Goal: Task Accomplishment & Management: Manage account settings

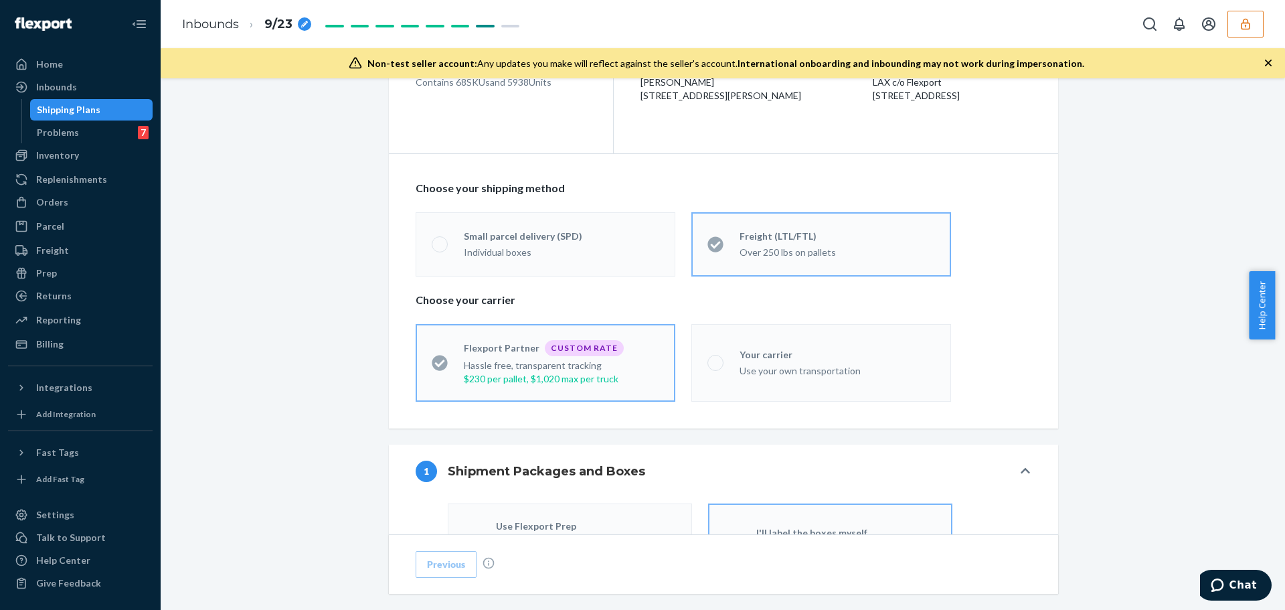
click at [1248, 20] on icon "button" at bounding box center [1245, 23] width 9 height 11
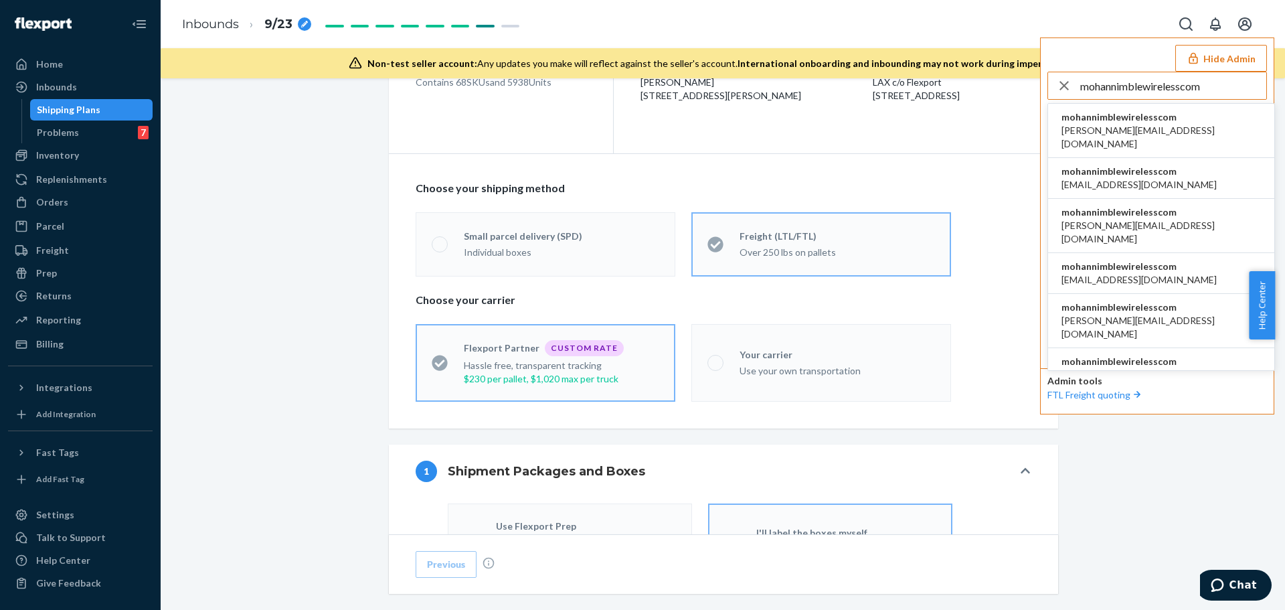
type input "mohannimblewirelesscom"
click at [1148, 133] on span "arnab@nimblewireless.com" at bounding box center [1161, 137] width 199 height 27
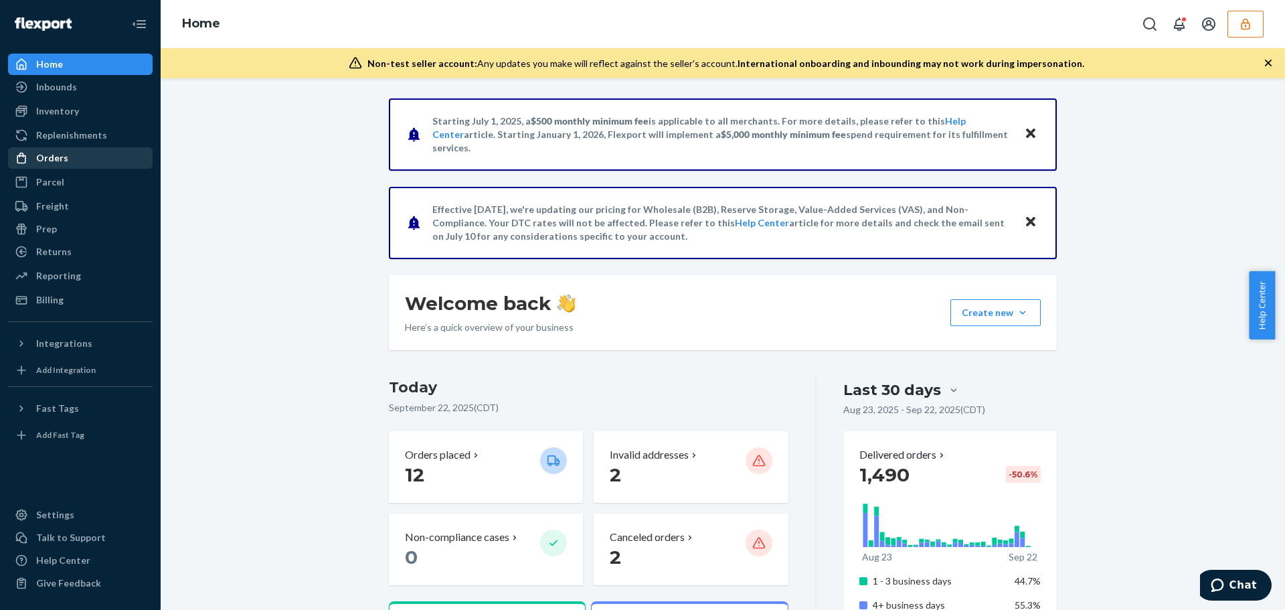
click at [88, 155] on div "Orders" at bounding box center [80, 158] width 142 height 19
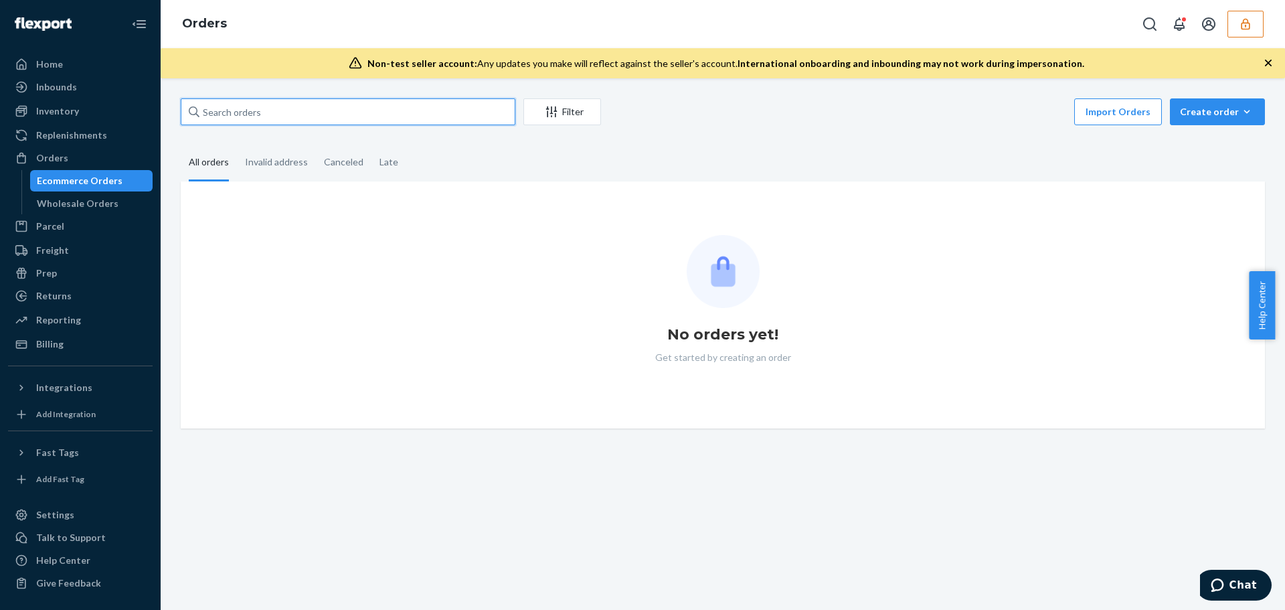
click at [234, 106] on input "text" at bounding box center [348, 111] width 335 height 27
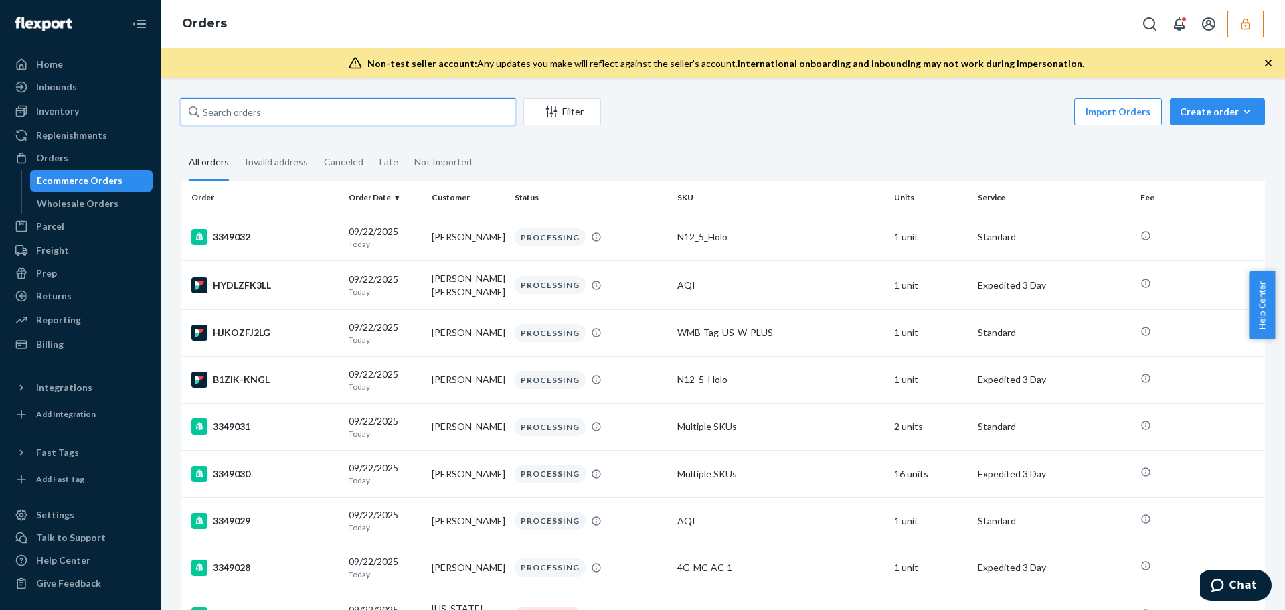
paste input "3349027"
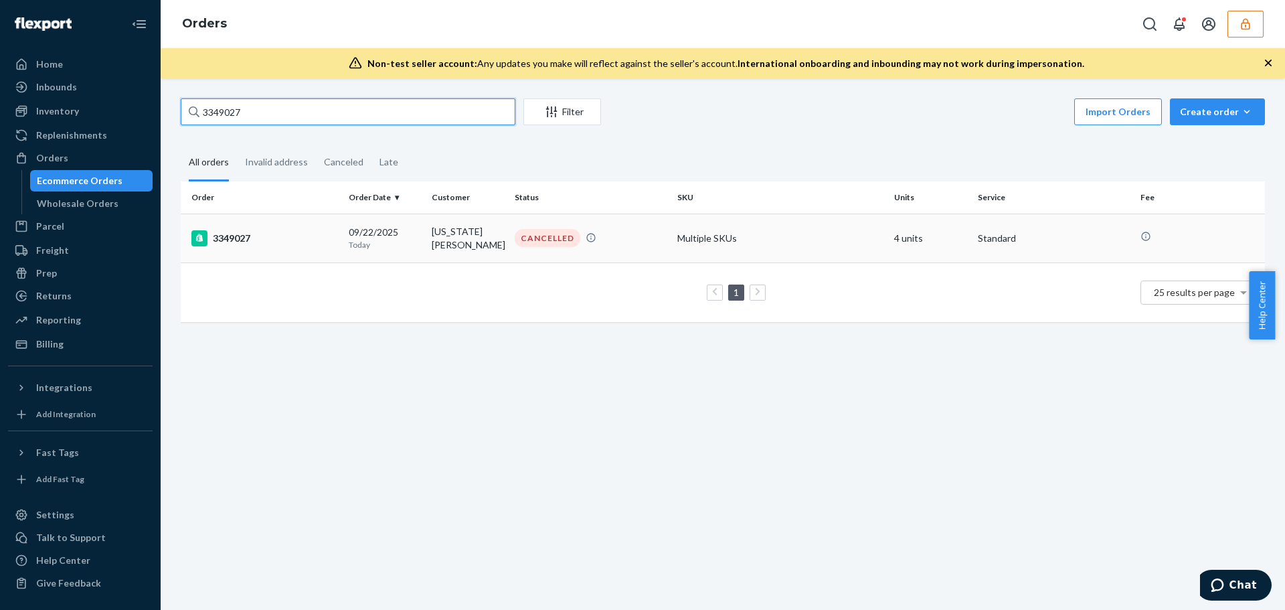
type input "3349027"
click at [333, 225] on td "3349027" at bounding box center [262, 238] width 163 height 49
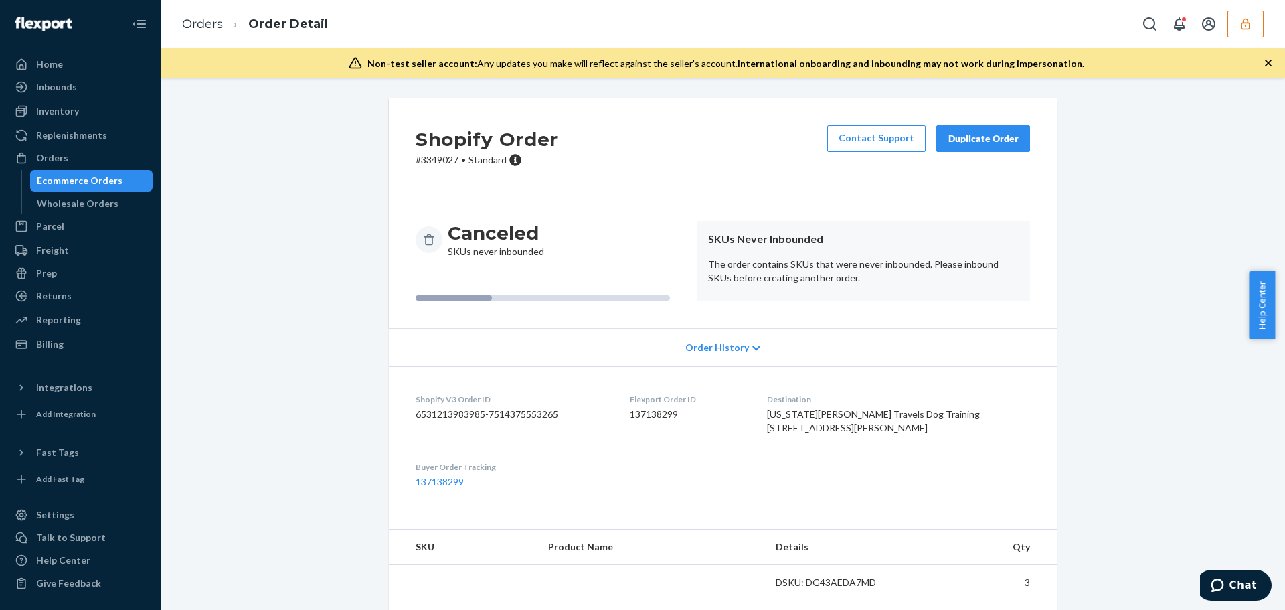
scroll to position [81, 0]
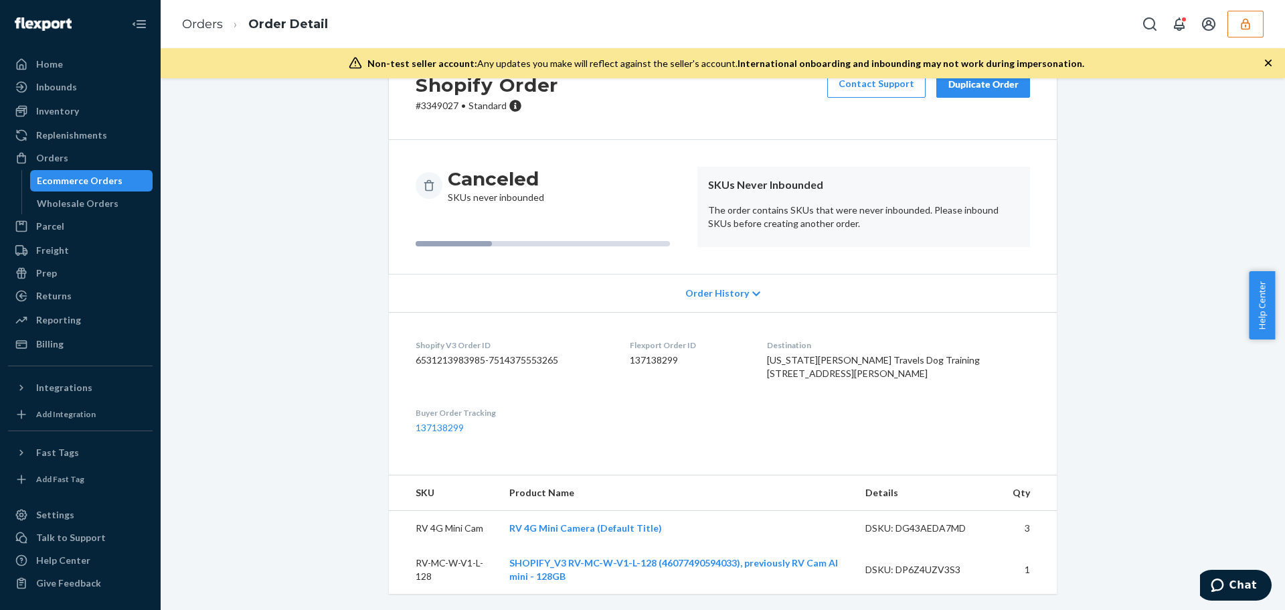
click at [660, 274] on div "Order History" at bounding box center [723, 293] width 668 height 38
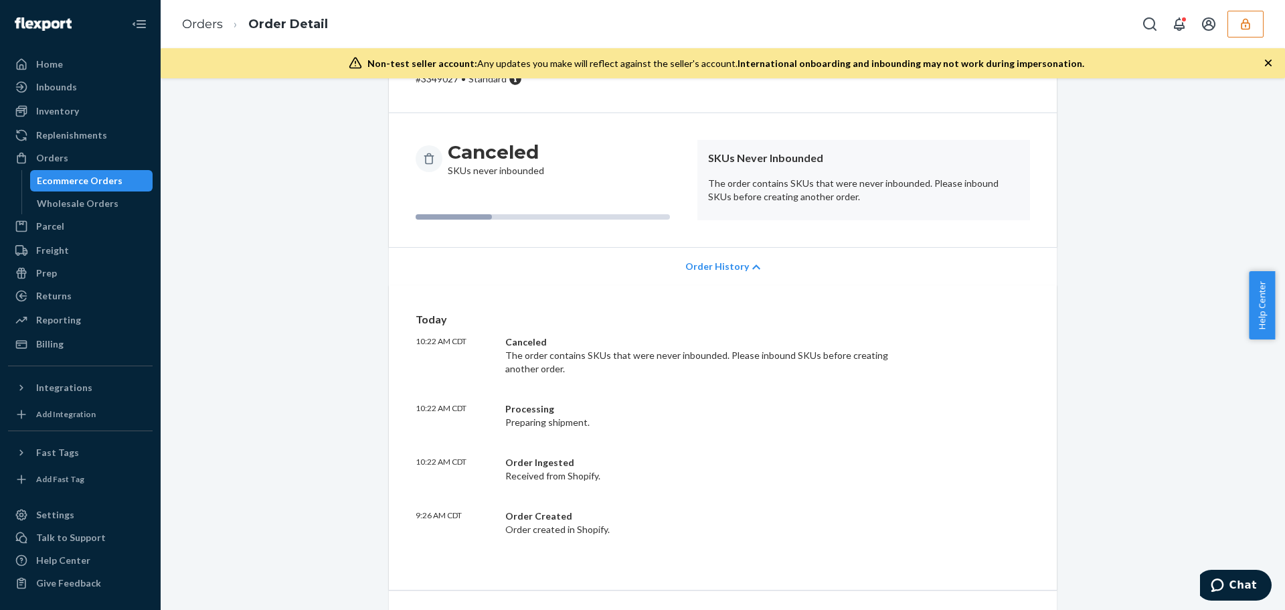
scroll to position [399, 0]
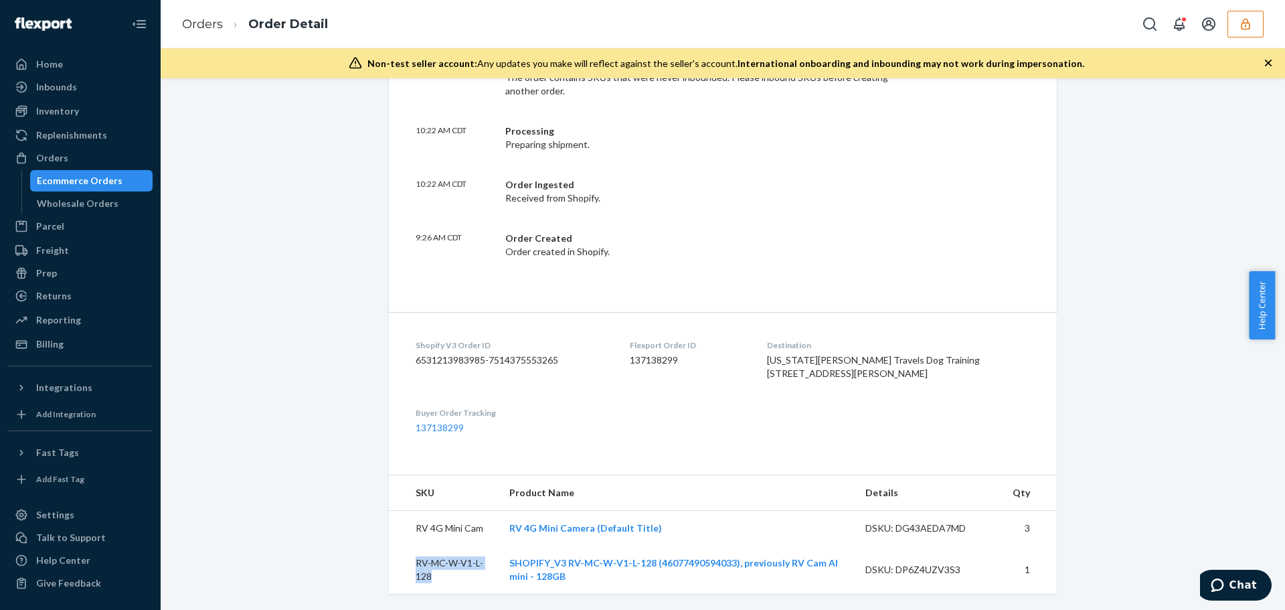
drag, startPoint x: 434, startPoint y: 579, endPoint x: 406, endPoint y: 562, distance: 33.3
click at [406, 562] on td "RV-MC-W-V1-L-128" at bounding box center [444, 570] width 110 height 48
copy td "RV-MC-W-V1-L-128"
click at [372, 450] on div "Shopify Order # 3349027 • Standard Contact Support Duplicate Order Canceled SKU…" at bounding box center [723, 175] width 1105 height 870
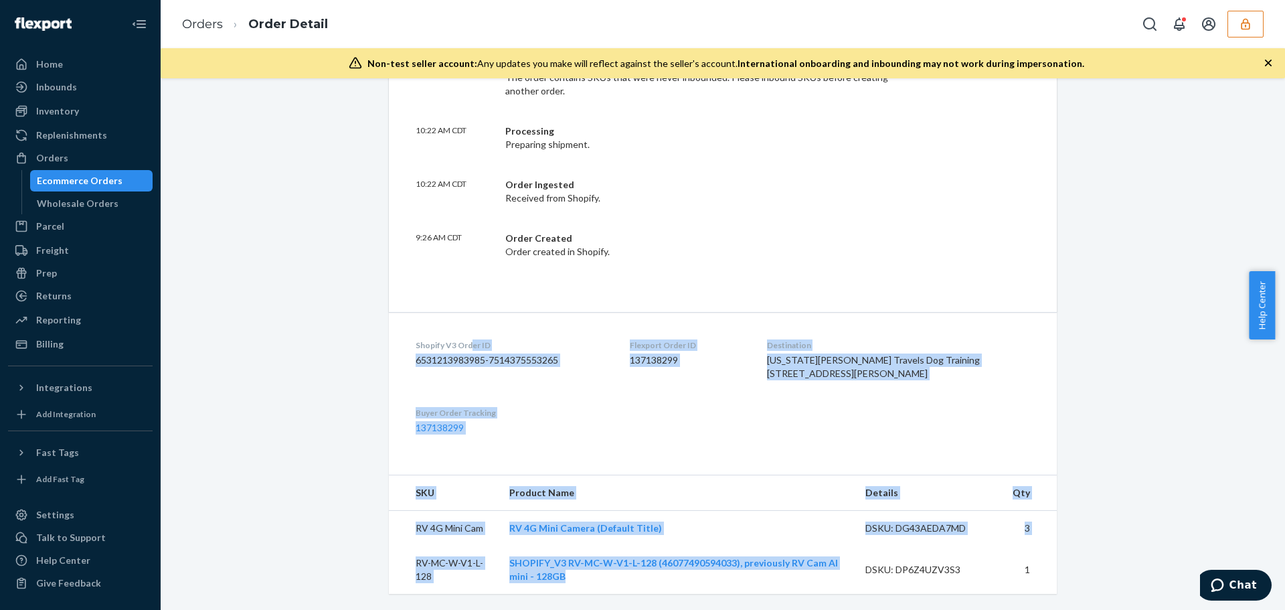
drag, startPoint x: 590, startPoint y: 580, endPoint x: 465, endPoint y: 301, distance: 305.3
click at [465, 301] on div "Shopify Order # 3349027 • Standard Contact Support Duplicate Order Canceled SKU…" at bounding box center [723, 167] width 668 height 854
click at [465, 339] on dt "Shopify V3 Order ID" at bounding box center [512, 344] width 193 height 11
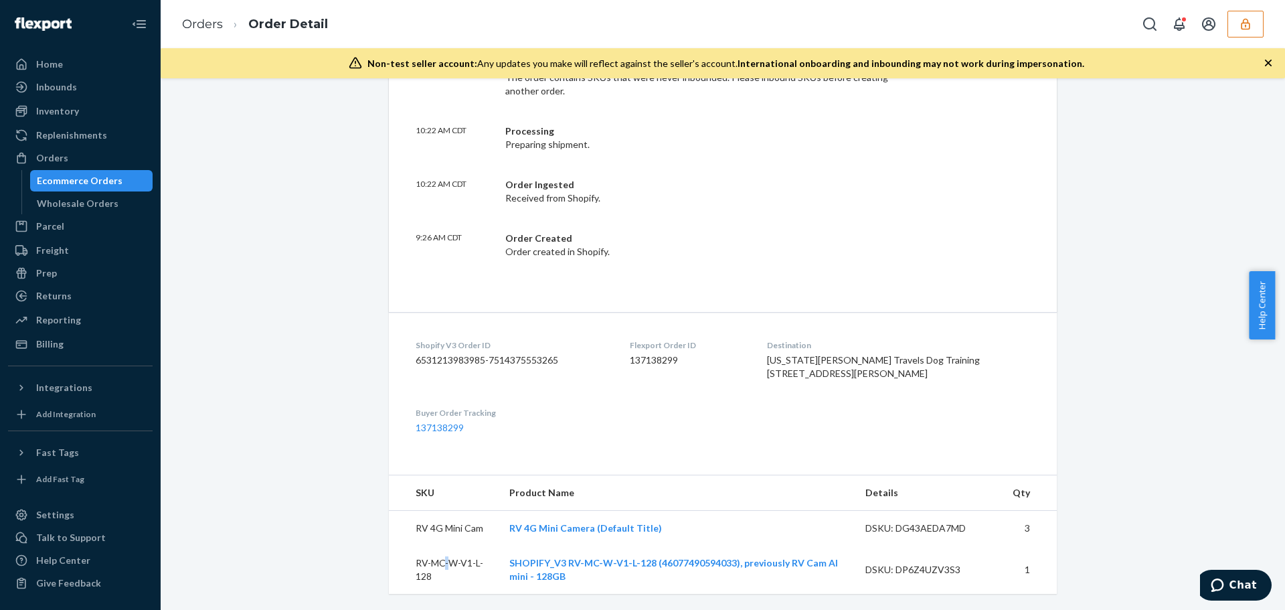
drag, startPoint x: 441, startPoint y: 558, endPoint x: 441, endPoint y: 572, distance: 14.1
click at [441, 572] on td "RV-MC-W-V1-L-128" at bounding box center [444, 570] width 110 height 48
drag, startPoint x: 856, startPoint y: 532, endPoint x: 413, endPoint y: 529, distance: 443.2
click at [413, 529] on tr "RV 4G Mini Cam RV 4G Mini Camera (Default Title) DSKU: DG43AEDA7MD 3" at bounding box center [723, 528] width 668 height 35
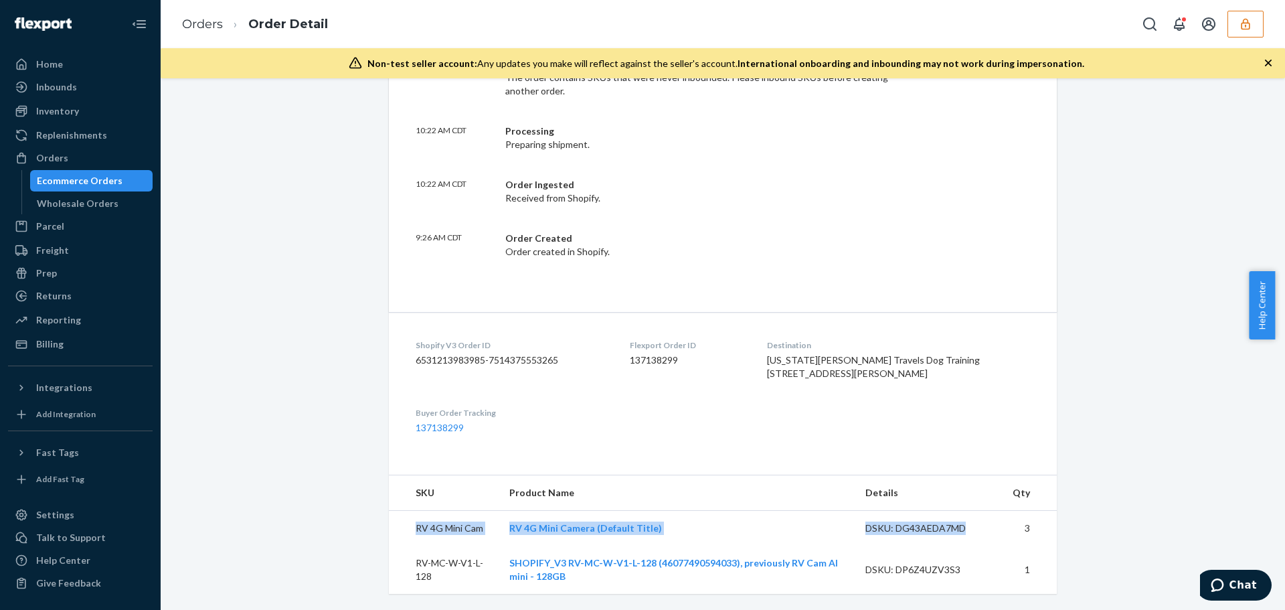
click at [414, 528] on td "RV 4G Mini Cam" at bounding box center [444, 528] width 110 height 35
drag, startPoint x: 440, startPoint y: 574, endPoint x: 396, endPoint y: 561, distance: 45.5
click at [396, 561] on td "RV-MC-W-V1-L-128" at bounding box center [444, 570] width 110 height 48
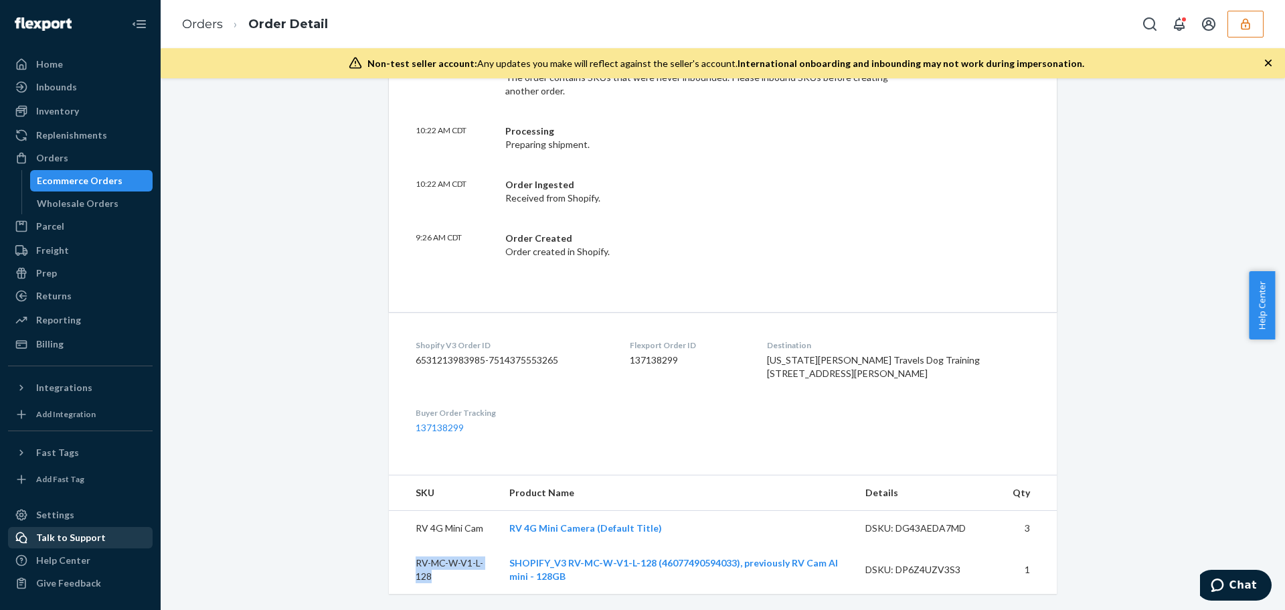
copy td "RV-MC-W-V1-L-128"
click at [548, 400] on dl "Shopify V3 Order ID 6531213983985-7514375553265 Flexport Order ID 137138299 Des…" at bounding box center [723, 386] width 668 height 149
click at [1247, 17] on icon "button" at bounding box center [1245, 23] width 13 height 13
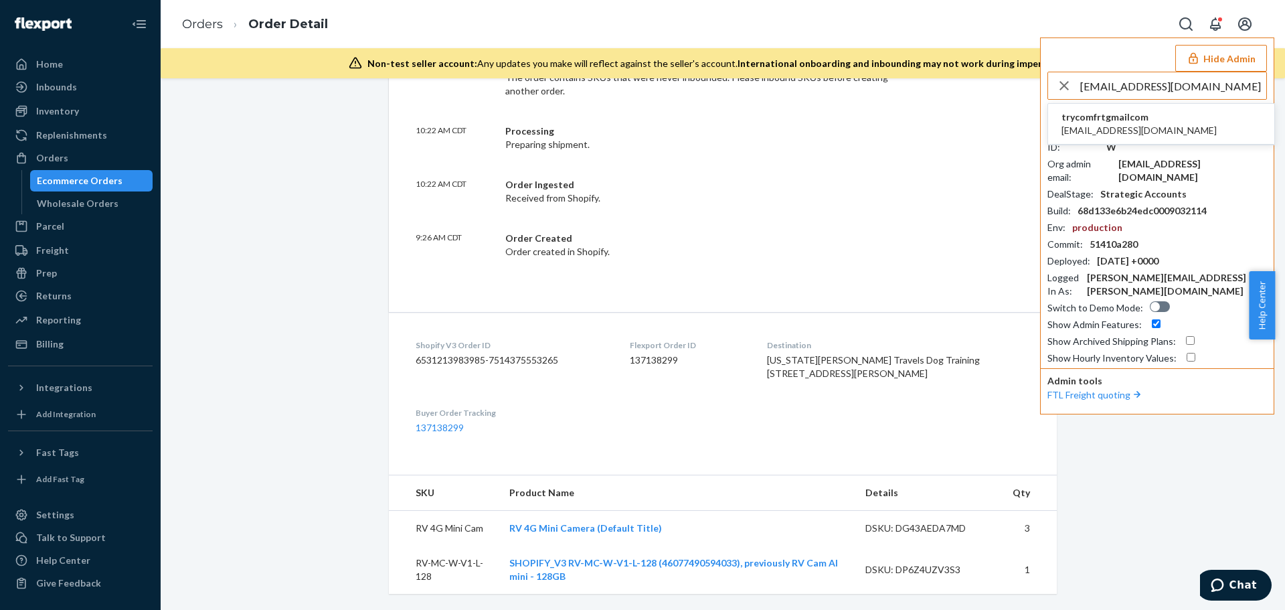
type input "alumia.judeirvin@gmail.com"
click at [1184, 118] on li "trycomfrtgmailcom alumia.judeirvin@gmail.com" at bounding box center [1161, 124] width 226 height 41
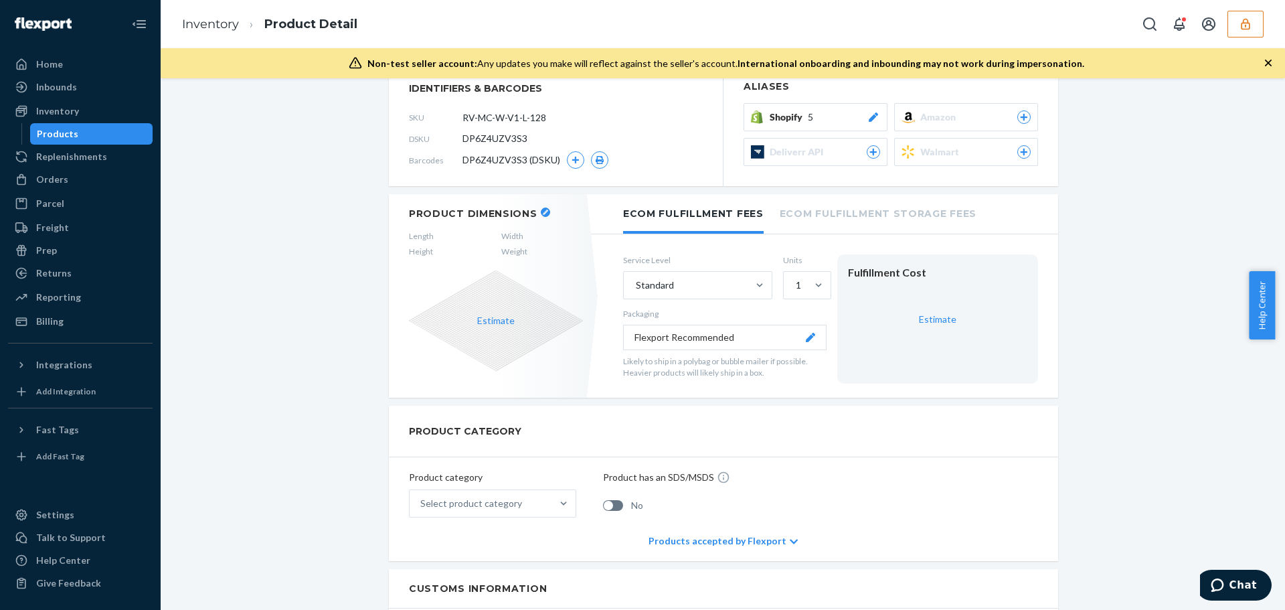
scroll to position [67, 0]
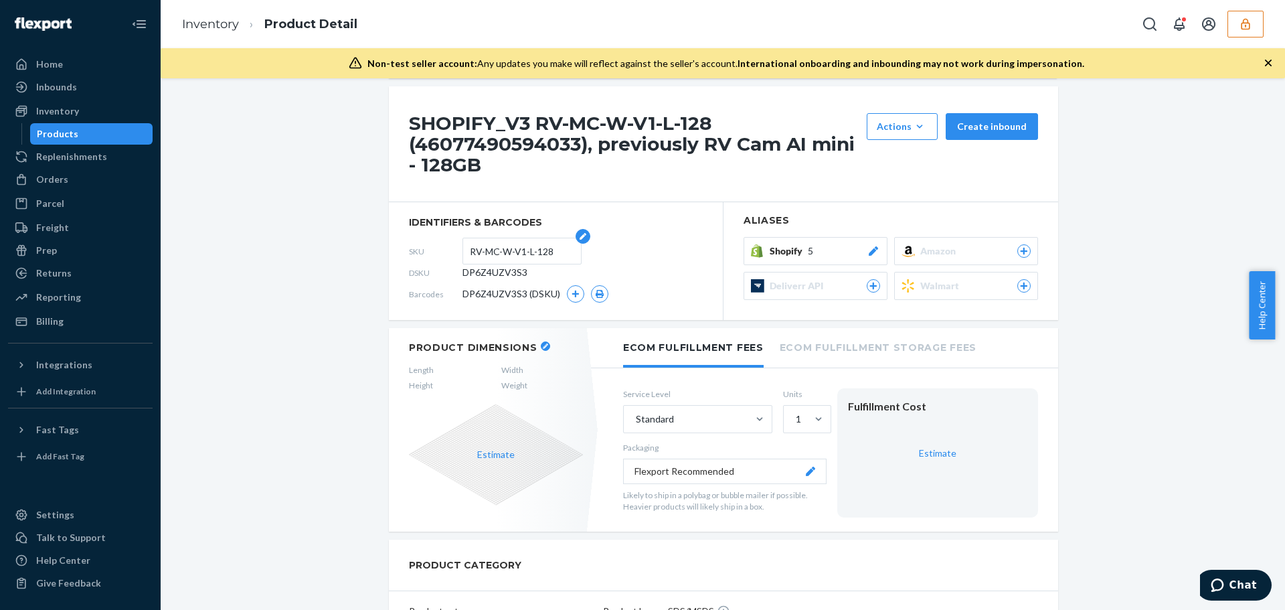
click at [509, 246] on input "RV-MC-W-V1-L-128" at bounding box center [522, 250] width 104 height 25
click at [815, 240] on button "Shopify 5" at bounding box center [816, 251] width 144 height 28
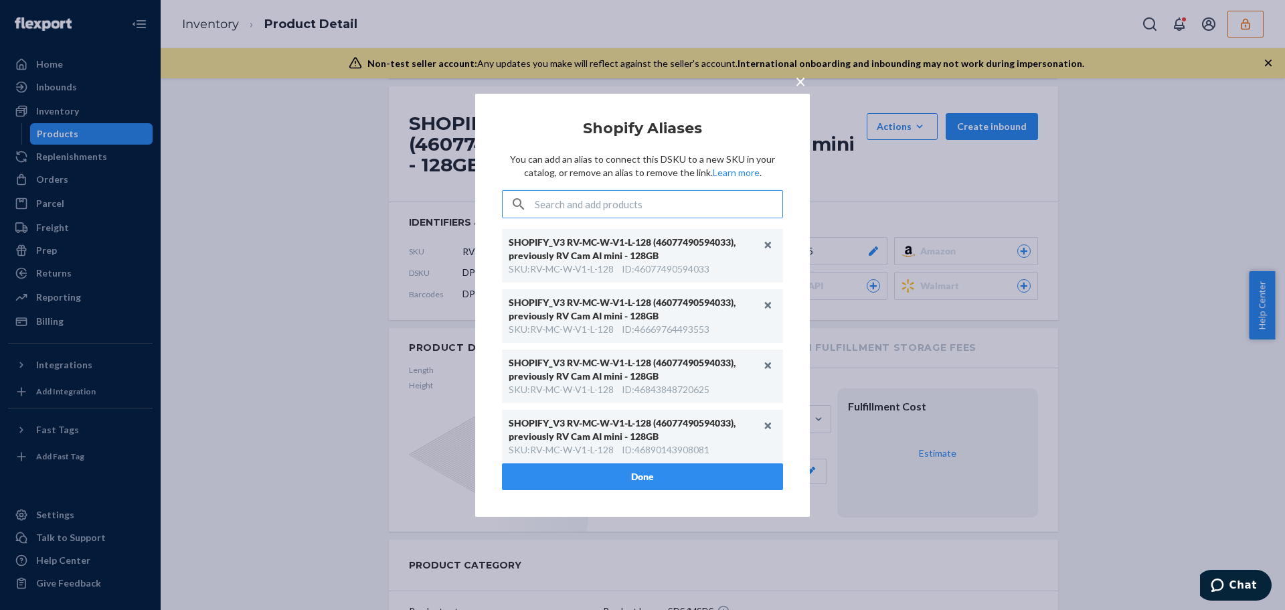
click at [687, 202] on input "text" at bounding box center [659, 204] width 248 height 27
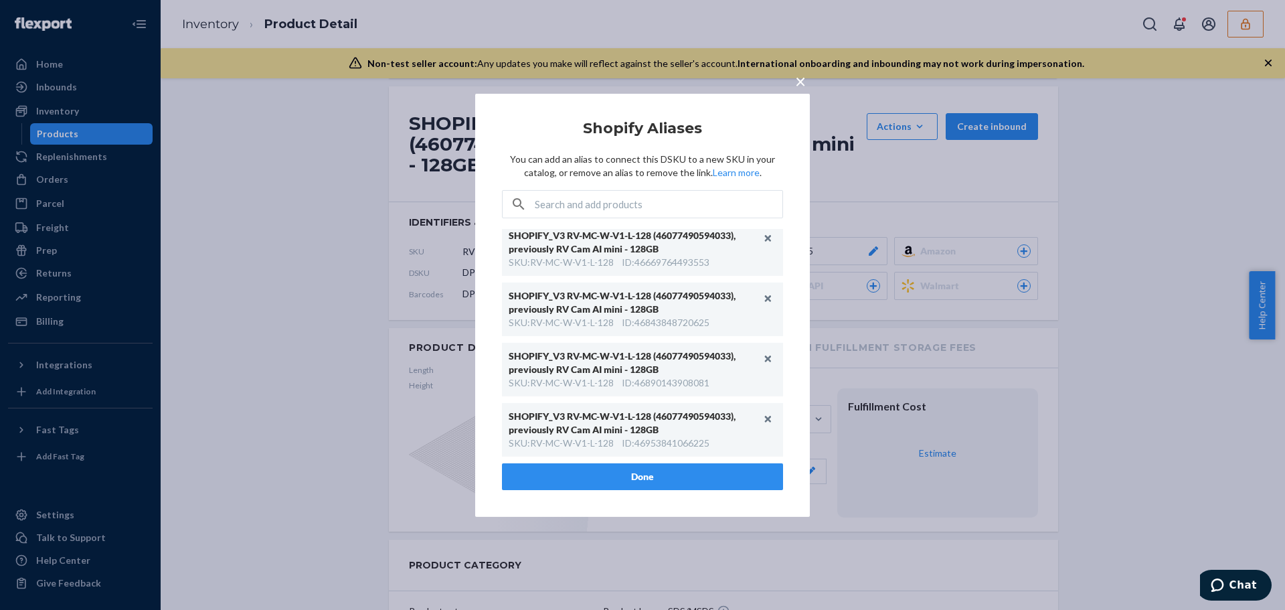
scroll to position [0, 0]
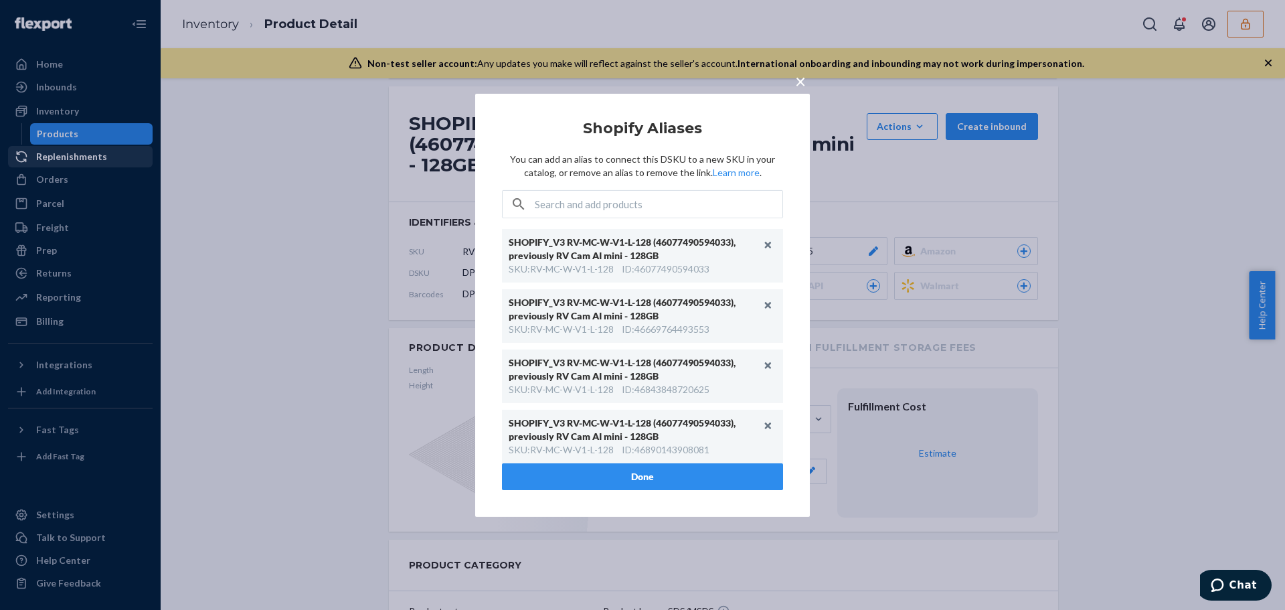
drag, startPoint x: 801, startPoint y: 81, endPoint x: 139, endPoint y: 152, distance: 665.2
click at [801, 80] on span "×" at bounding box center [800, 80] width 11 height 23
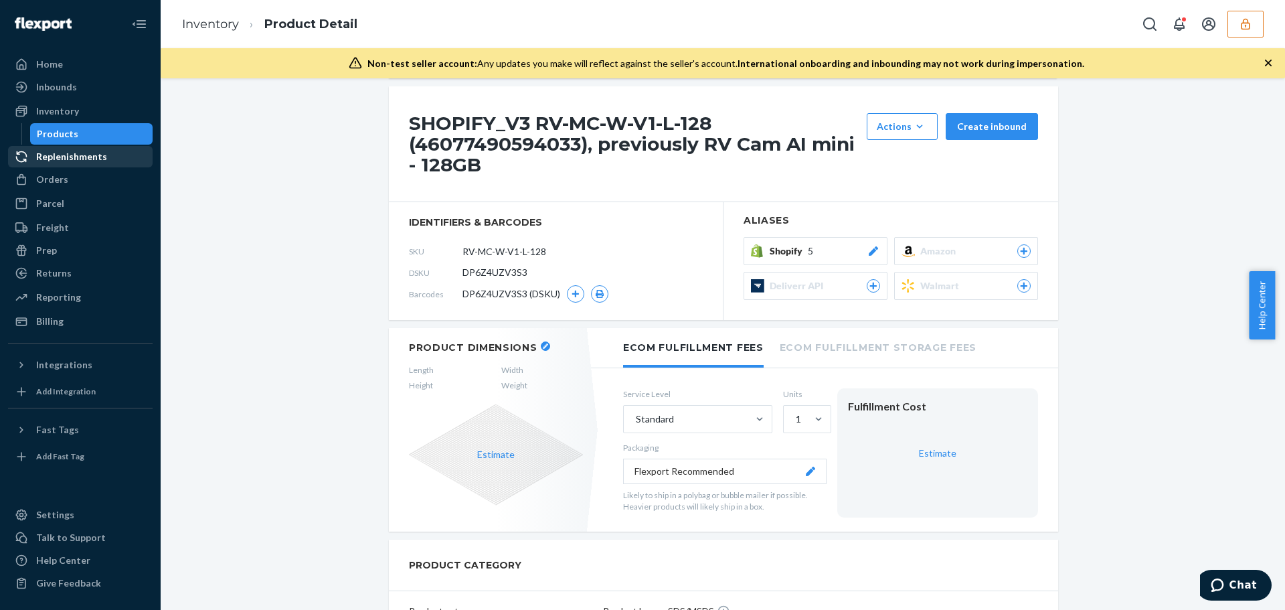
scroll to position [67, 0]
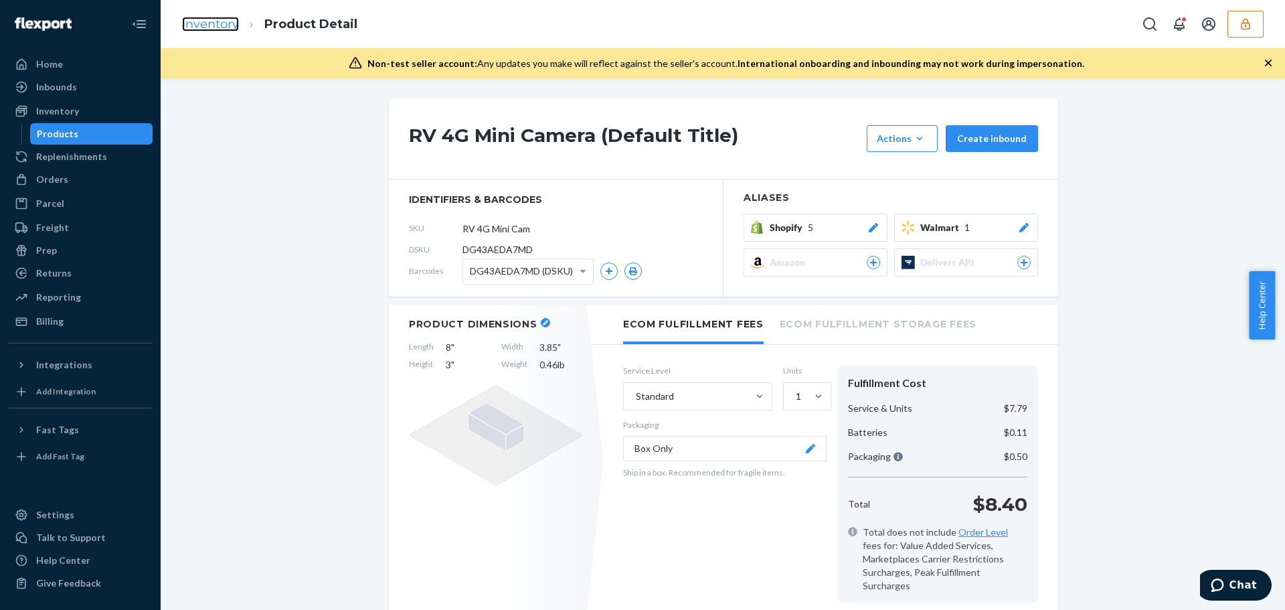
click at [203, 20] on link "Inventory" at bounding box center [210, 24] width 57 height 15
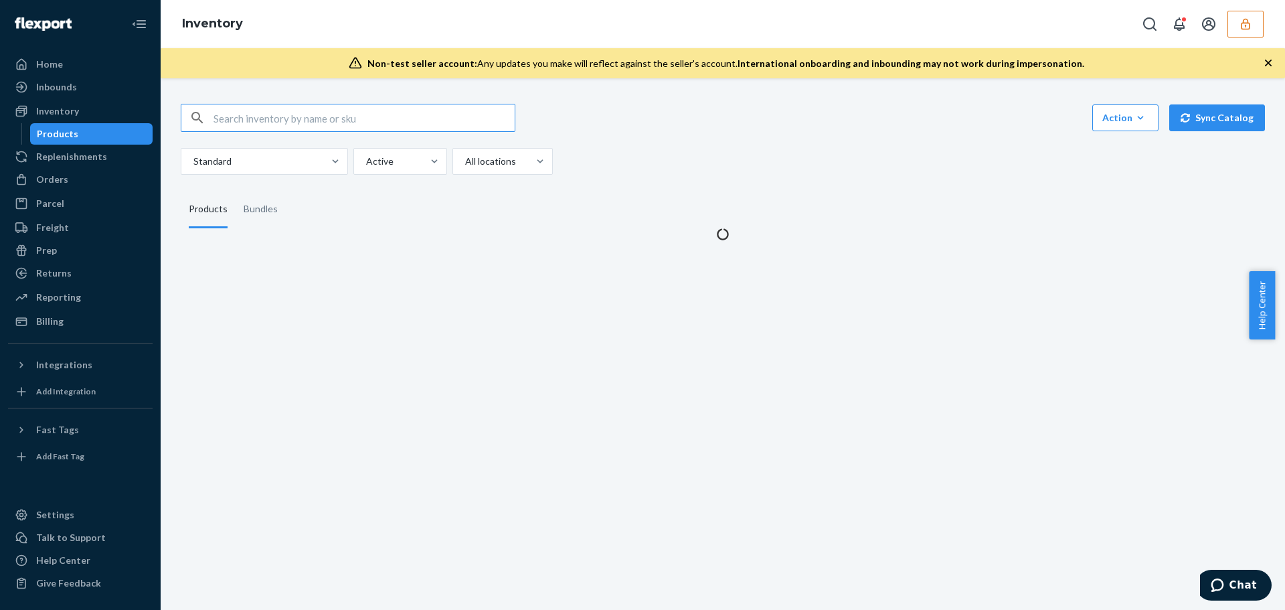
click at [268, 116] on input "text" at bounding box center [364, 117] width 301 height 27
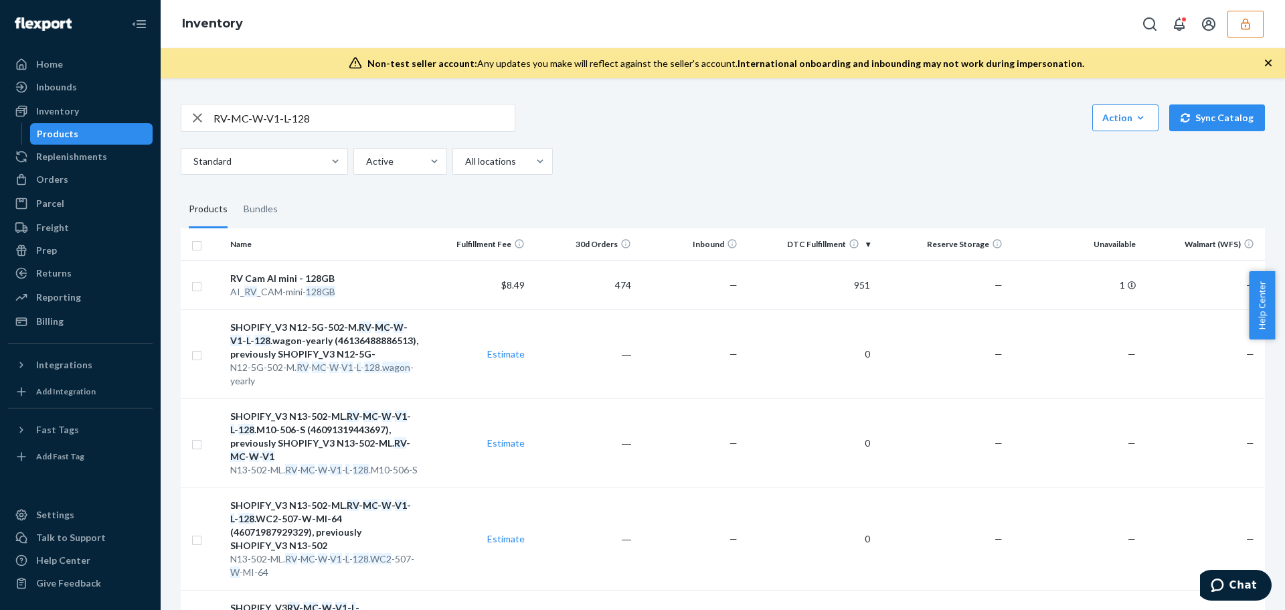
click at [308, 116] on input "RV-MC-W-V1-L-128" at bounding box center [364, 117] width 301 height 27
paste input "DG43AEDA7MD"
type input "DG43AEDA7MD"
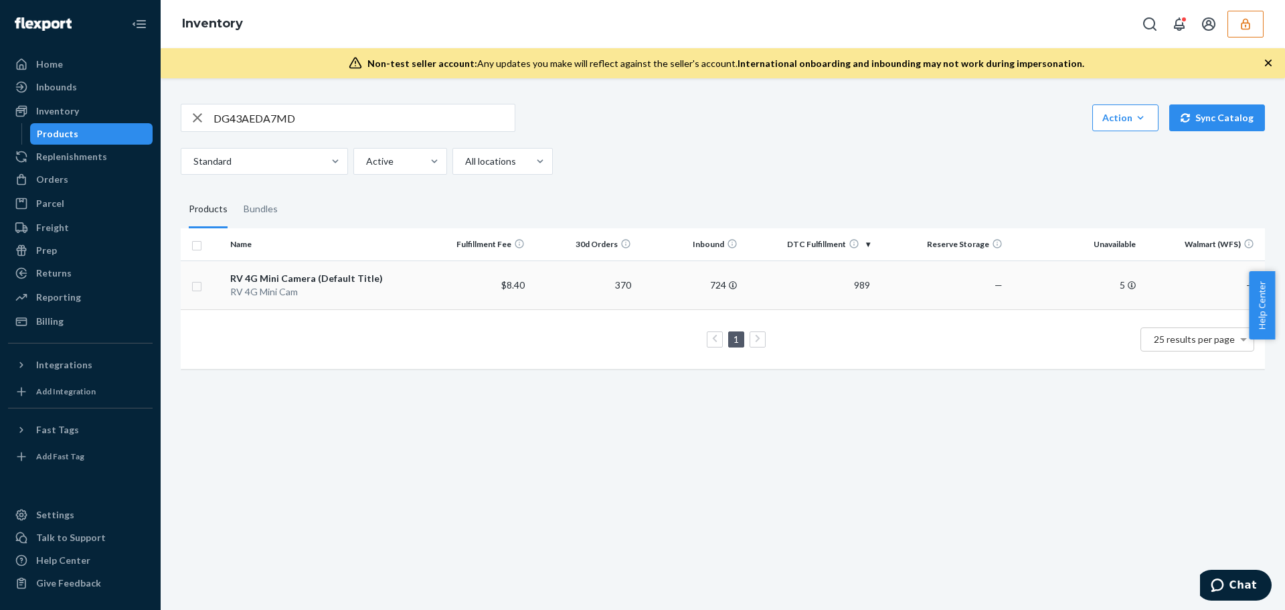
click at [341, 290] on div "RV 4G Mini Cam" at bounding box center [324, 291] width 189 height 13
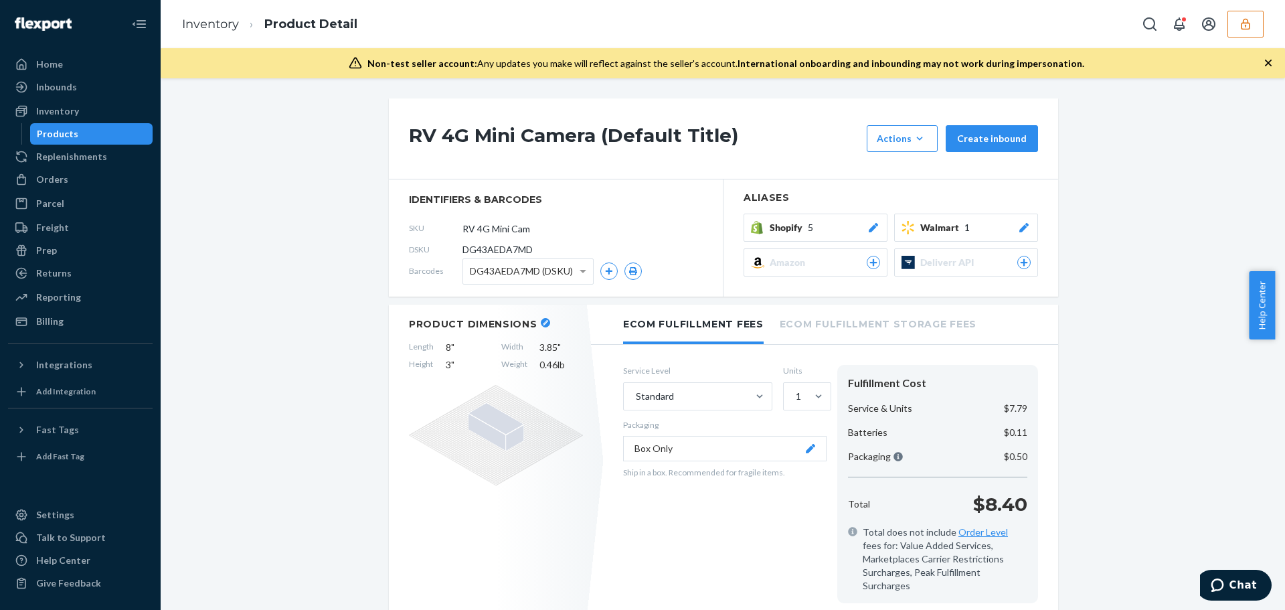
click at [483, 252] on span "DG43AEDA7MD" at bounding box center [498, 249] width 70 height 13
copy span "DG43AEDA7MD"
click at [825, 227] on div "Shopify 5" at bounding box center [825, 227] width 110 height 13
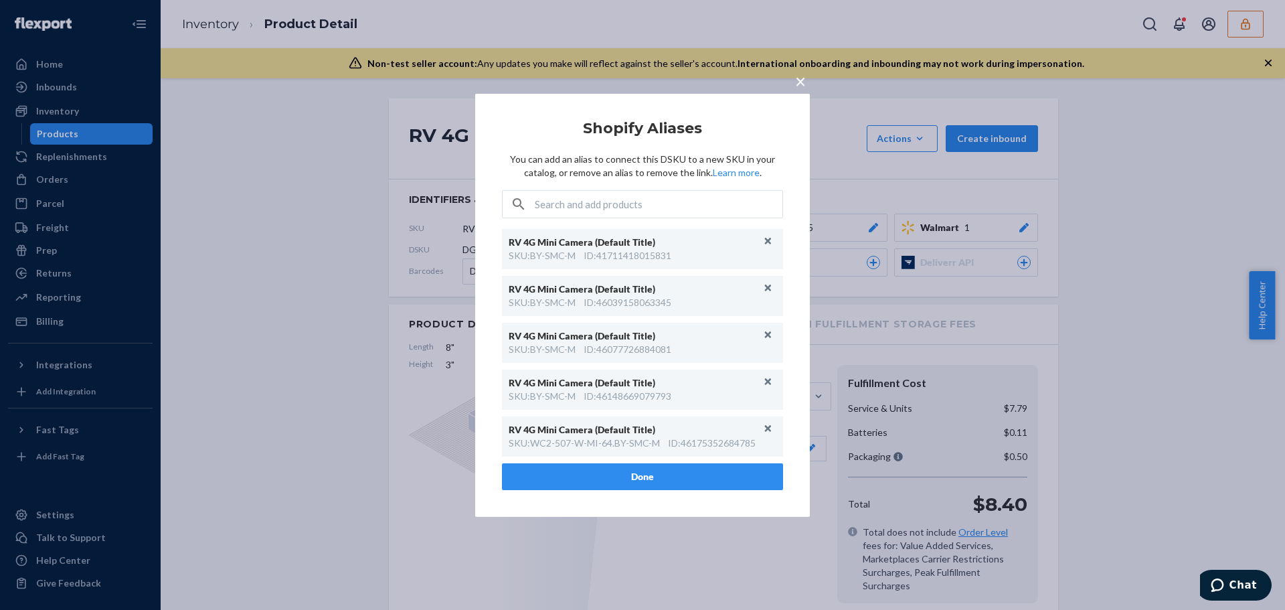
click at [802, 78] on span "×" at bounding box center [800, 80] width 11 height 23
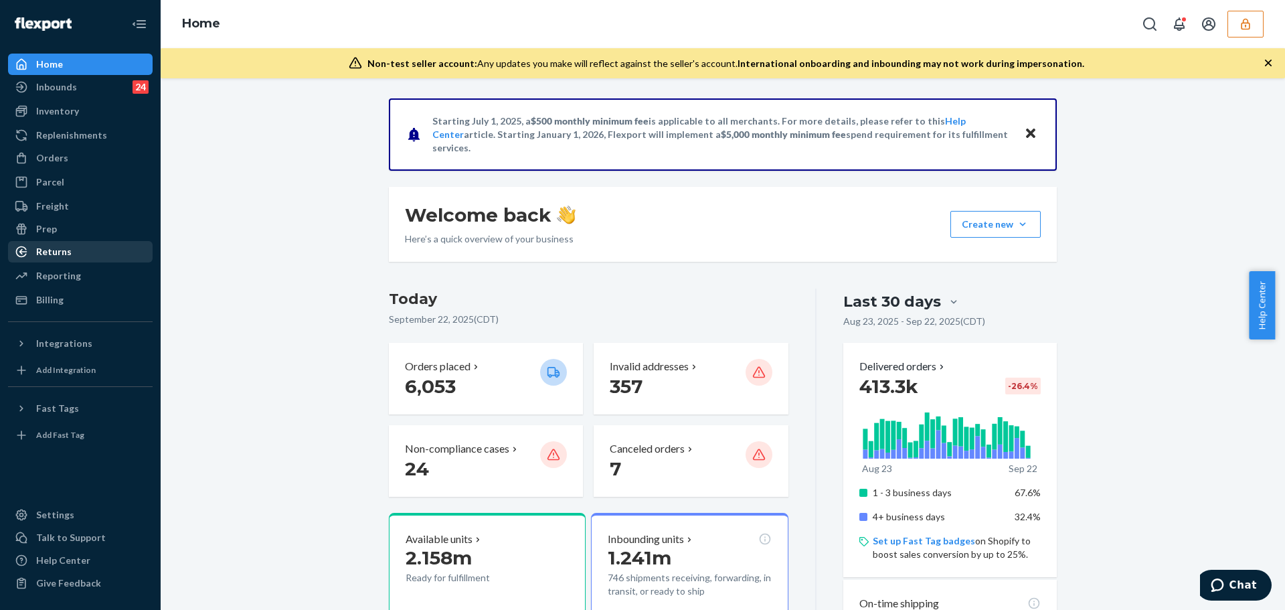
click at [48, 256] on div "Returns" at bounding box center [53, 251] width 35 height 13
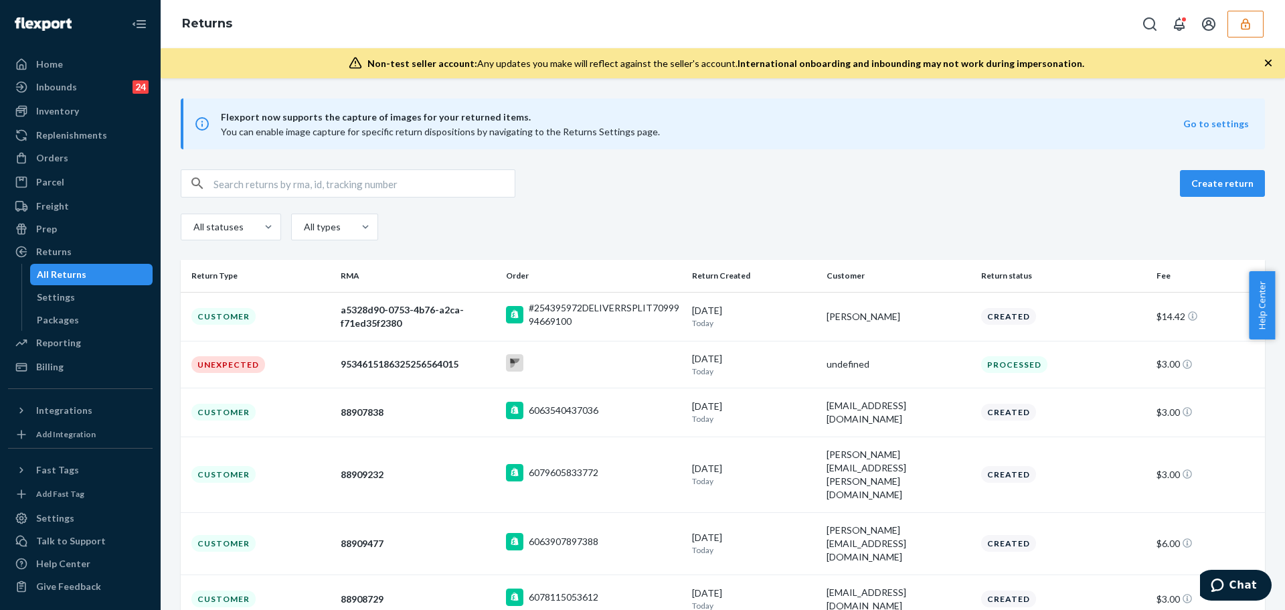
drag, startPoint x: 398, startPoint y: 163, endPoint x: 401, endPoint y: 175, distance: 13.2
click at [400, 163] on div "Flexport now supports the capture of images for your returned items. You can en…" at bounding box center [723, 501] width 1125 height 807
click at [402, 181] on input "text" at bounding box center [364, 183] width 301 height 27
paste input "9434636106023302760236"
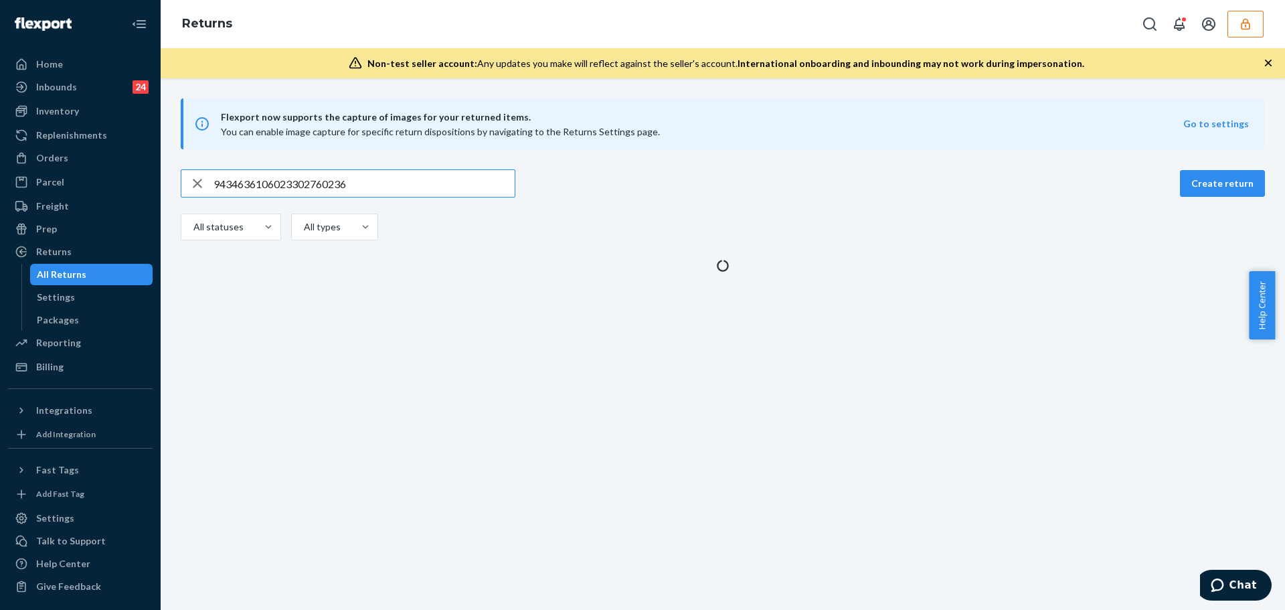
type input "9434636106023302760236"
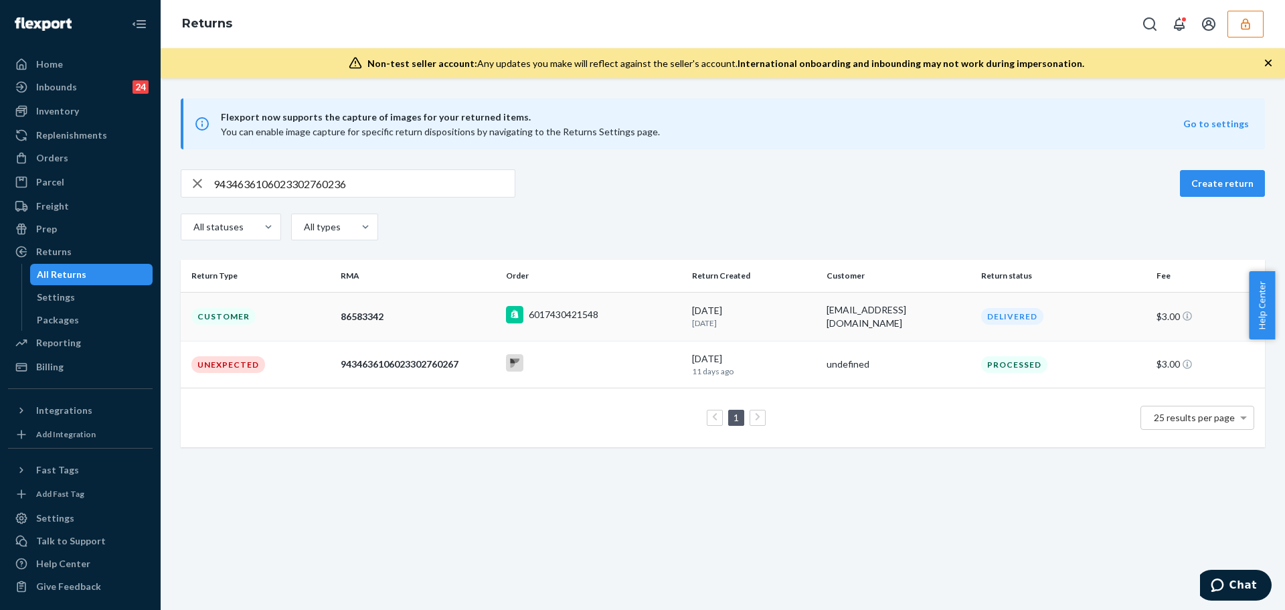
click at [447, 316] on div "86583342" at bounding box center [418, 316] width 155 height 13
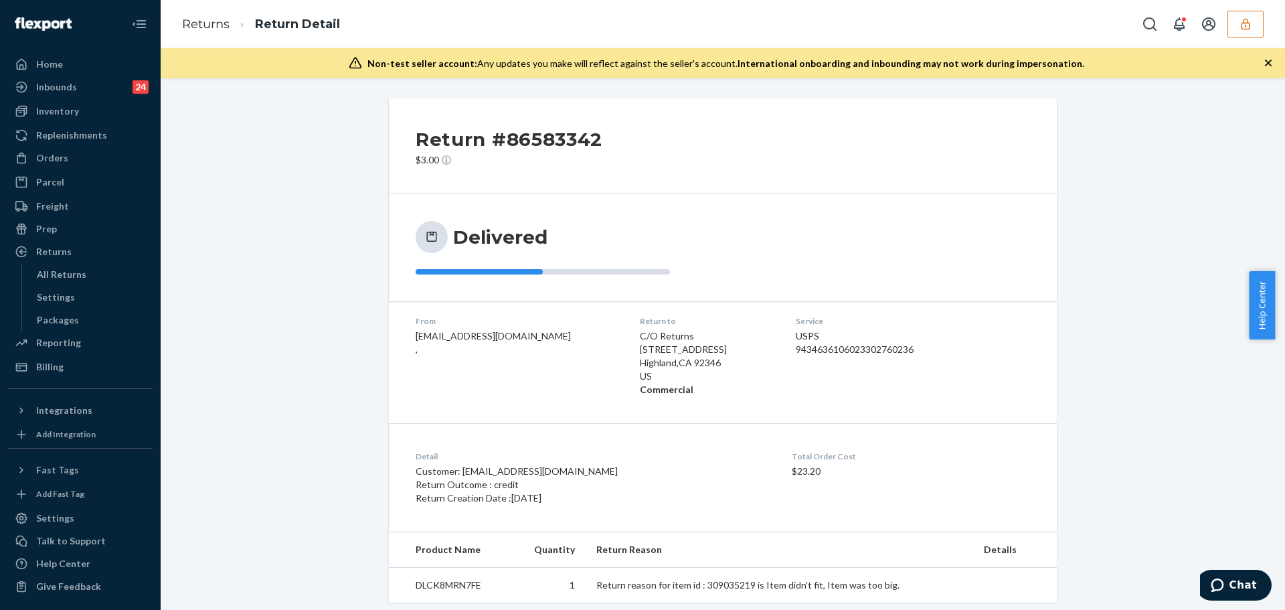
click at [345, 291] on div "Return #86583342 $3.00 Delivered From [EMAIL_ADDRESS][DOMAIN_NAME] , Return to …" at bounding box center [723, 350] width 1105 height 504
click at [345, 289] on div "Return #86583342 $3.00 Delivered From [EMAIL_ADDRESS][DOMAIN_NAME] , Return to …" at bounding box center [723, 356] width 1105 height 517
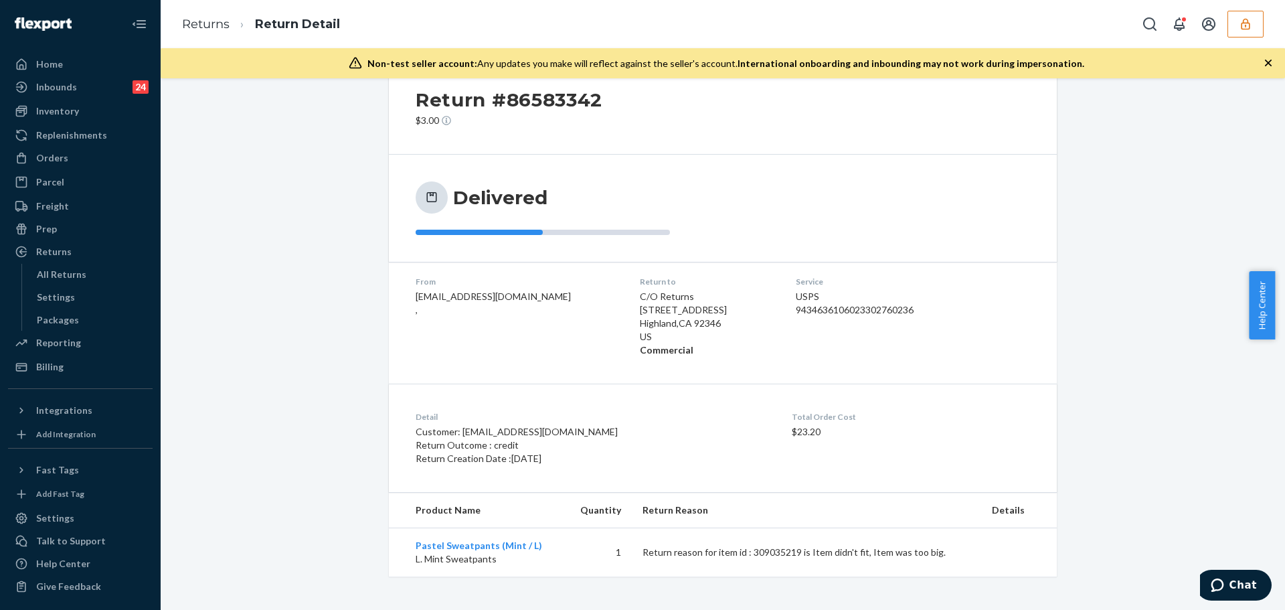
click at [765, 555] on p "Return reason for item id : 309035219 is Item didn't fit, Item was too big." at bounding box center [807, 552] width 328 height 13
copy p "309035219"
click at [56, 157] on div "Orders" at bounding box center [52, 157] width 32 height 13
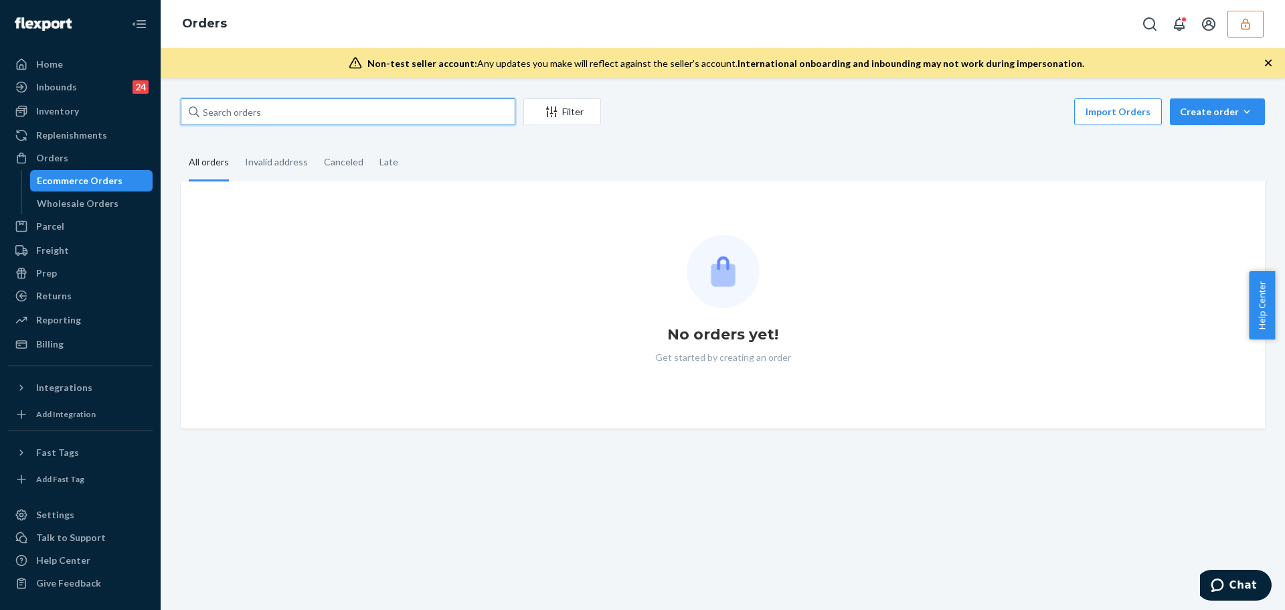
click at [343, 118] on input "text" at bounding box center [348, 111] width 335 height 27
paste input "309035219"
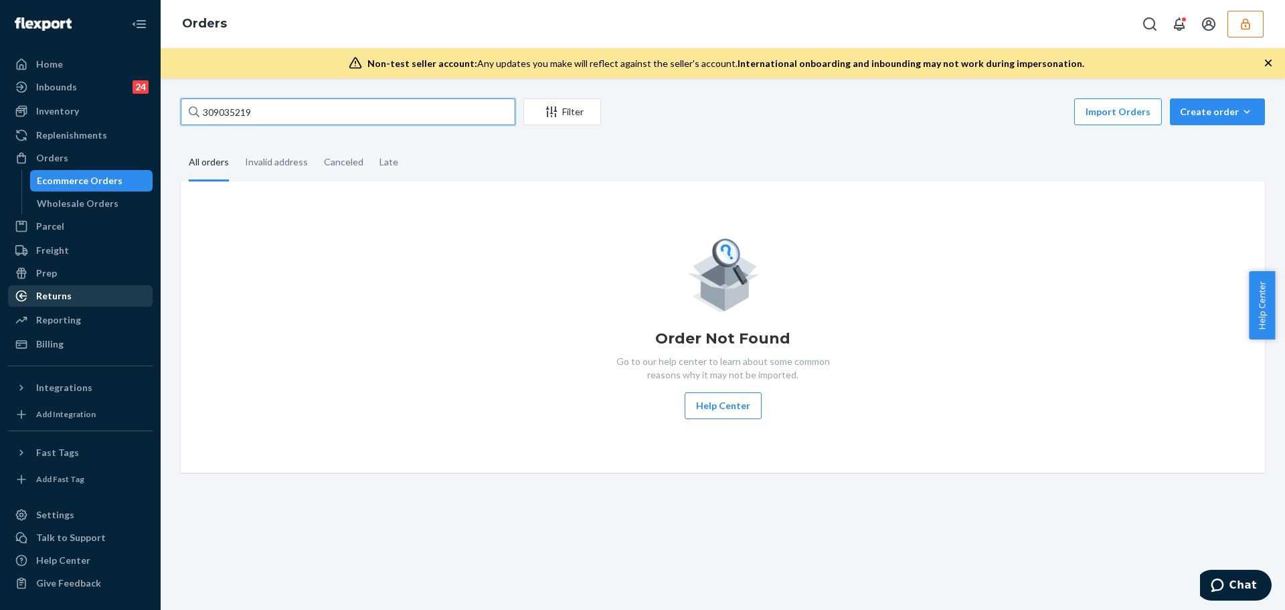
type input "309035219"
click at [61, 304] on div "Returns" at bounding box center [80, 296] width 142 height 19
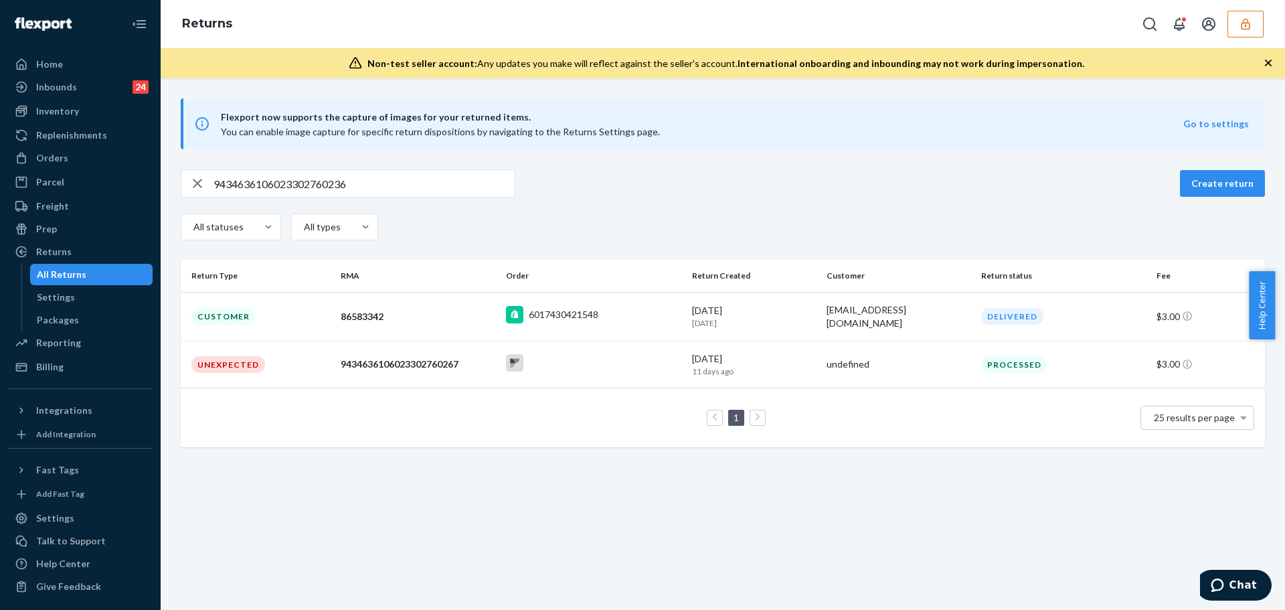
click at [467, 310] on div "86583342" at bounding box center [418, 316] width 155 height 13
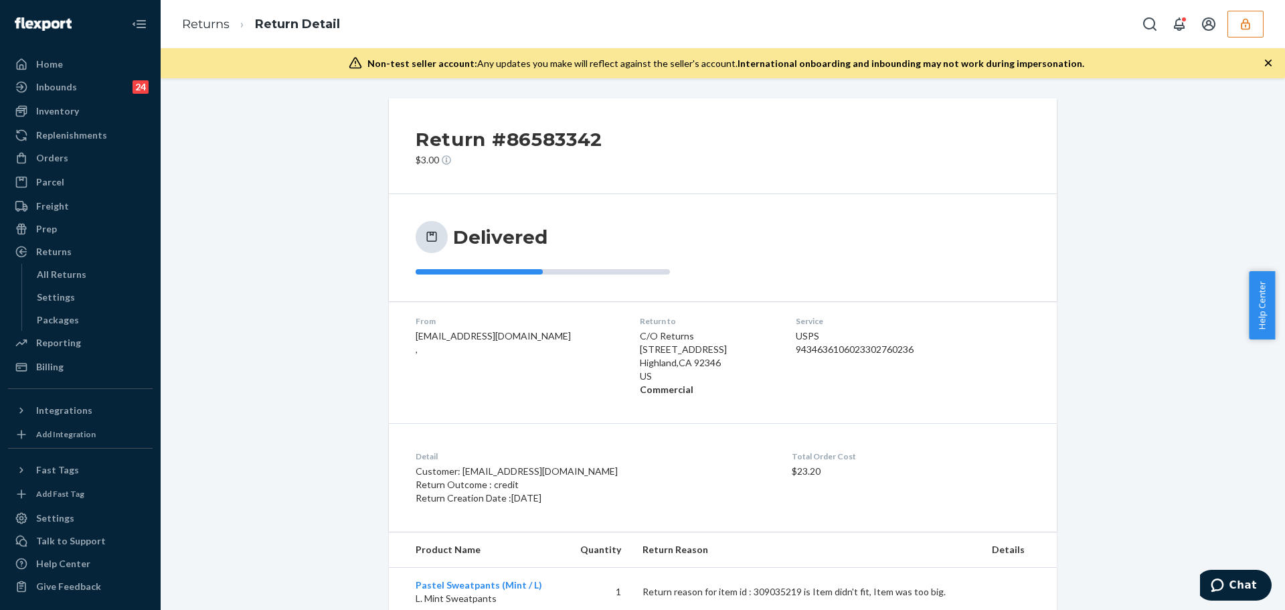
scroll to position [39, 0]
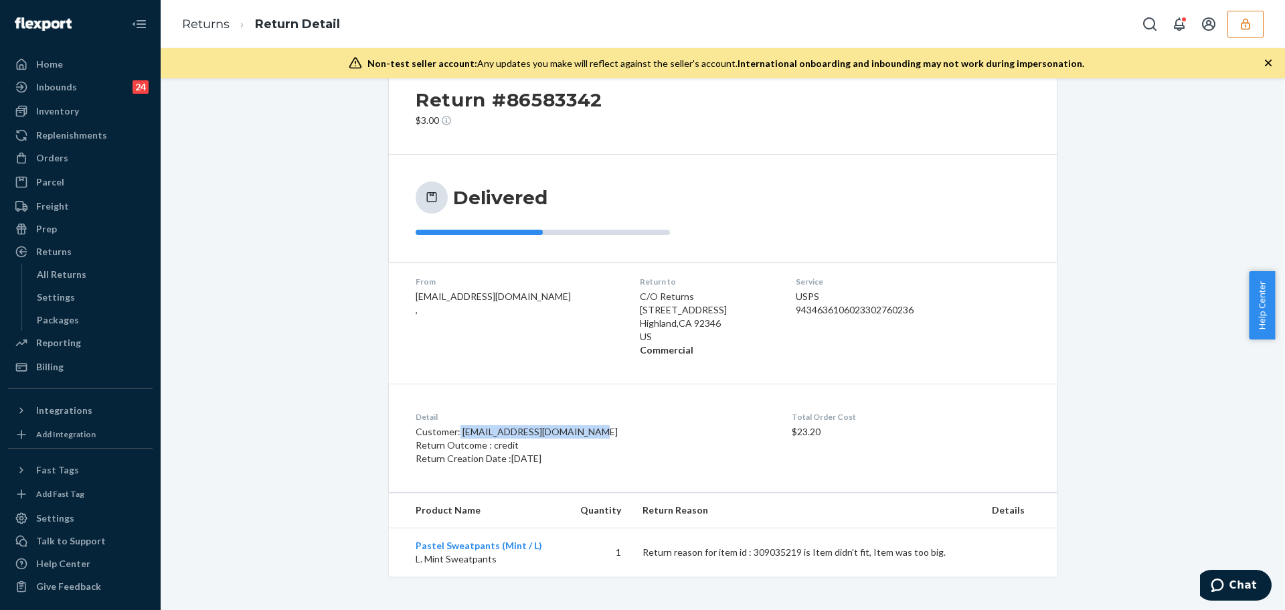
drag, startPoint x: 455, startPoint y: 430, endPoint x: 585, endPoint y: 436, distance: 130.7
click at [585, 436] on p "Customer: [EMAIL_ADDRESS][DOMAIN_NAME]" at bounding box center [604, 431] width 376 height 13
drag, startPoint x: 491, startPoint y: 441, endPoint x: 511, endPoint y: 456, distance: 24.4
click at [511, 456] on div "Detail Customer: erinvisintainer3@gmail.com Return Outcome : credit Return Crea…" at bounding box center [604, 438] width 376 height 54
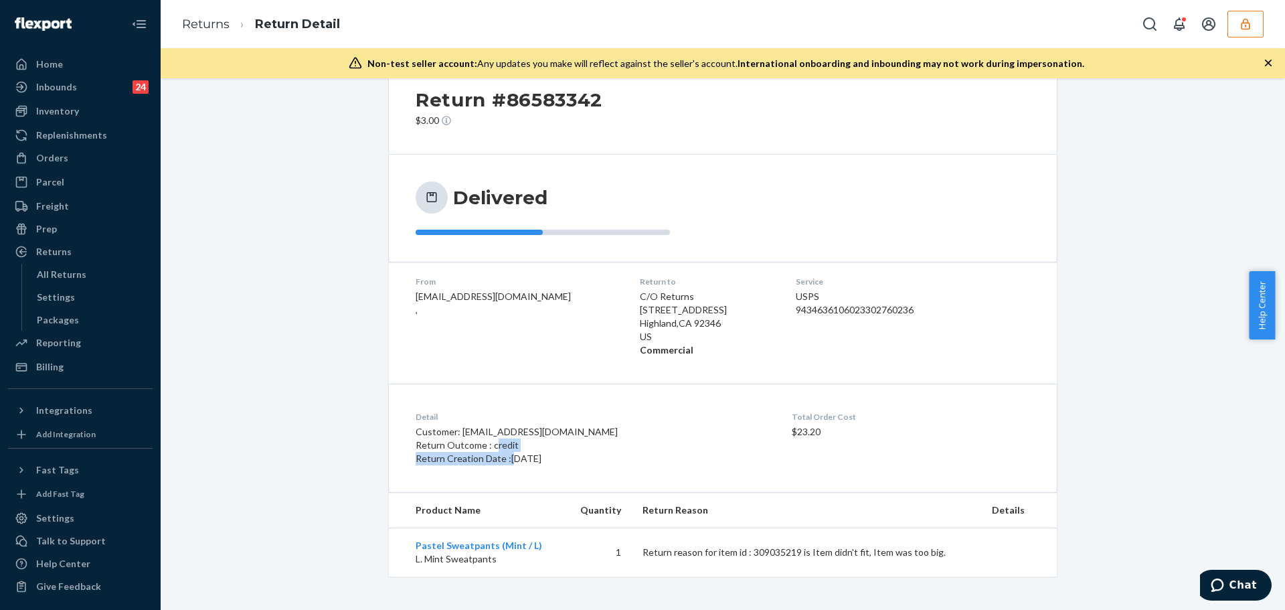
click at [511, 456] on p "Return Creation Date : [DATE]" at bounding box center [604, 458] width 376 height 13
drag, startPoint x: 611, startPoint y: 298, endPoint x: 644, endPoint y: 353, distance: 64.3
click at [644, 353] on dd "C/O Returns [STREET_ADDRESS] Commercial" at bounding box center [707, 323] width 135 height 67
click at [641, 353] on strong "Commercial" at bounding box center [667, 349] width 54 height 11
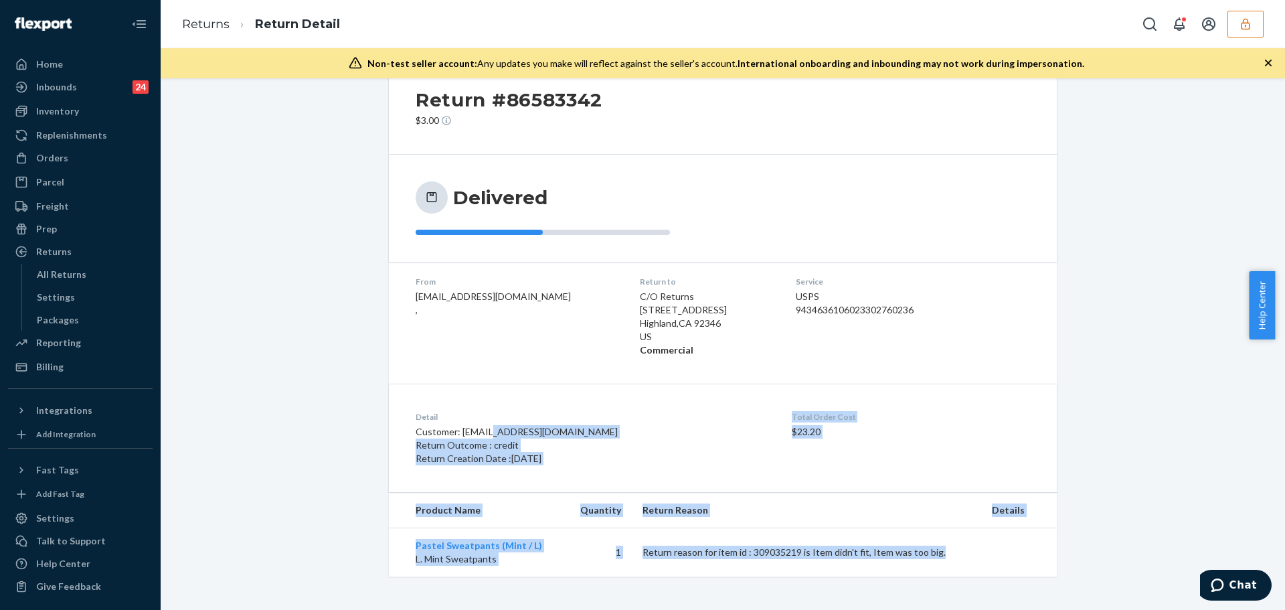
drag, startPoint x: 479, startPoint y: 432, endPoint x: 951, endPoint y: 580, distance: 494.2
click at [951, 576] on div "Return #86583342 $3.00 Delivered From [EMAIL_ADDRESS][DOMAIN_NAME] , Return to …" at bounding box center [723, 317] width 668 height 517
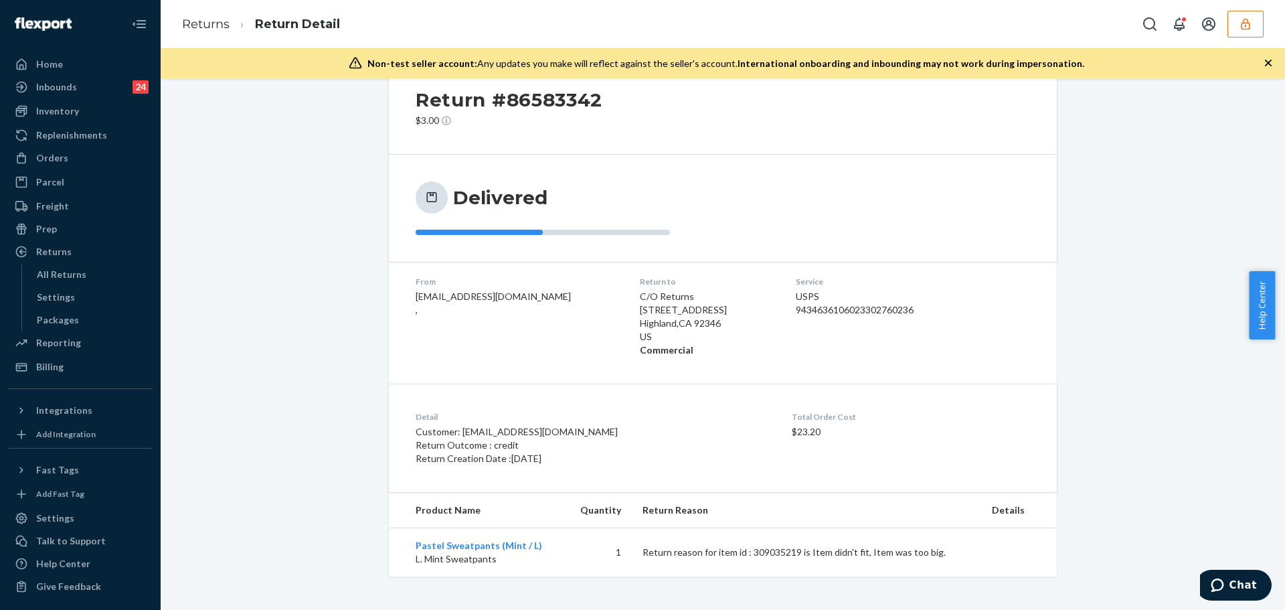
click at [951, 582] on div "Return #86583342 $3.00 Delivered From [EMAIL_ADDRESS][DOMAIN_NAME] , Return to …" at bounding box center [723, 344] width 1125 height 532
drag, startPoint x: 424, startPoint y: 426, endPoint x: 466, endPoint y: 438, distance: 43.2
click at [466, 438] on div "Detail Customer: erinvisintainer3@gmail.com Return Outcome : credit Return Crea…" at bounding box center [604, 438] width 376 height 54
click at [466, 438] on p "Return Outcome : credit" at bounding box center [604, 444] width 376 height 13
drag, startPoint x: 74, startPoint y: 164, endPoint x: 28, endPoint y: 163, distance: 46.2
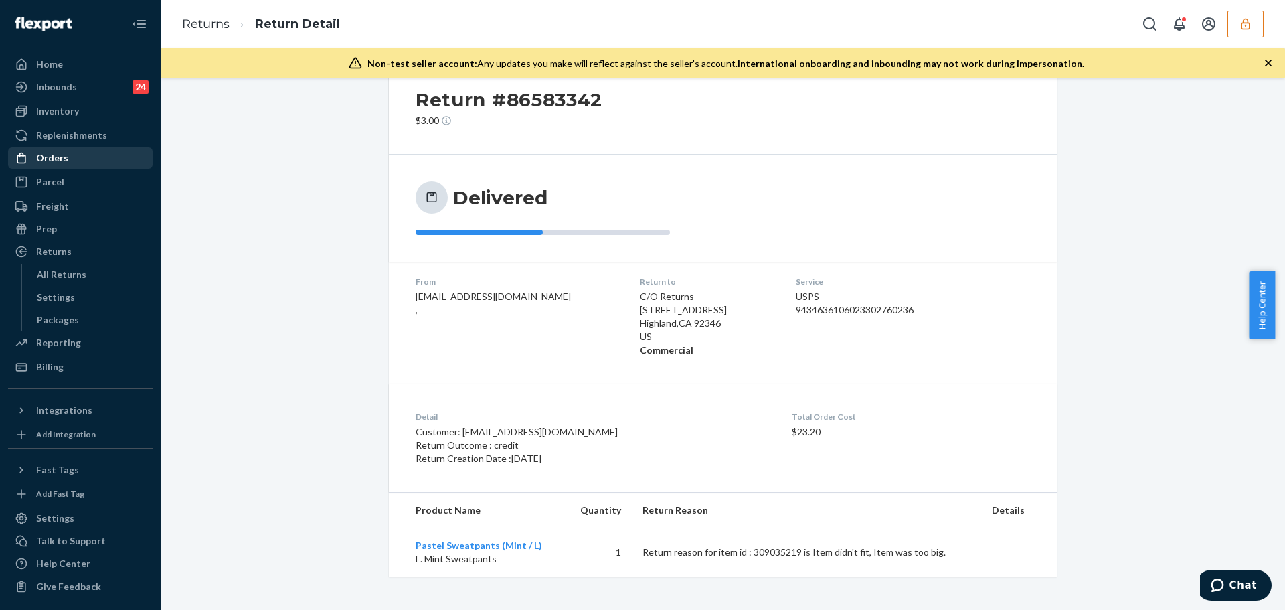
click at [74, 163] on div "Orders" at bounding box center [80, 158] width 142 height 19
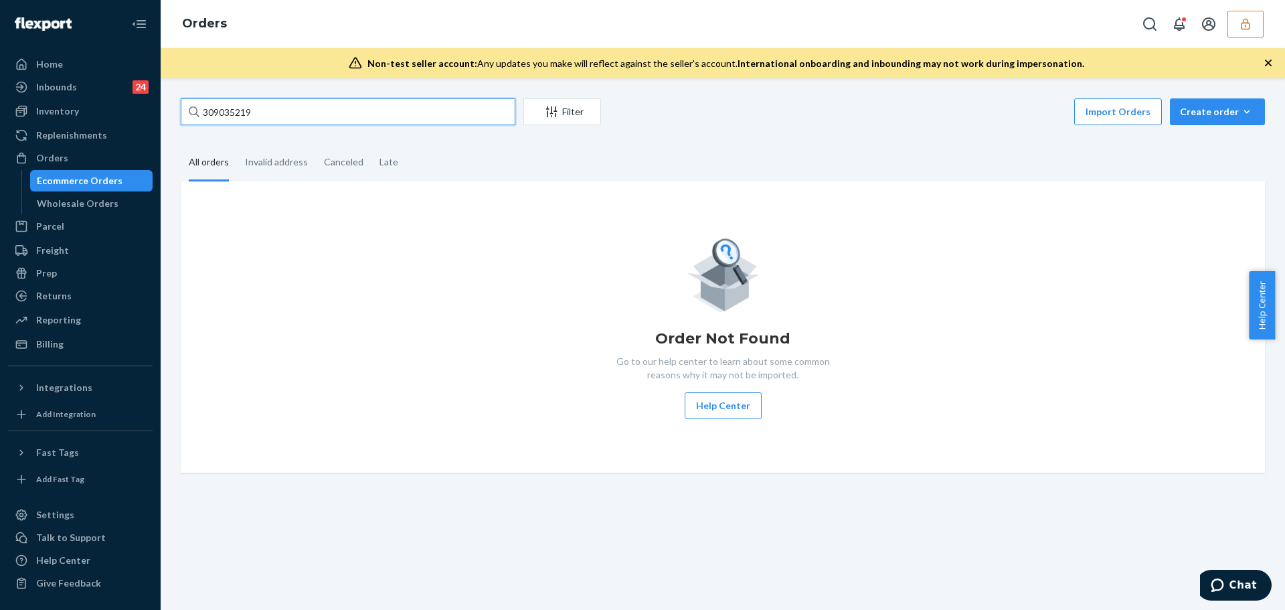
click at [236, 107] on input "309035219" at bounding box center [348, 111] width 335 height 27
paste input "134635681"
type input "134635681"
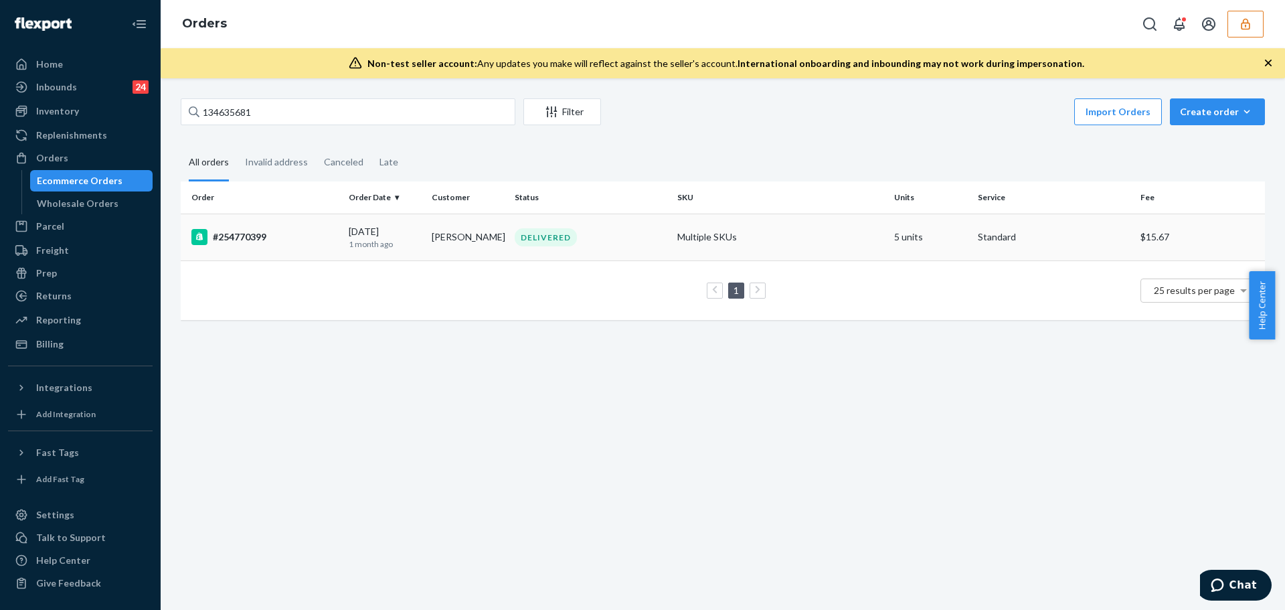
click at [299, 240] on div "#254770399" at bounding box center [264, 237] width 147 height 16
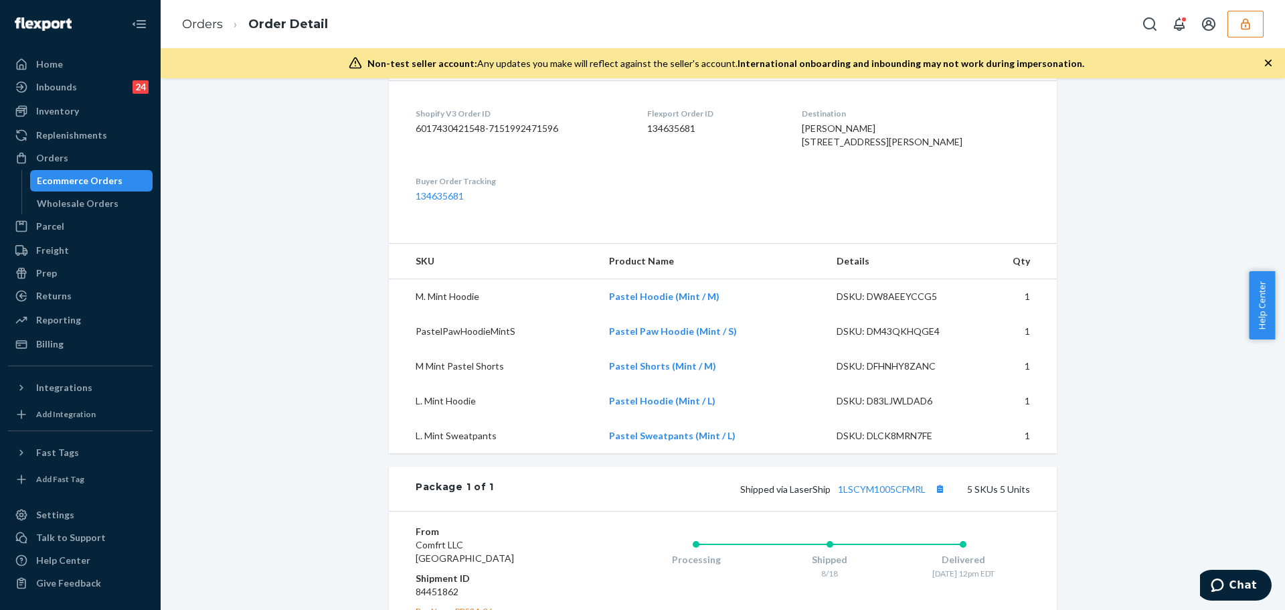
scroll to position [659, 0]
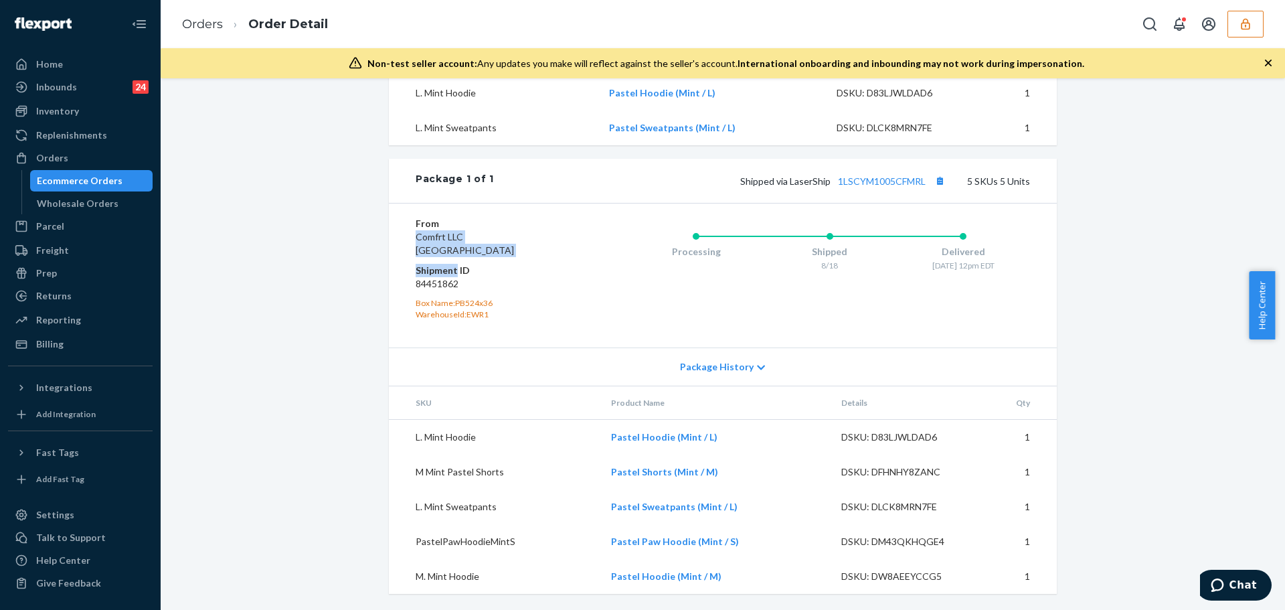
drag, startPoint x: 434, startPoint y: 230, endPoint x: 451, endPoint y: 271, distance: 45.0
click at [451, 271] on dl "From Comfrt LLC Phillipsburg, NJ 08865 Shipment ID 84451862 Box Name: PB524x36 …" at bounding box center [496, 268] width 160 height 103
click at [451, 271] on dt "Shipment ID" at bounding box center [496, 270] width 160 height 13
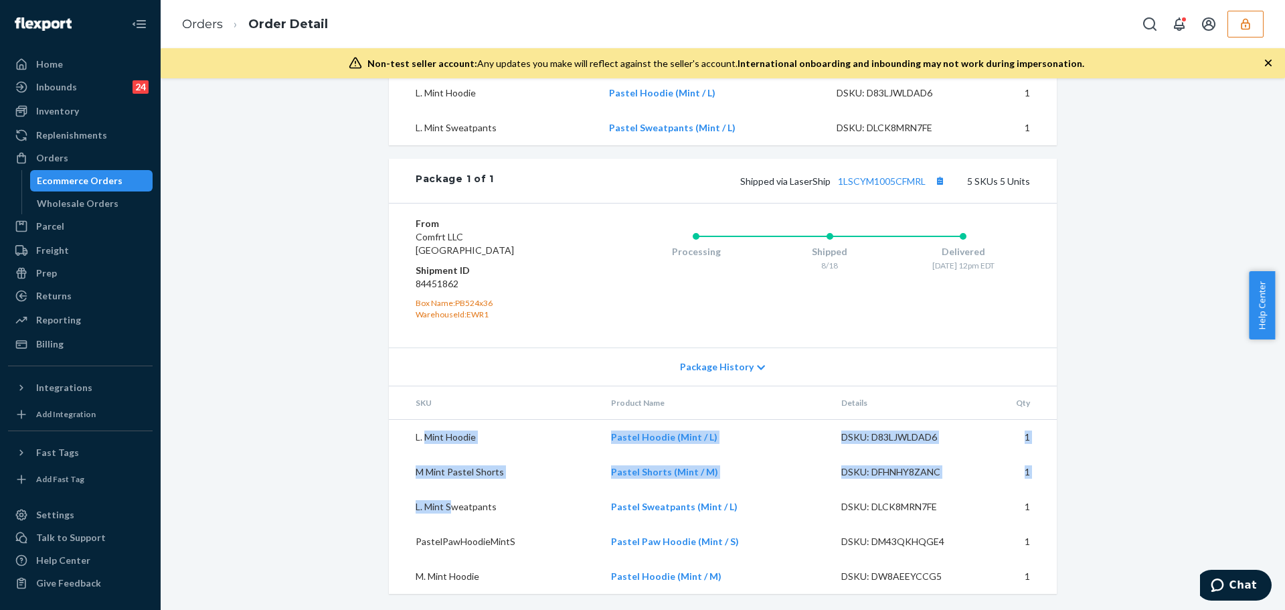
drag, startPoint x: 421, startPoint y: 433, endPoint x: 449, endPoint y: 491, distance: 63.8
click at [449, 491] on tbody "L. Mint Hoodie Pastel Hoodie (Mint / L) DSKU: D83LJWLDAD6 1 M Mint Pastel Short…" at bounding box center [723, 506] width 668 height 175
click at [449, 491] on td "L. Mint Sweatpants" at bounding box center [495, 506] width 212 height 35
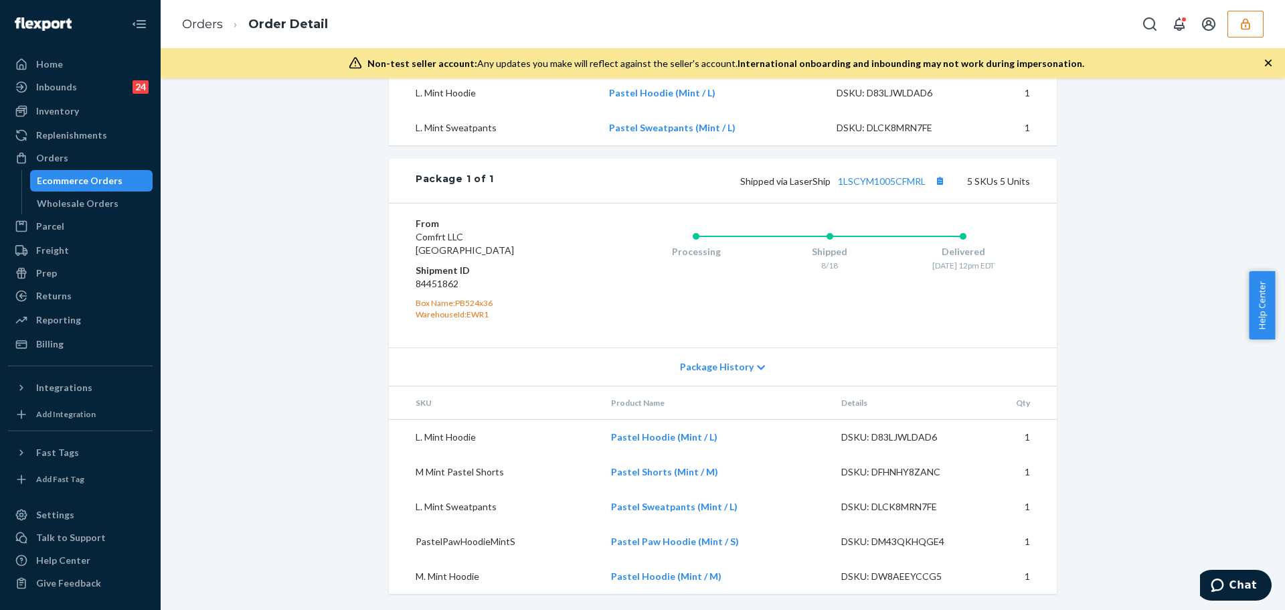
click at [1240, 29] on icon "button" at bounding box center [1245, 23] width 13 height 13
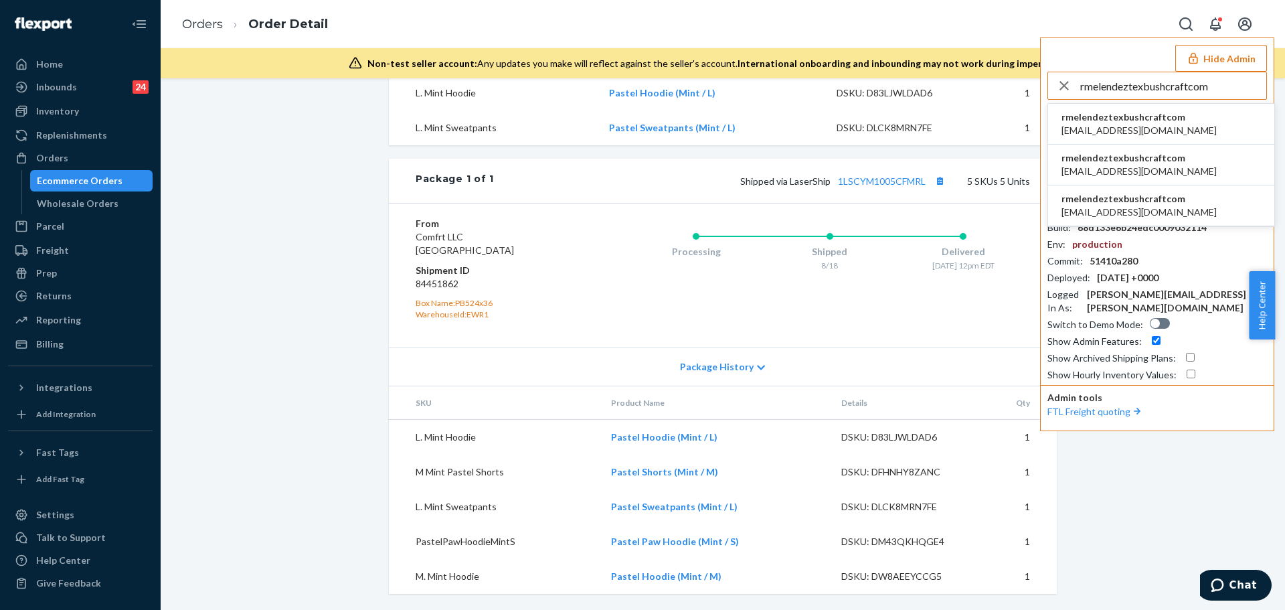
type input "rmelendeztexbushcraftcom"
click at [1184, 120] on li "rmelendeztexbushcraftcom afriske@texbushcraft.com" at bounding box center [1161, 124] width 226 height 41
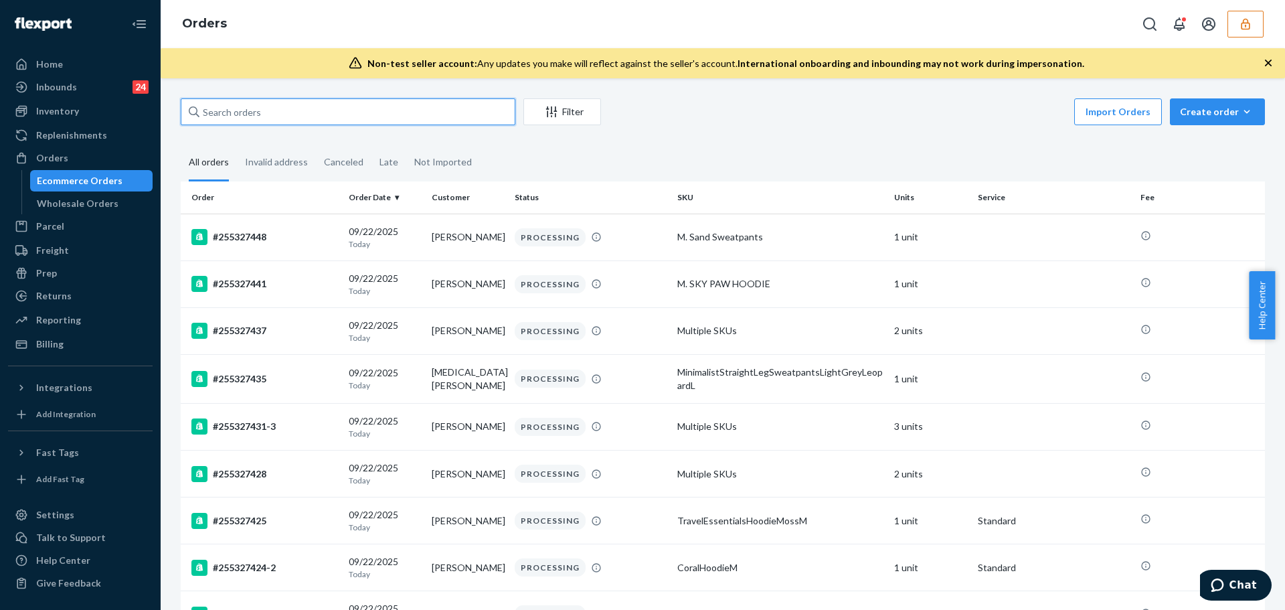
click at [210, 118] on input "text" at bounding box center [348, 111] width 335 height 27
paste input "9434636106023302760236"
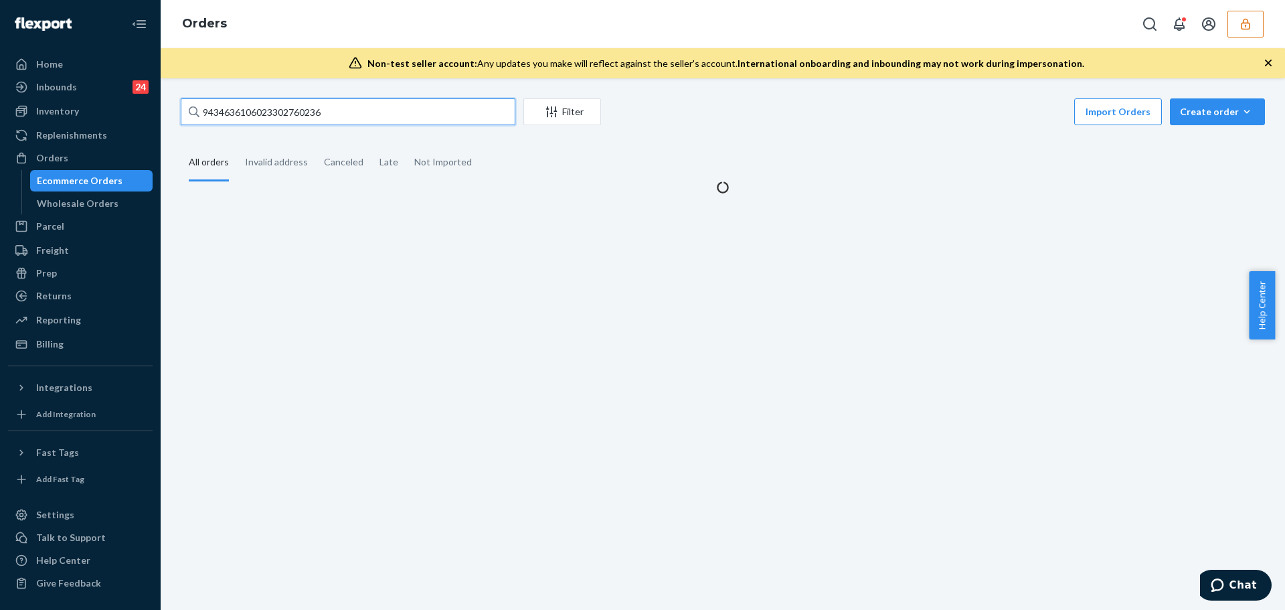
type input "9434636106023302760236"
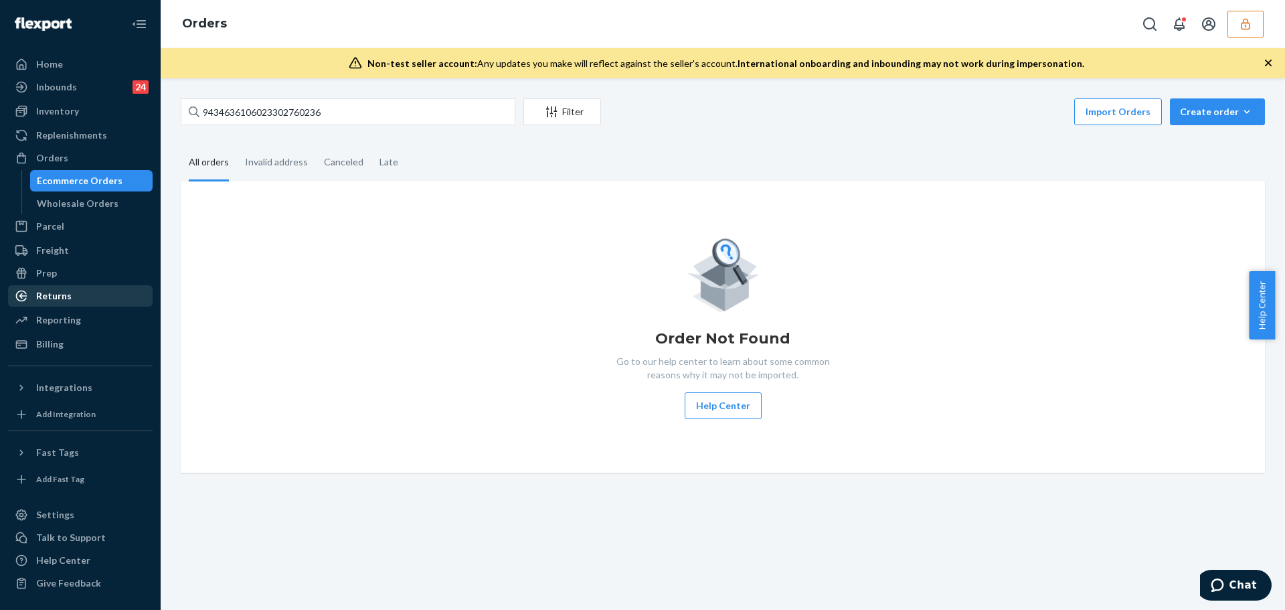
click at [93, 299] on div "Returns" at bounding box center [80, 296] width 142 height 19
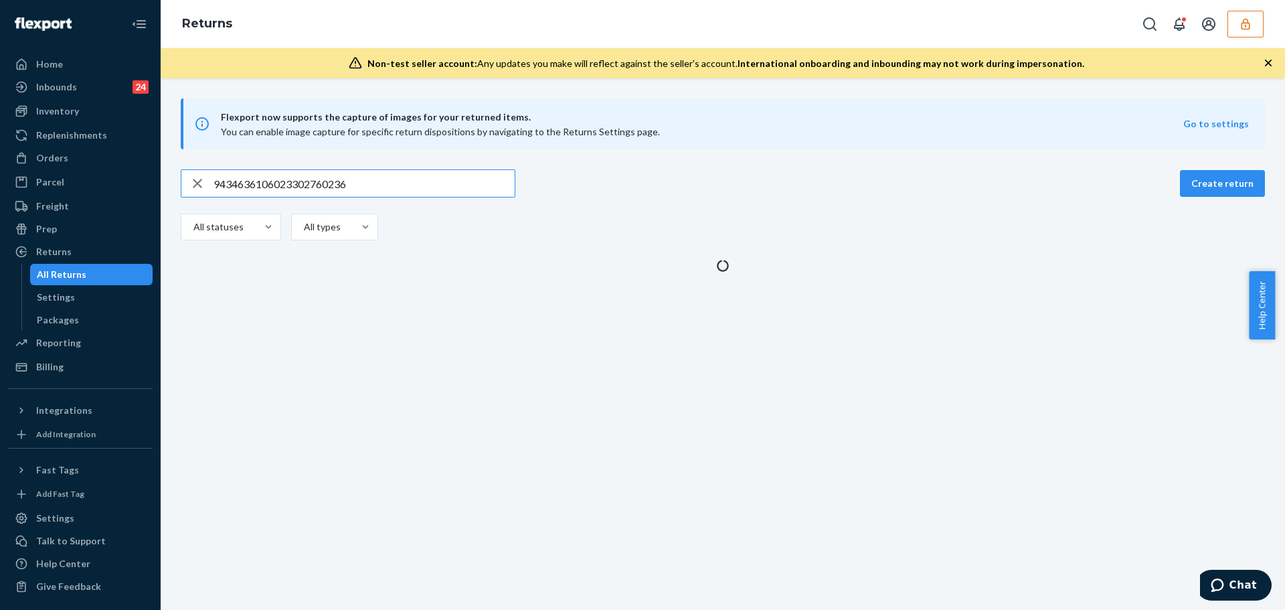
type input "9434636106023302760236"
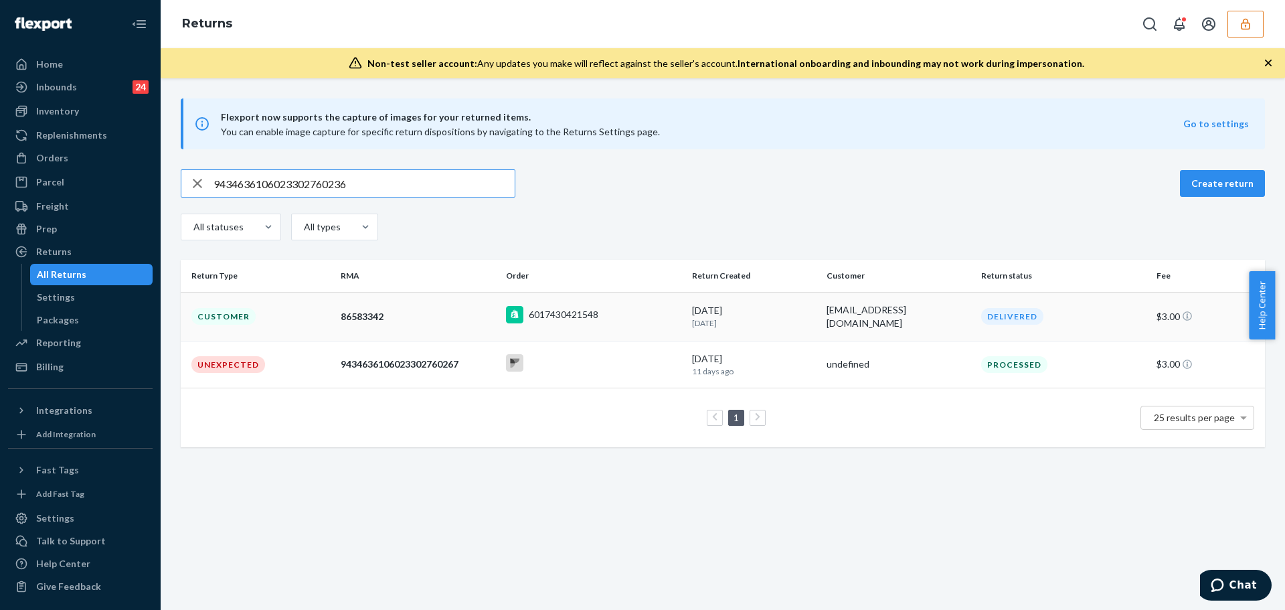
click at [370, 323] on td "86583342" at bounding box center [417, 316] width 165 height 49
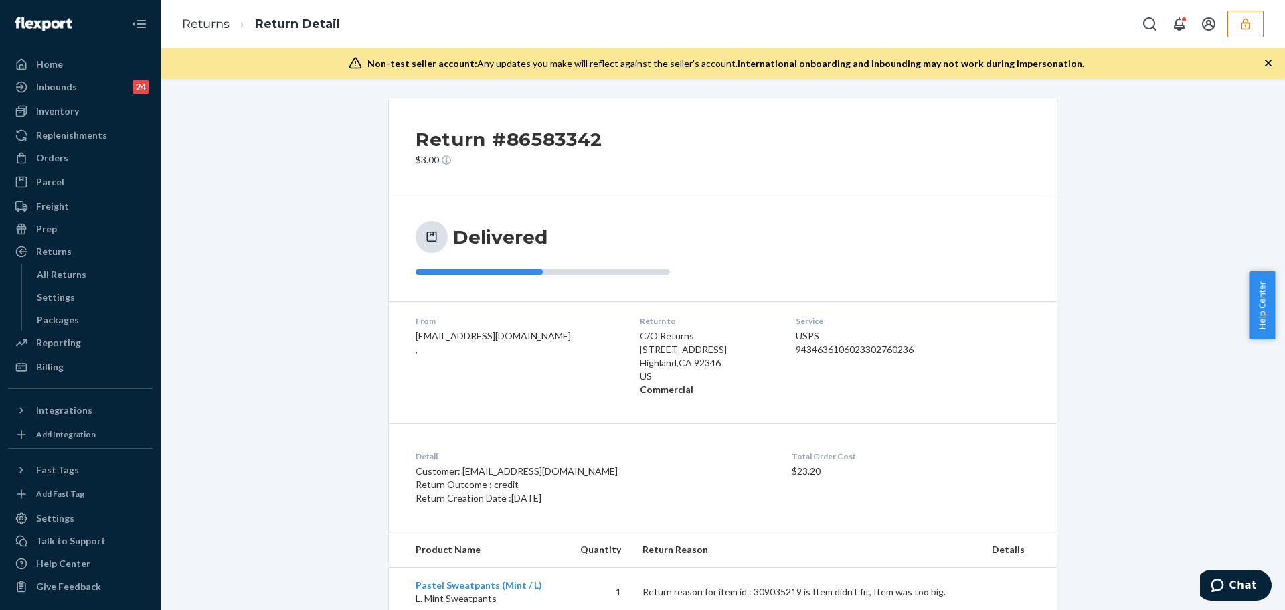
scroll to position [39, 0]
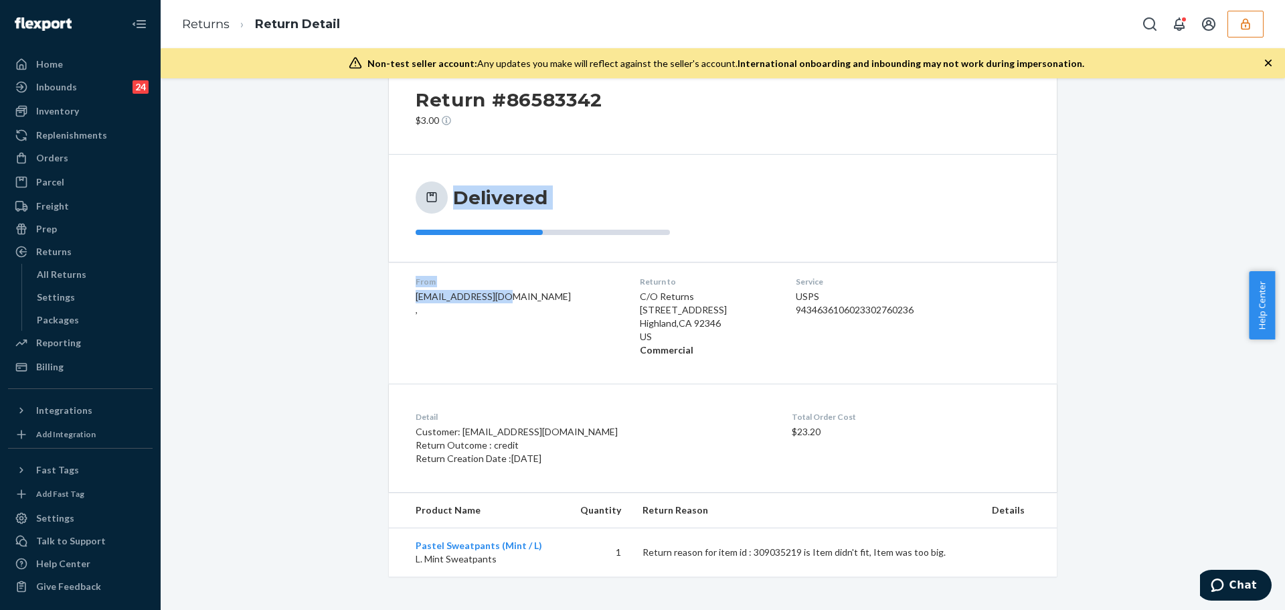
drag, startPoint x: 453, startPoint y: 197, endPoint x: 492, endPoint y: 296, distance: 106.4
click at [492, 296] on div "Return #86583342 $3.00 Delivered From [EMAIL_ADDRESS][DOMAIN_NAME] , Return to …" at bounding box center [723, 317] width 668 height 517
click at [493, 297] on span "[EMAIL_ADDRESS][DOMAIN_NAME] ," at bounding box center [493, 303] width 155 height 25
drag, startPoint x: 728, startPoint y: 549, endPoint x: 831, endPoint y: 552, distance: 102.5
click at [830, 552] on p "Return reason for item id : 309035219 is Item didn't fit, Item was too big." at bounding box center [807, 552] width 328 height 13
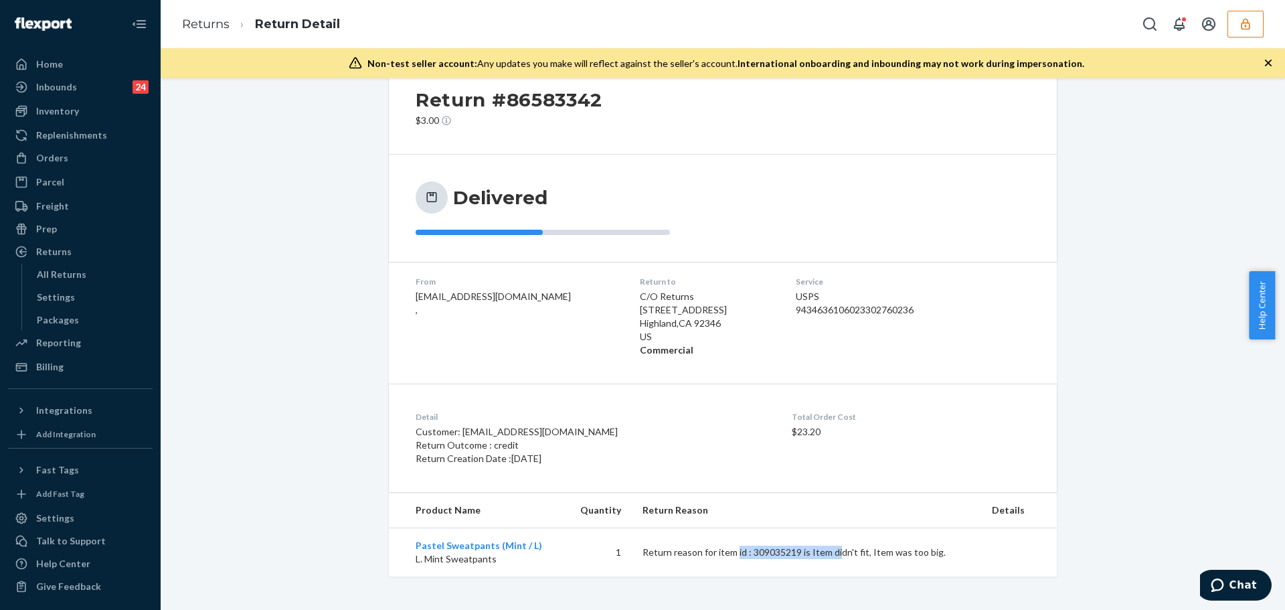
click at [831, 552] on p "Return reason for item id : 309035219 is Item didn't fit, Item was too big." at bounding box center [807, 552] width 328 height 13
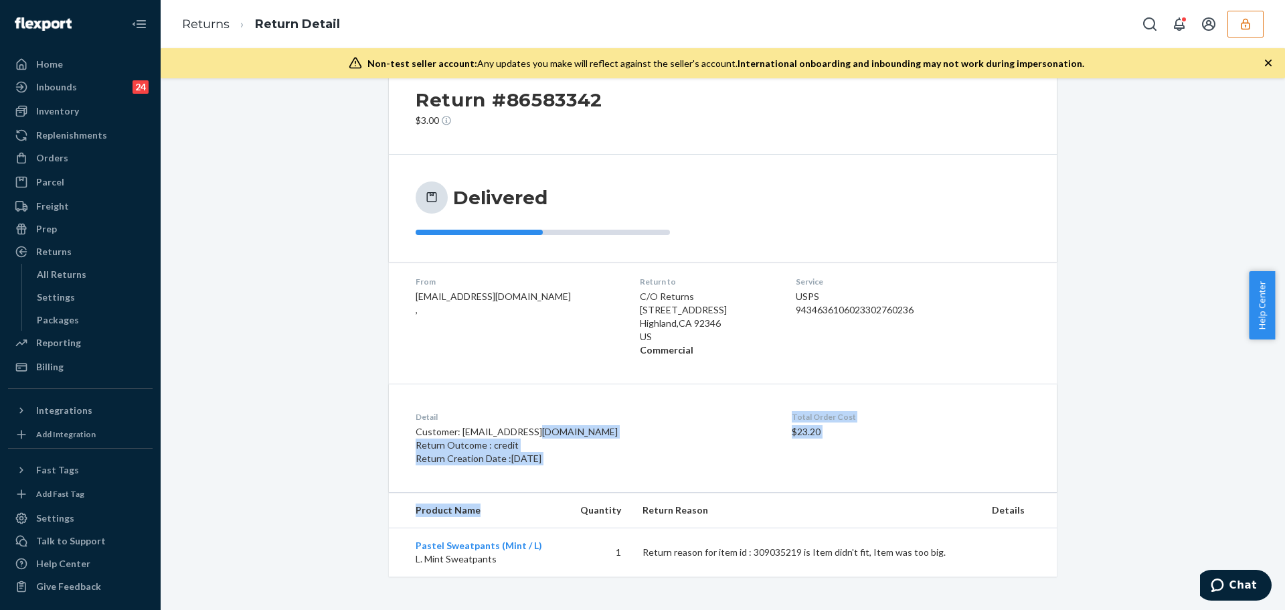
drag, startPoint x: 519, startPoint y: 448, endPoint x: 530, endPoint y: 495, distance: 47.9
click at [530, 495] on div "Return #86583342 $3.00 Delivered From [EMAIL_ADDRESS][DOMAIN_NAME] , Return to …" at bounding box center [723, 317] width 668 height 517
click at [502, 465] on p "Return Creation Date : [DATE]" at bounding box center [604, 458] width 376 height 13
drag, startPoint x: 629, startPoint y: 312, endPoint x: 646, endPoint y: 326, distance: 22.4
click at [646, 326] on dd "C/O Returns [STREET_ADDRESS] Commercial" at bounding box center [707, 323] width 135 height 67
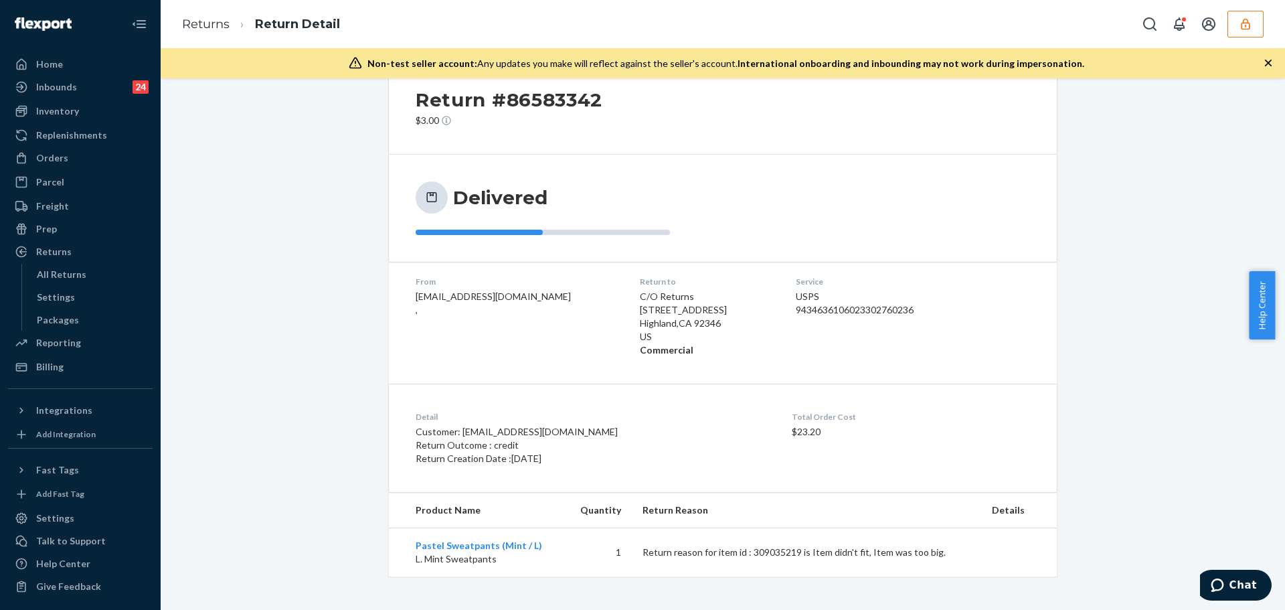
click at [646, 326] on p "[GEOGRAPHIC_DATA]" at bounding box center [707, 323] width 135 height 13
drag, startPoint x: 536, startPoint y: 102, endPoint x: 631, endPoint y: 110, distance: 95.4
click at [631, 110] on div "Return #86583342 $3.00" at bounding box center [723, 107] width 668 height 96
copy h2 "#86583342"
click at [530, 125] on p "$3.00" at bounding box center [509, 120] width 187 height 13
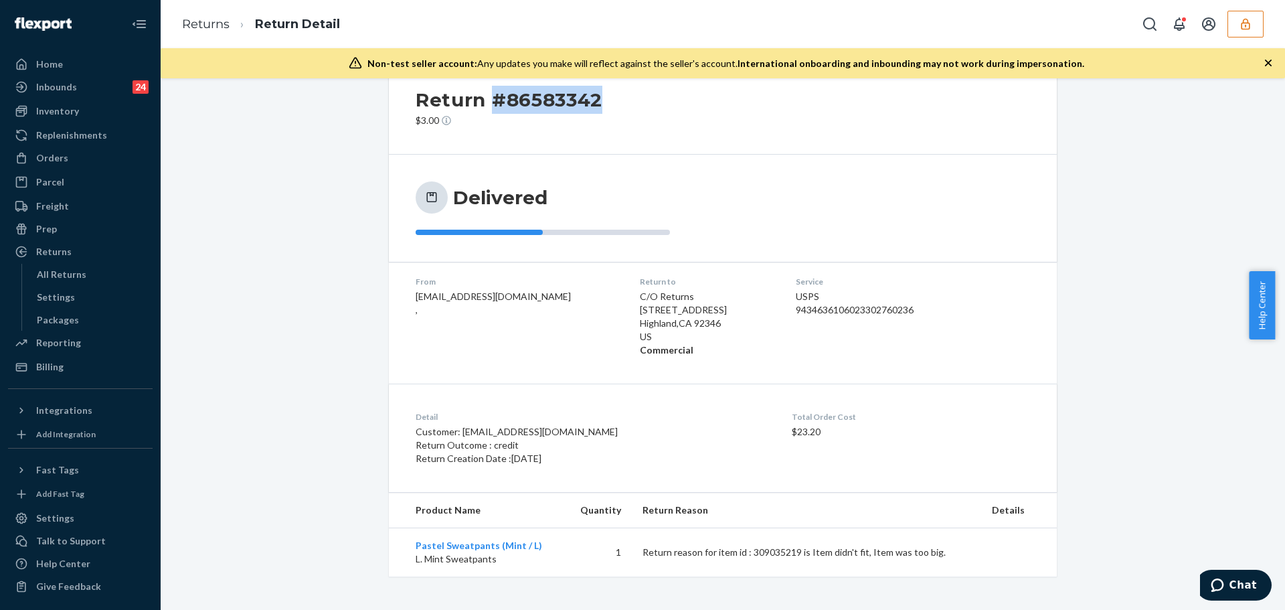
drag, startPoint x: 485, startPoint y: 97, endPoint x: 520, endPoint y: 141, distance: 56.7
click at [630, 100] on div "Return #86583342 $3.00" at bounding box center [723, 107] width 668 height 96
copy h2 "#86583342"
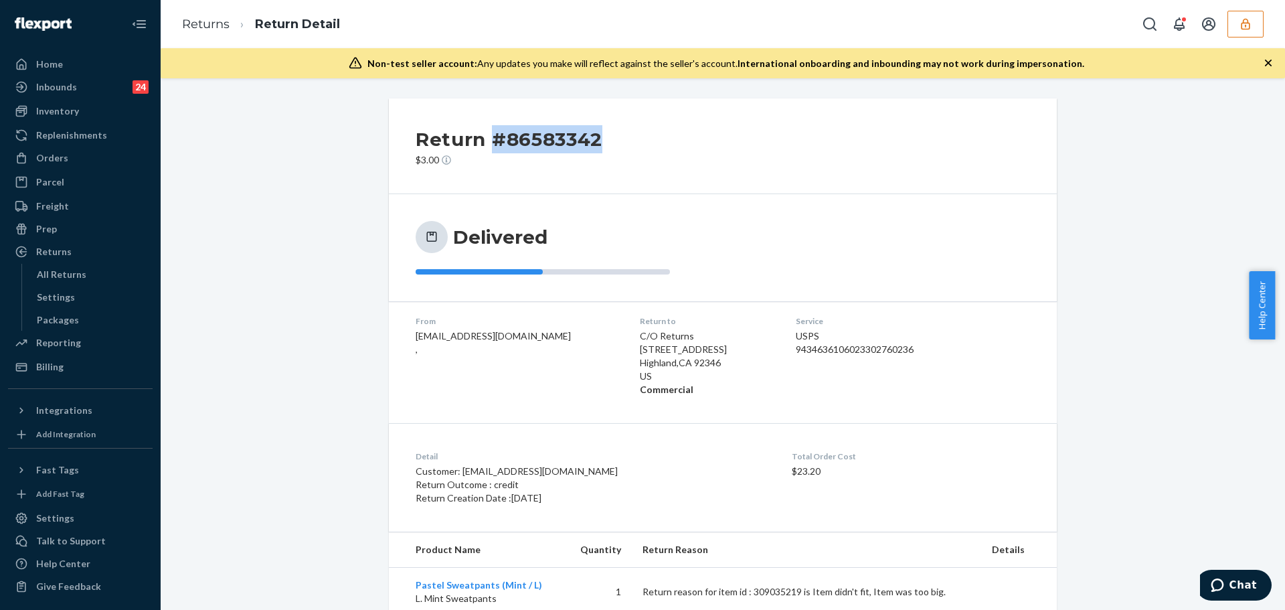
click at [519, 148] on h2 "Return #86583342" at bounding box center [509, 139] width 187 height 28
drag, startPoint x: 488, startPoint y: 138, endPoint x: 626, endPoint y: 143, distance: 138.0
click at [626, 143] on div "Return #86583342 $3.00" at bounding box center [723, 146] width 668 height 96
click at [1255, 23] on button "button" at bounding box center [1246, 24] width 36 height 27
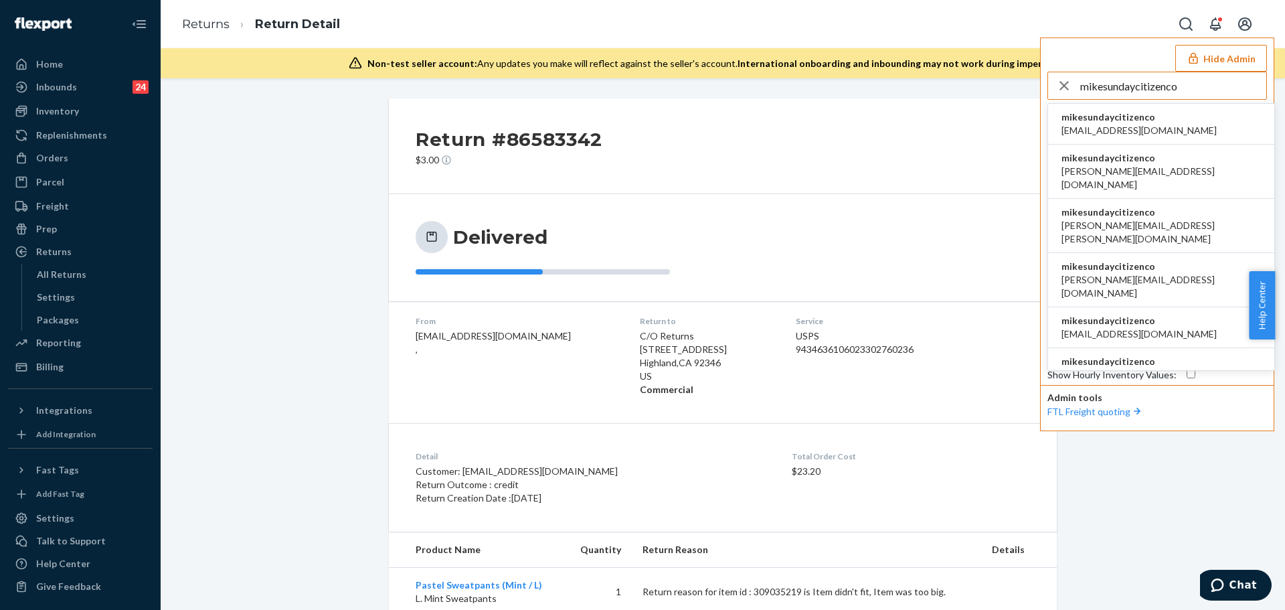
type input "mikesundaycitizenco"
click at [1094, 117] on span "mikesundaycitizenco" at bounding box center [1139, 116] width 155 height 13
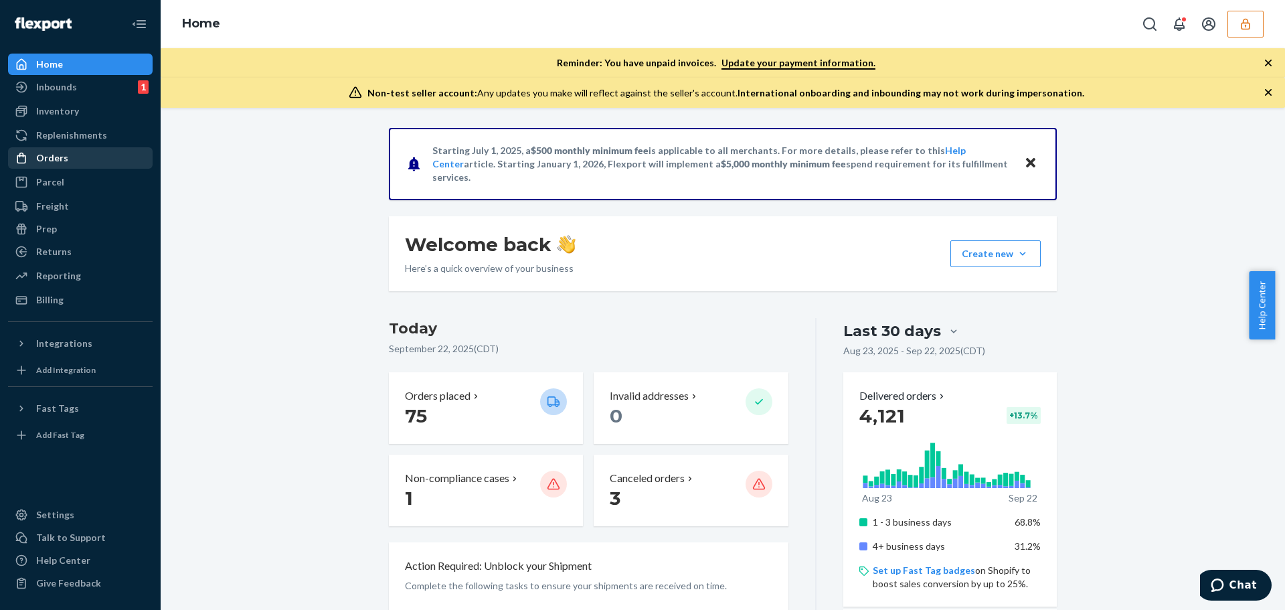
click at [108, 161] on div "Orders" at bounding box center [80, 158] width 142 height 19
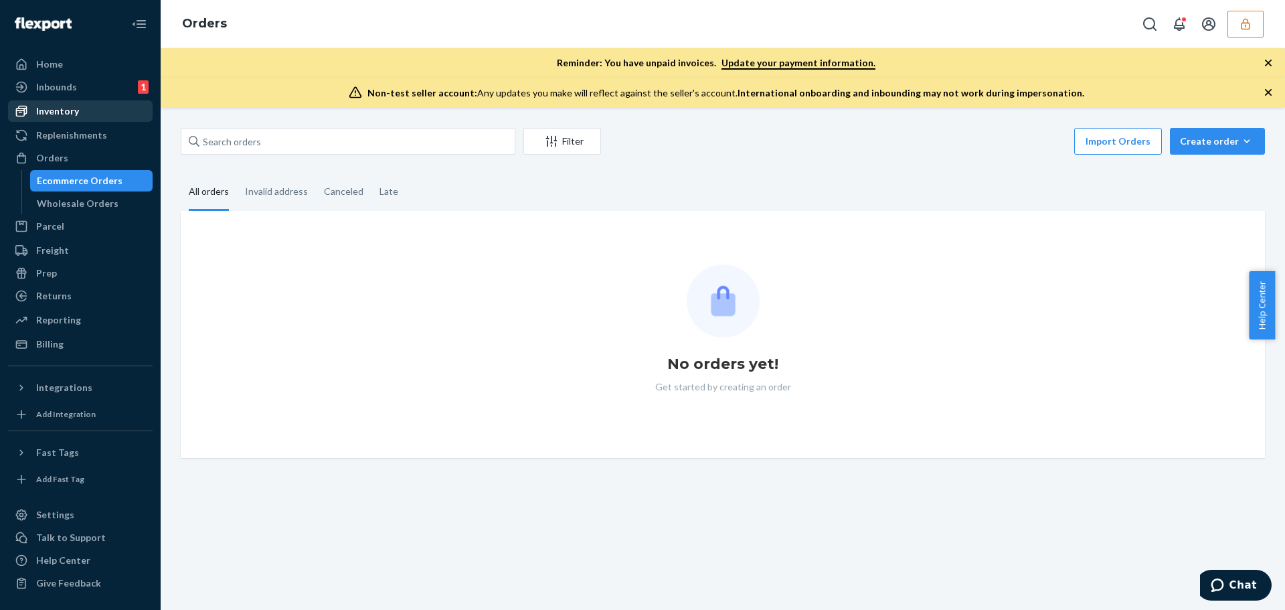
click at [74, 117] on div "Inventory" at bounding box center [57, 110] width 43 height 13
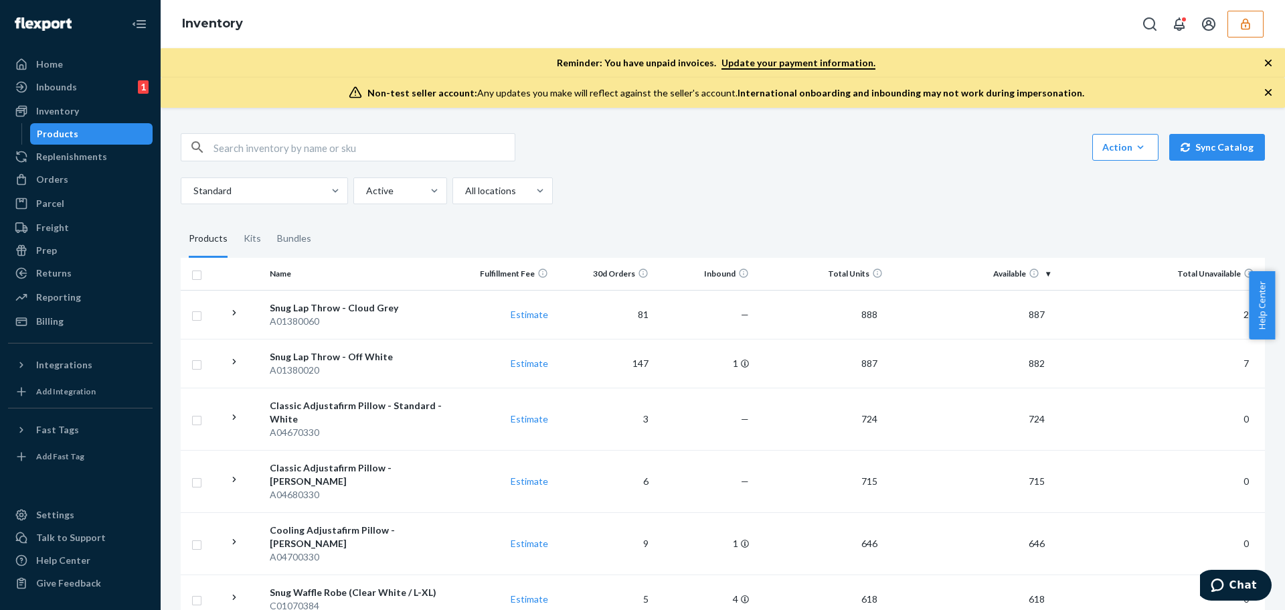
click at [319, 152] on input "text" at bounding box center [364, 147] width 301 height 27
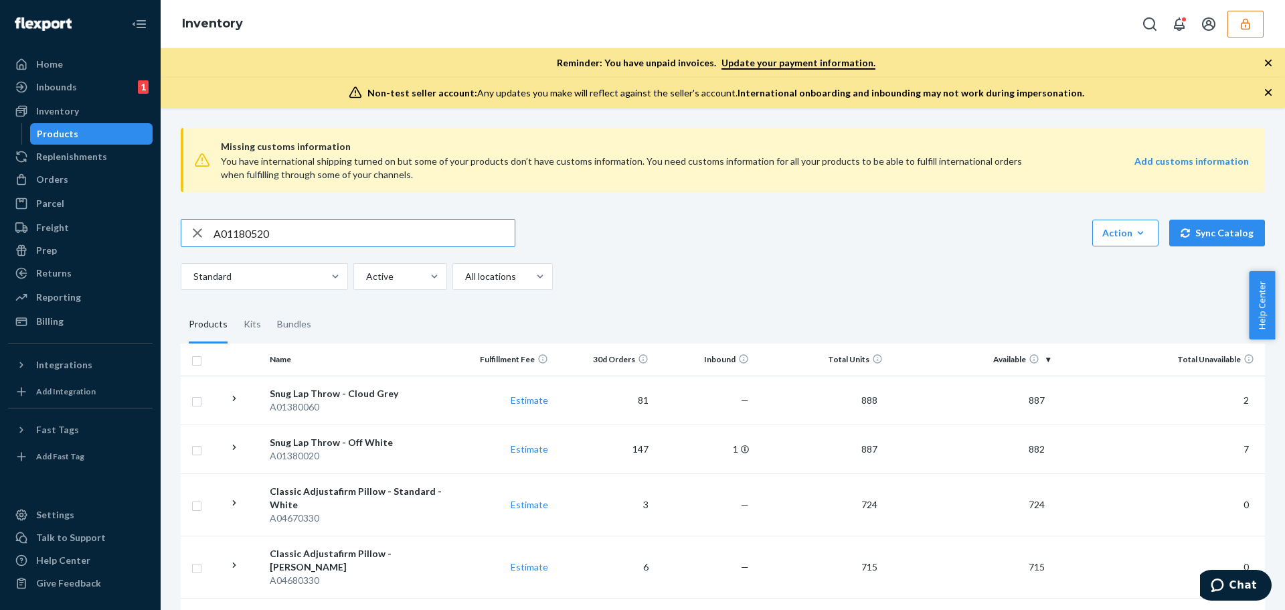
type input "A01180520"
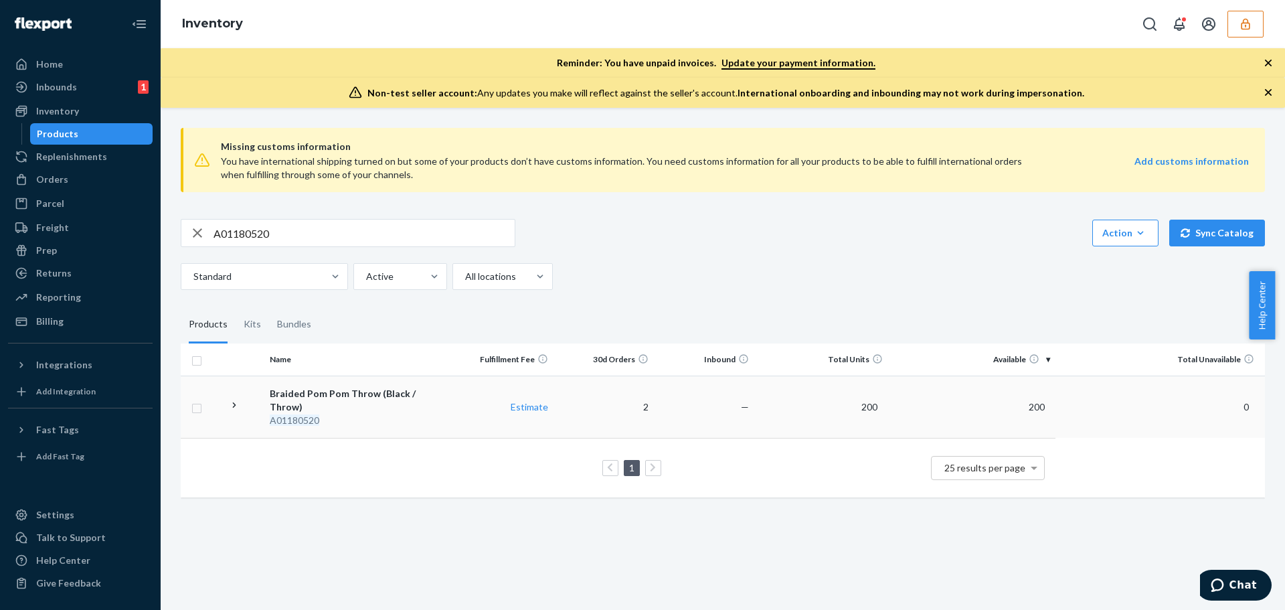
click at [656, 394] on td "—" at bounding box center [704, 407] width 100 height 62
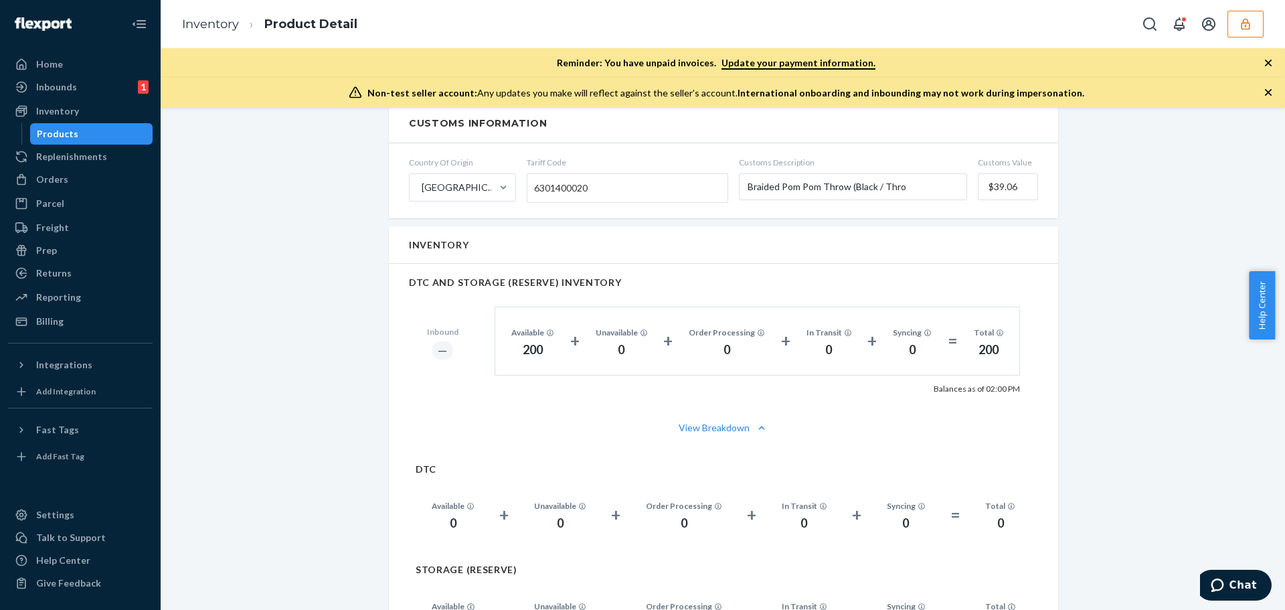
scroll to position [870, 0]
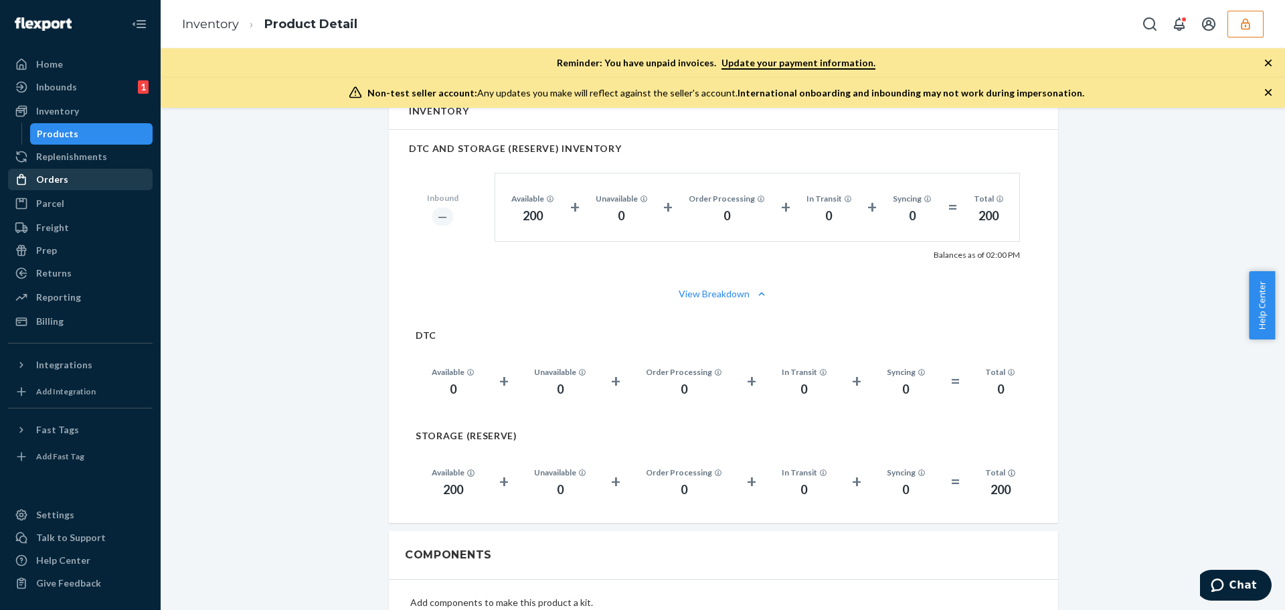
click at [79, 175] on div "Orders" at bounding box center [80, 179] width 142 height 19
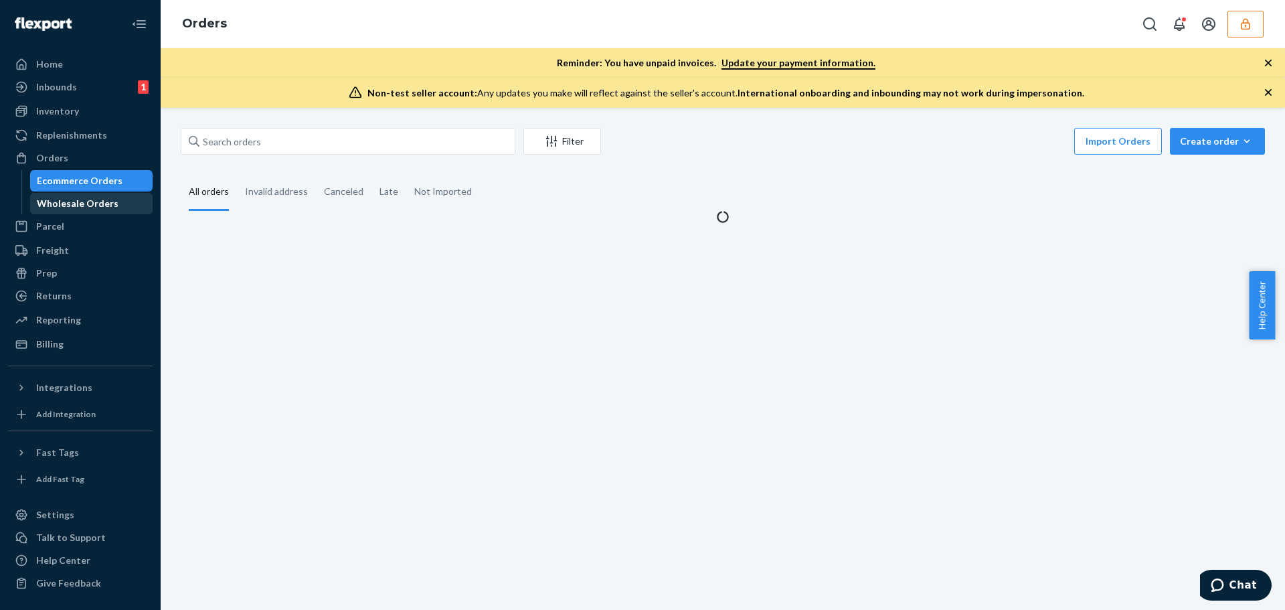
click at [74, 209] on div "Wholesale Orders" at bounding box center [78, 203] width 82 height 13
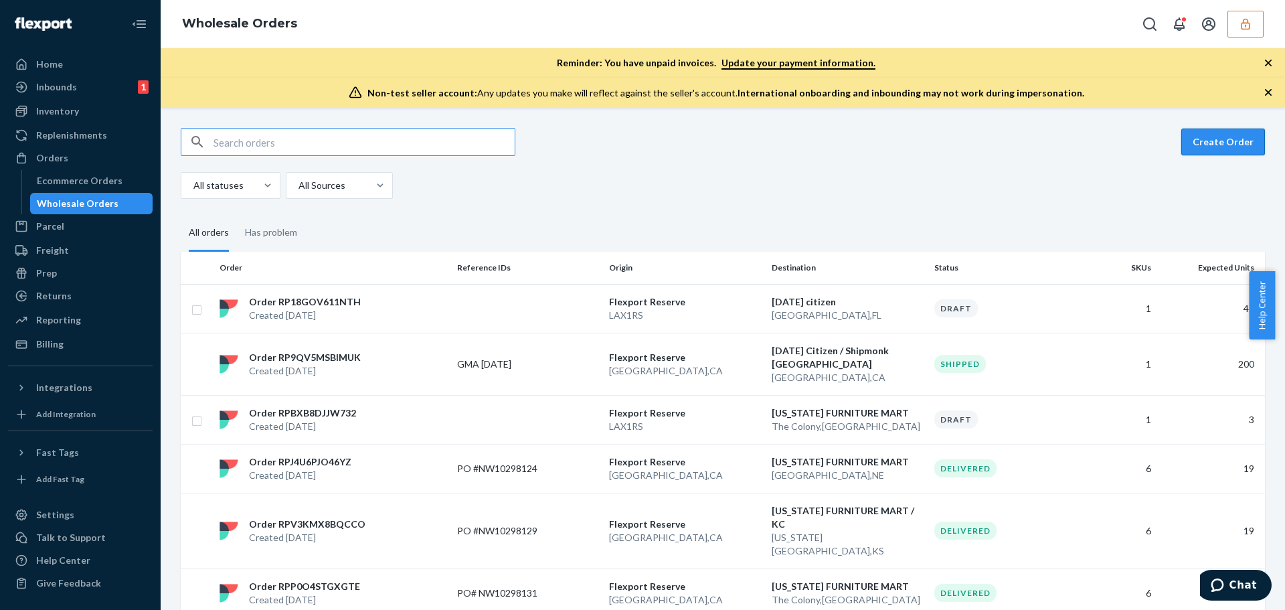
click at [1230, 141] on button "Create Order" at bounding box center [1224, 142] width 84 height 27
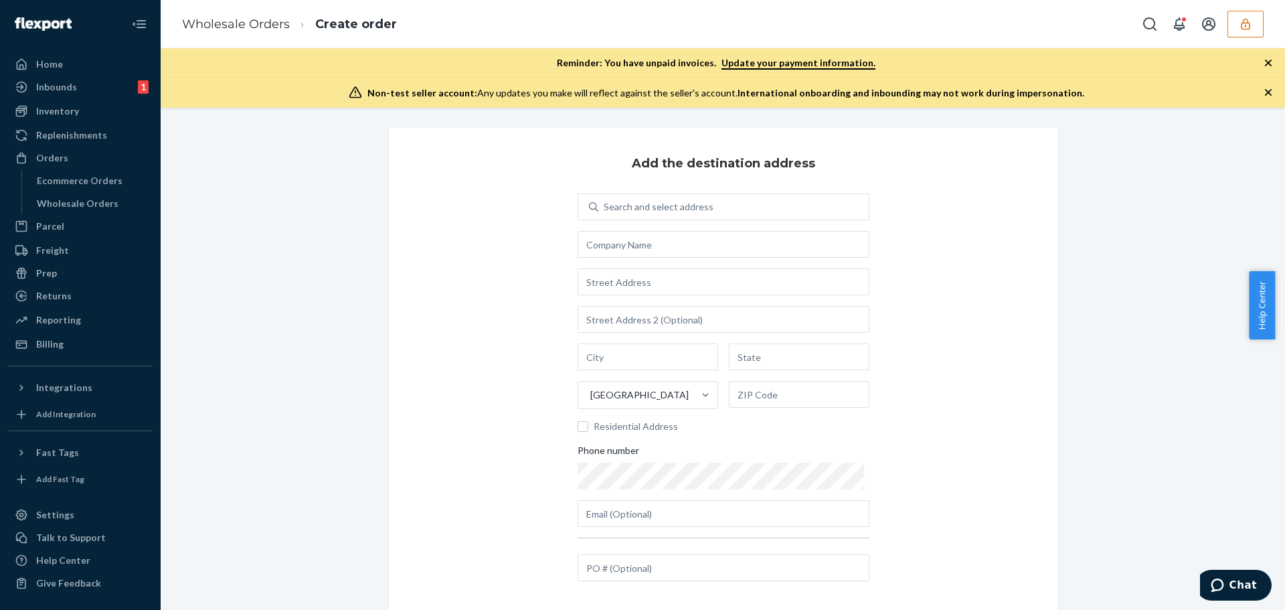
click at [239, 15] on ol "Wholesale Orders Create order" at bounding box center [289, 24] width 236 height 39
click at [240, 19] on link "Wholesale Orders" at bounding box center [236, 24] width 108 height 15
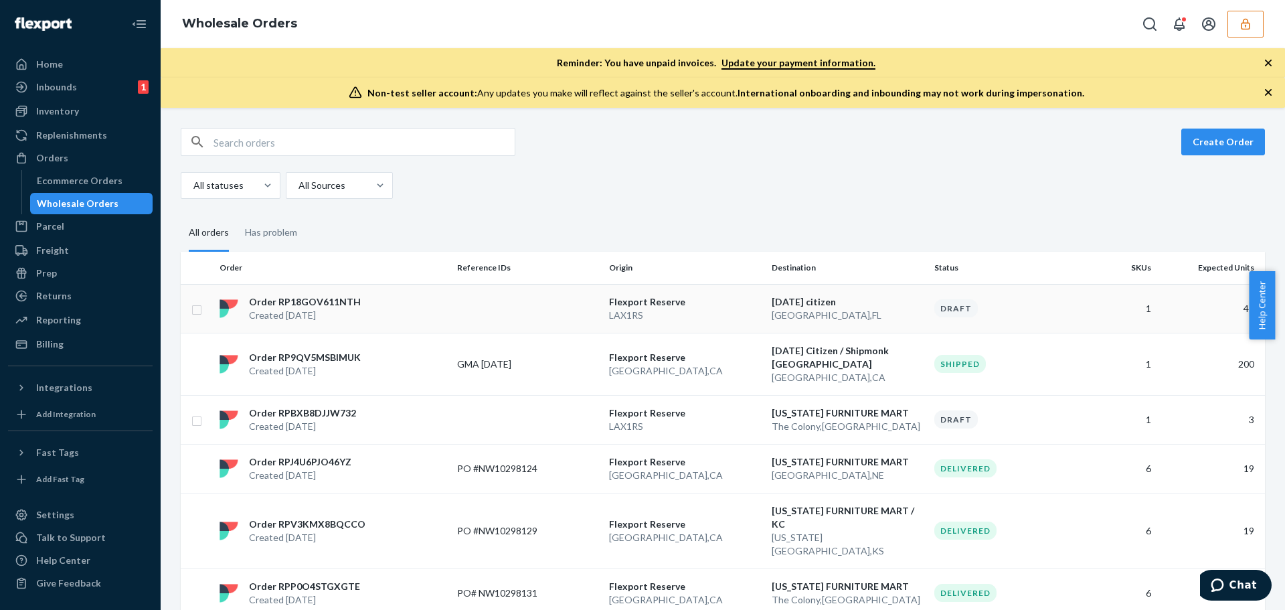
click at [317, 310] on p "Created Sep 22, 2025" at bounding box center [305, 315] width 112 height 13
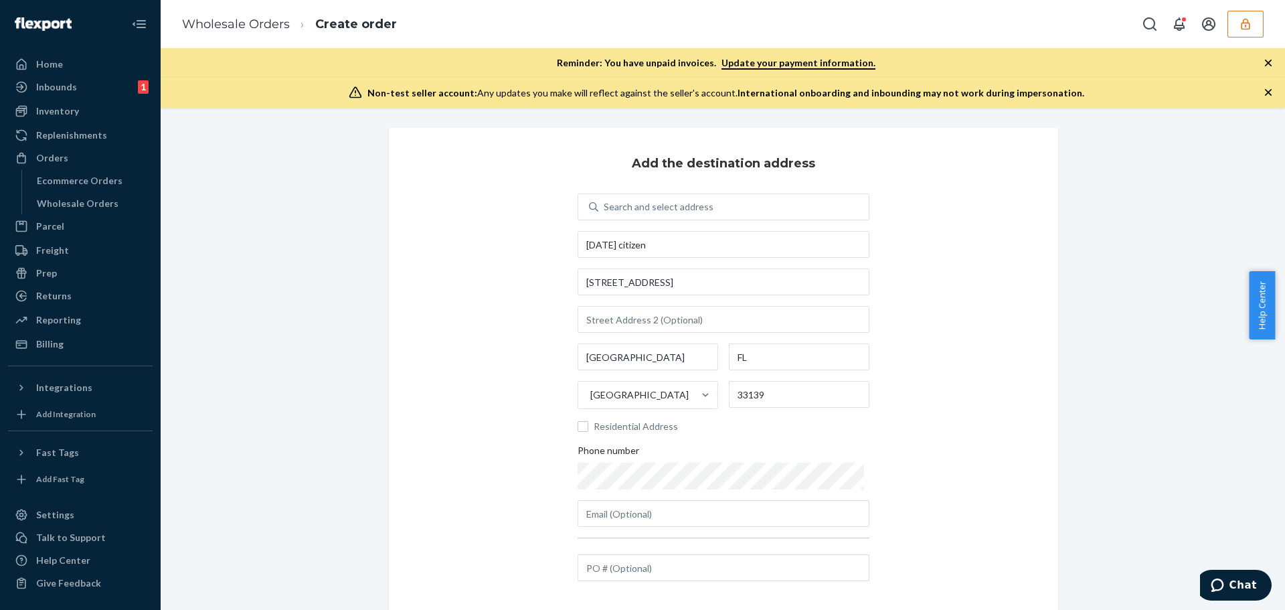
scroll to position [93, 0]
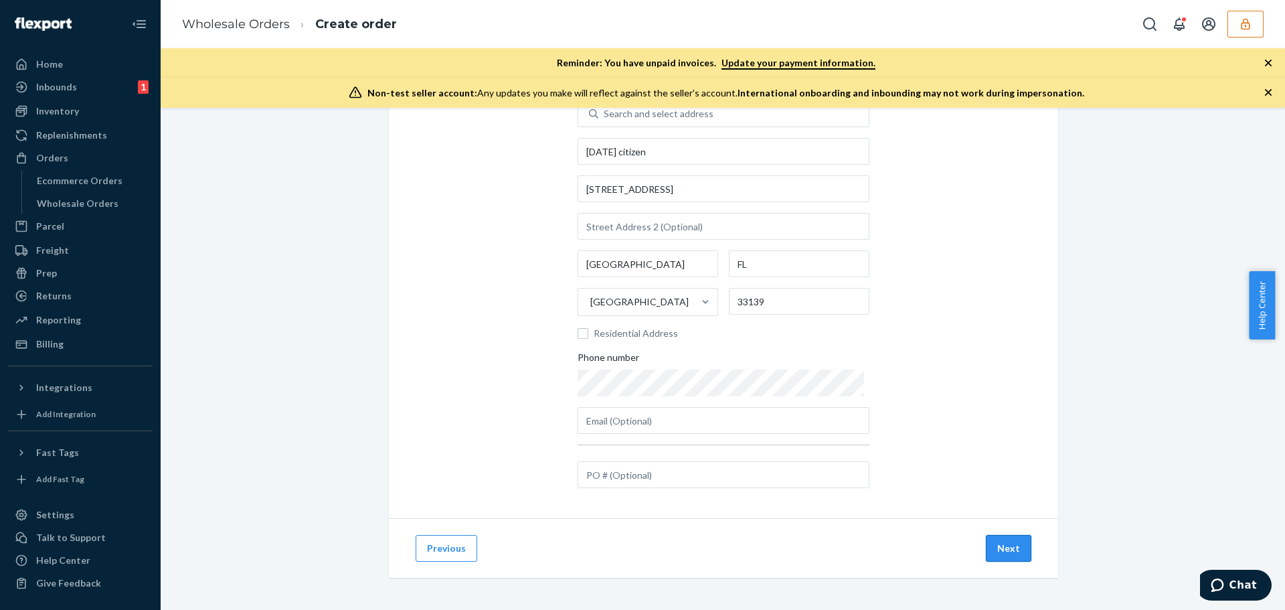
click at [997, 546] on button "Next" at bounding box center [1009, 548] width 46 height 27
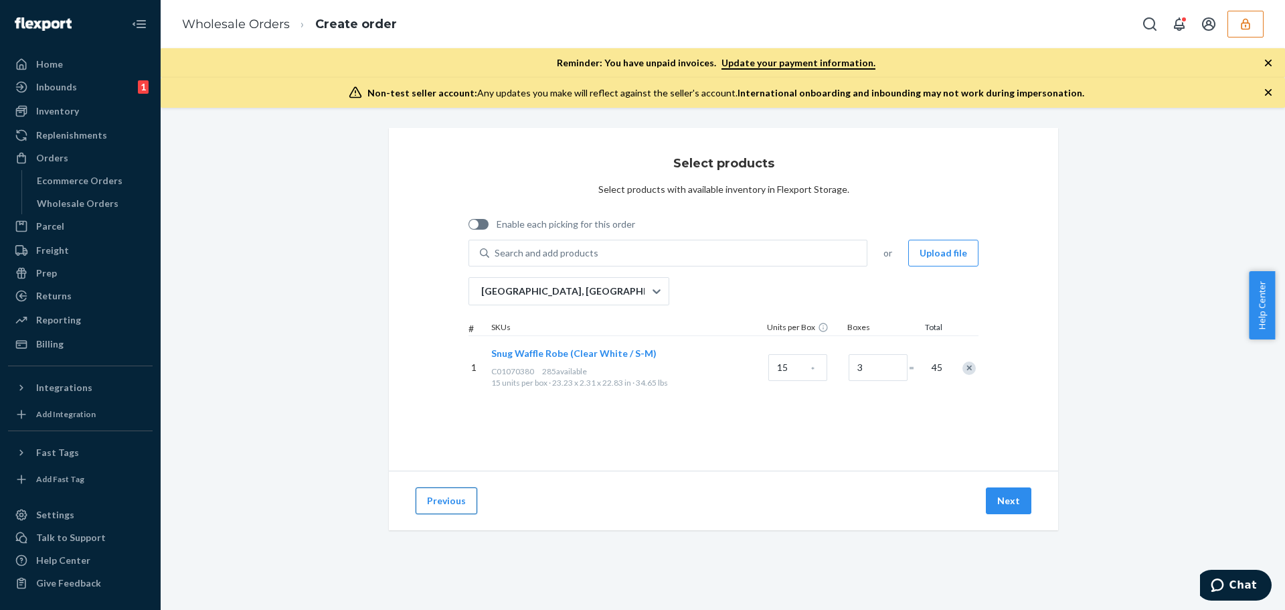
click at [439, 501] on button "Previous" at bounding box center [447, 500] width 62 height 27
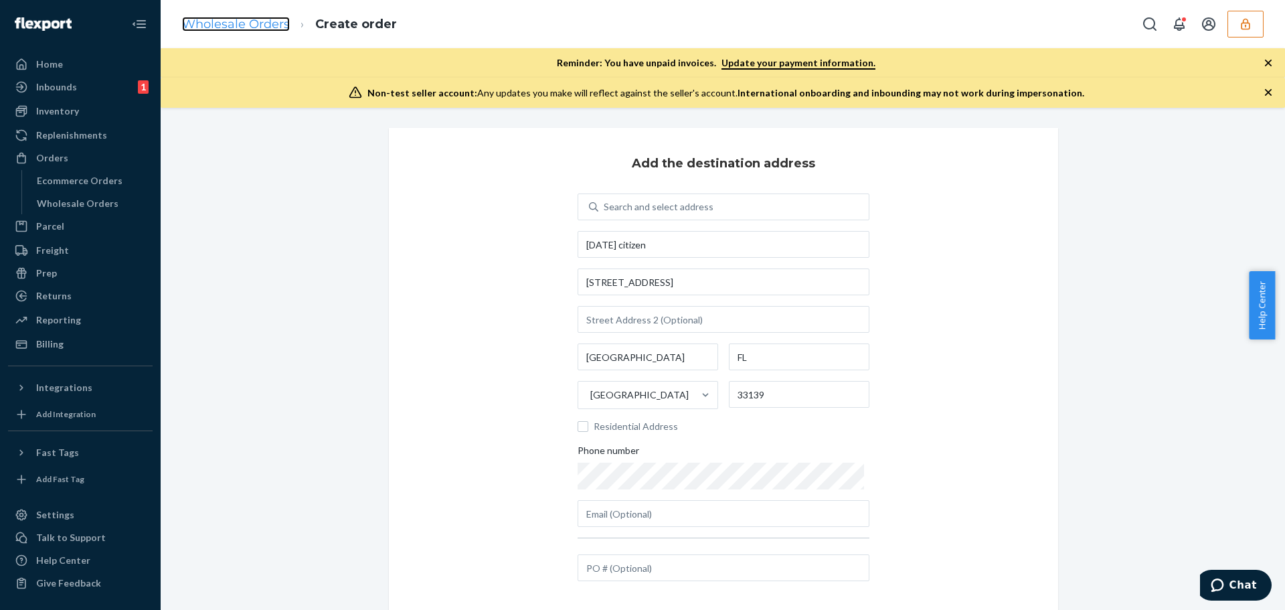
click at [225, 19] on link "Wholesale Orders" at bounding box center [236, 24] width 108 height 15
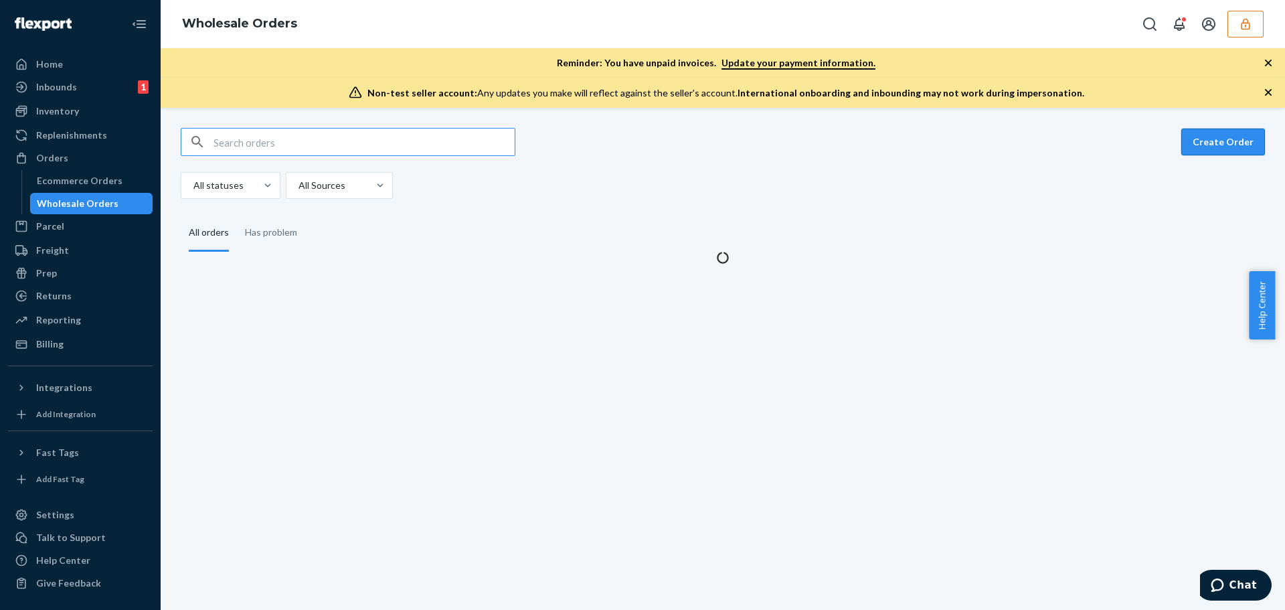
click at [1243, 141] on button "Create Order" at bounding box center [1224, 142] width 84 height 27
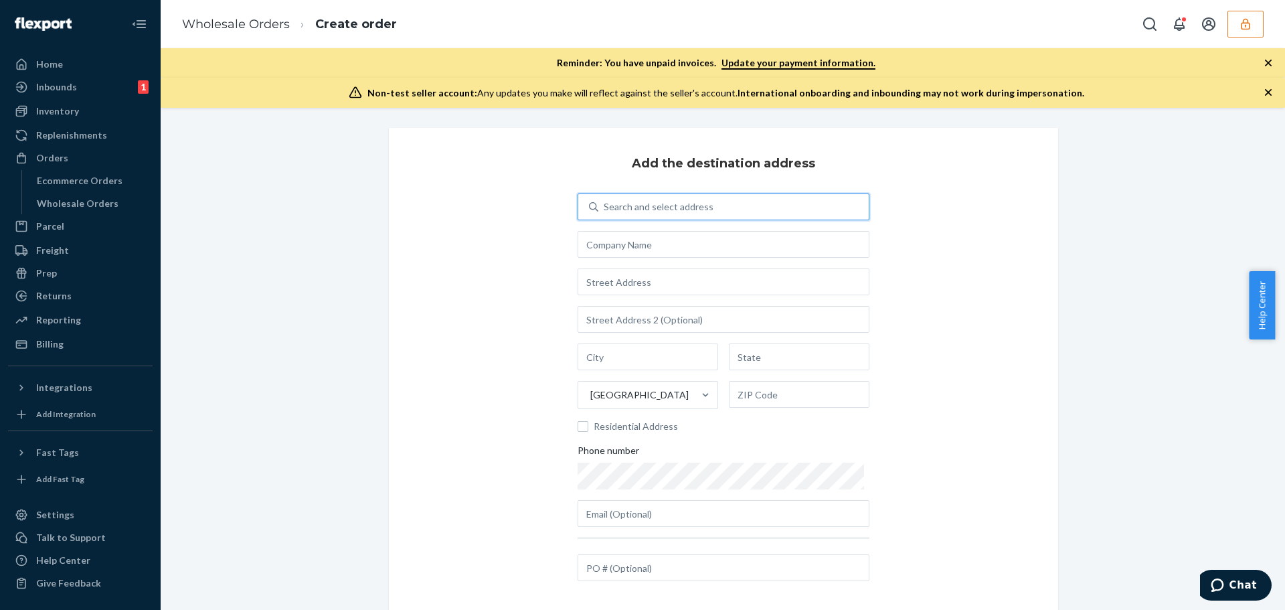
click at [662, 211] on div "Search and select address" at bounding box center [659, 206] width 110 height 13
click at [605, 211] on input "0 results available. Use Up and Down to choose options, press Enter to select t…" at bounding box center [604, 206] width 1 height 13
click at [661, 210] on div "Search and select address" at bounding box center [659, 206] width 110 height 13
click at [605, 210] on input "0 results available. Use Up and Down to choose options, press Enter to select t…" at bounding box center [604, 206] width 1 height 13
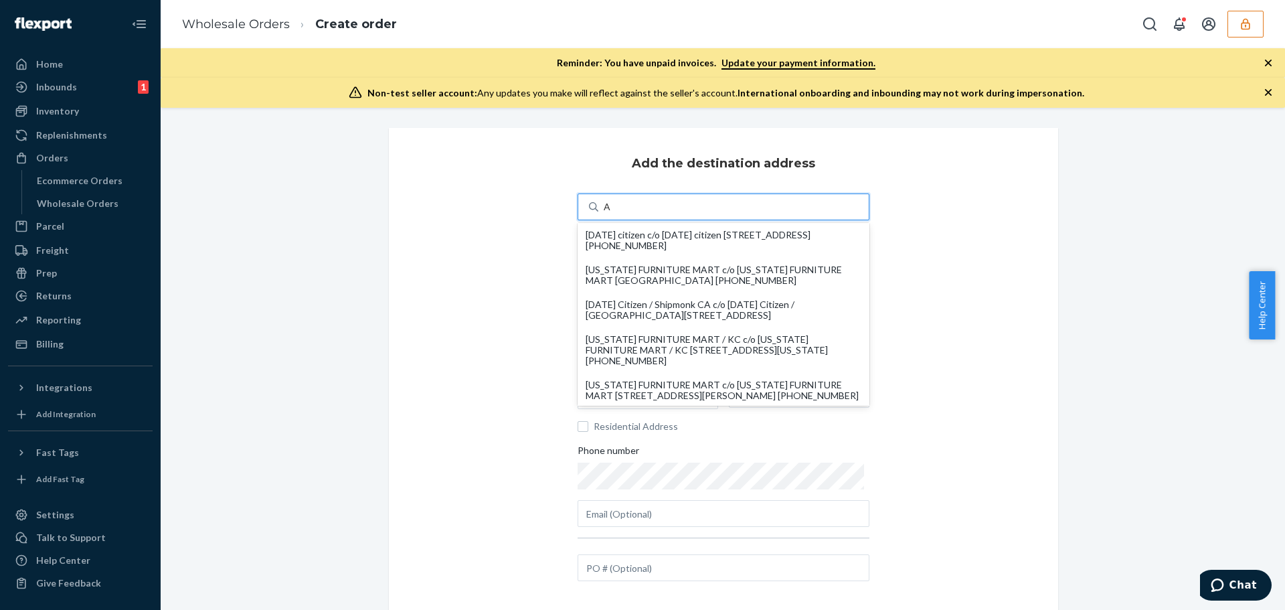
type input "A"
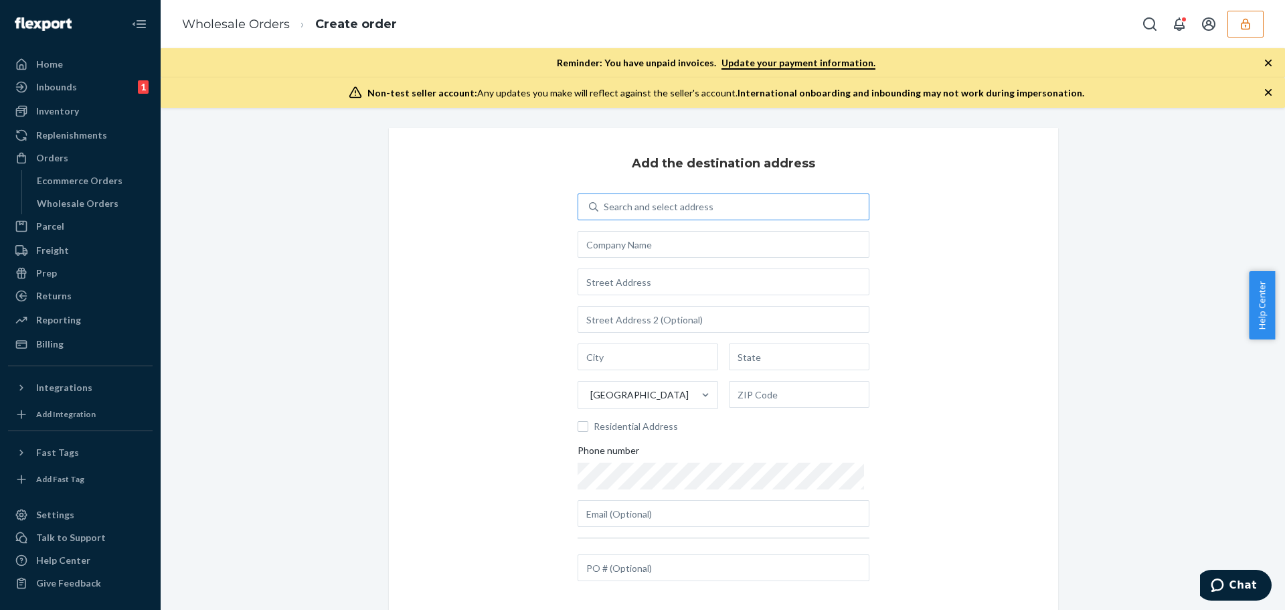
click at [519, 278] on div "Add the destination address Search and select address United States Residential…" at bounding box center [723, 369] width 669 height 483
click at [677, 197] on div "Search and select address" at bounding box center [733, 207] width 270 height 24
click at [605, 200] on input "0 results available. Use Up and Down to choose options, press Enter to select t…" at bounding box center [604, 206] width 1 height 13
type input "A"
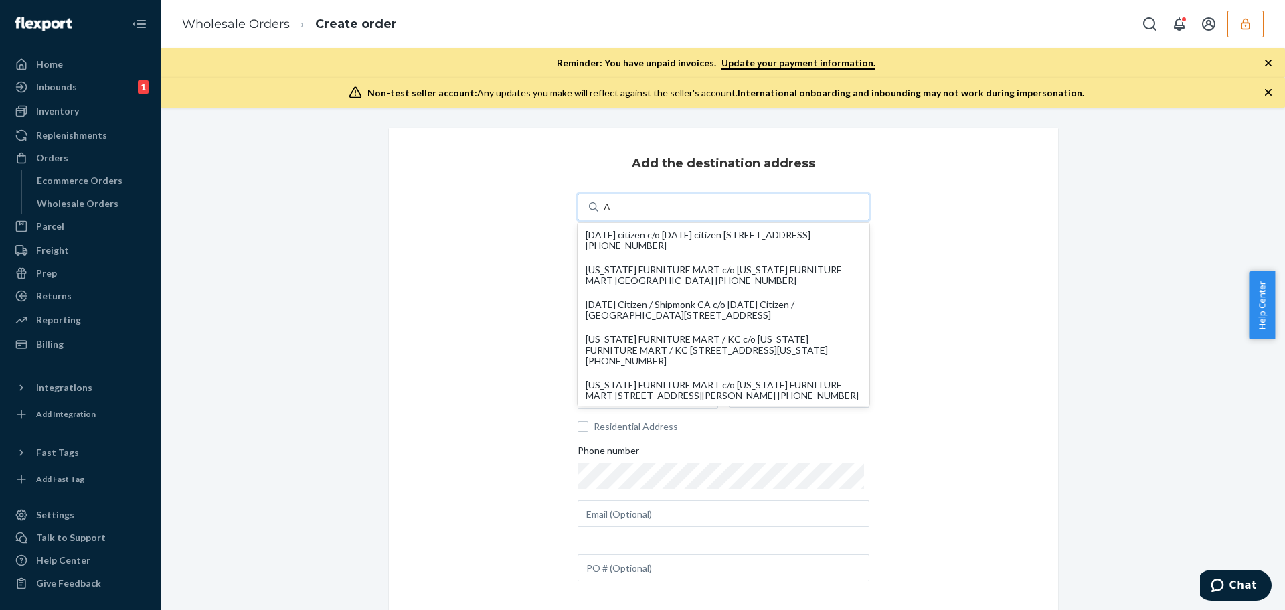
click at [710, 238] on div "sunday citizen c/o sunday citizen 34 W Dilido Dr Miami Beach, FL 33139 +57 350 …" at bounding box center [724, 240] width 276 height 21
click at [612, 214] on input "A" at bounding box center [608, 206] width 8 height 13
type input "sunday citizen"
type input "34 W Dilido Dr"
type input "Miami Beach"
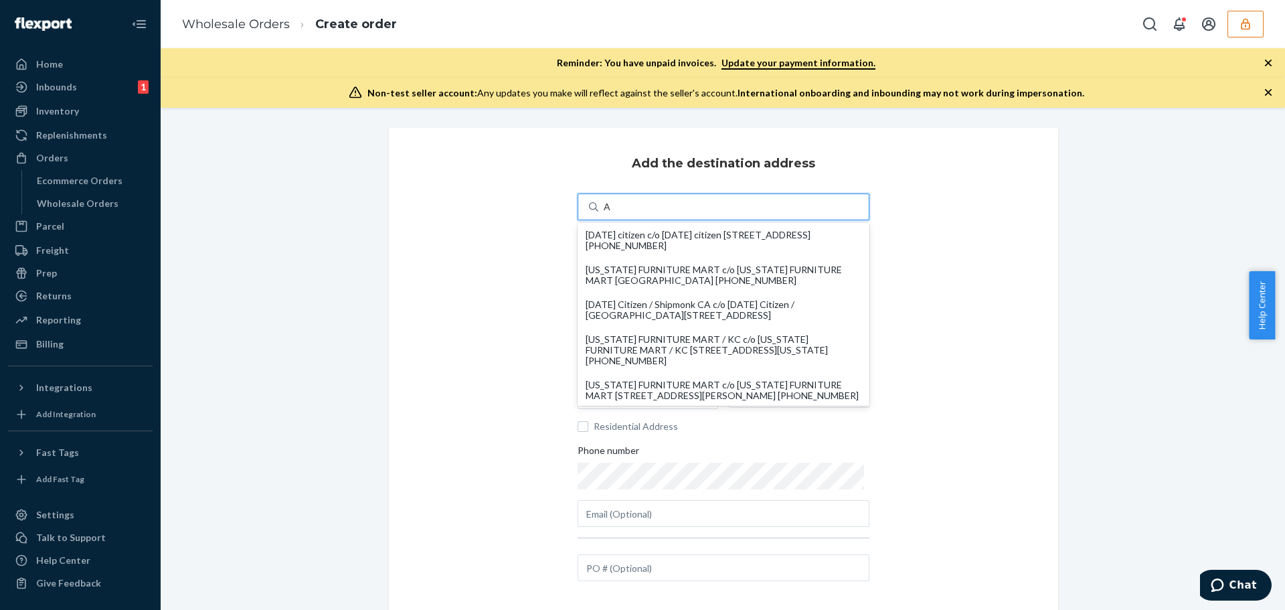
type input "FL"
type input "33139"
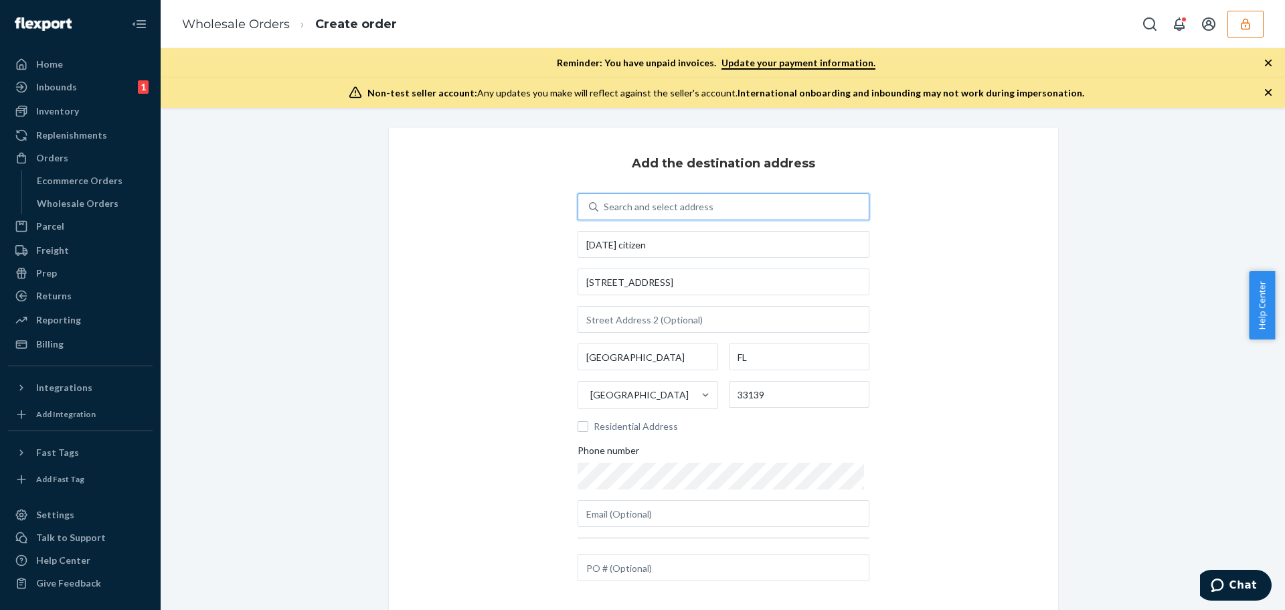
scroll to position [93, 0]
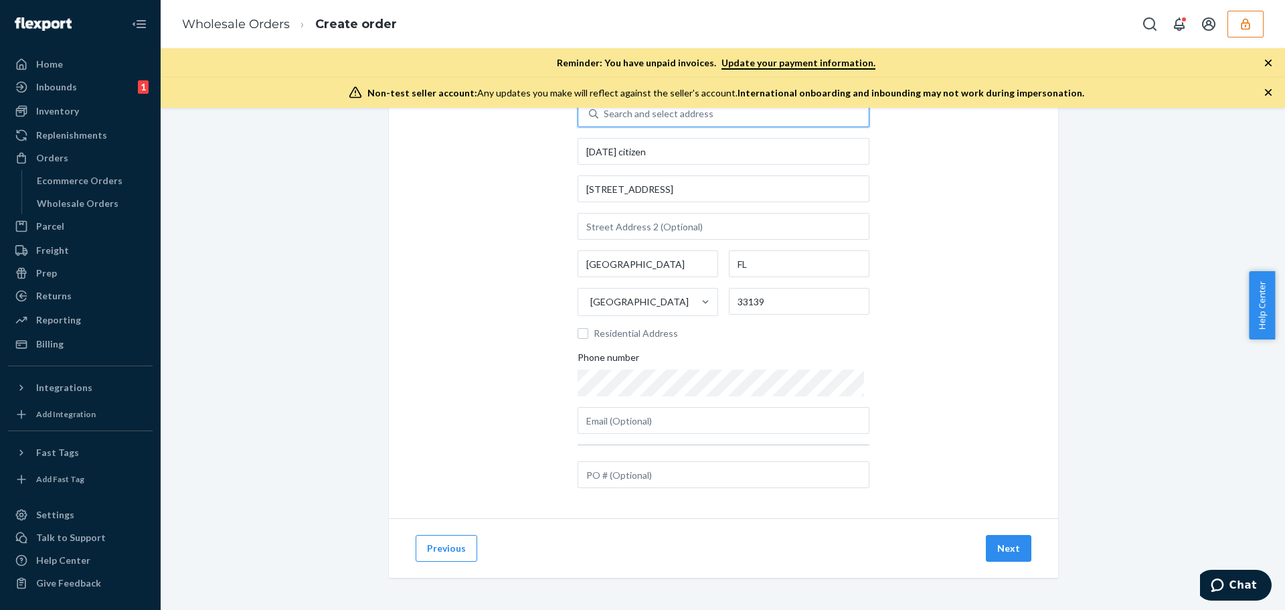
click at [999, 547] on button "Next" at bounding box center [1009, 548] width 46 height 27
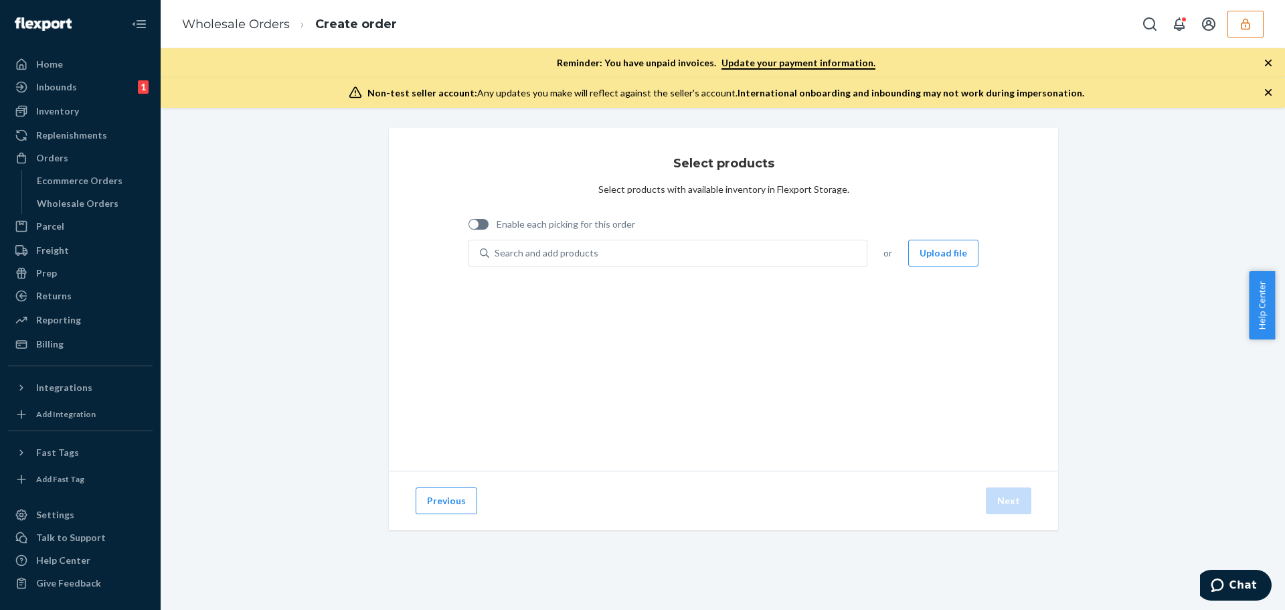
scroll to position [0, 0]
click at [625, 256] on div "Search and add products" at bounding box center [678, 253] width 378 height 24
click at [496, 256] on input "Search and add products" at bounding box center [495, 252] width 1 height 13
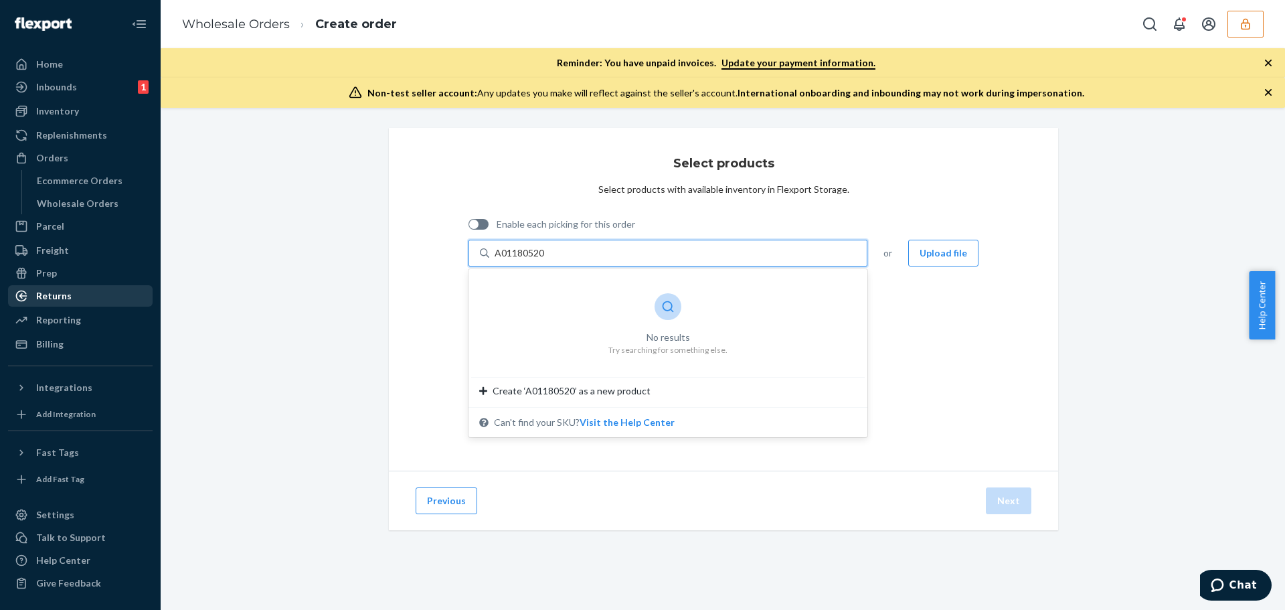
type input "A01180520"
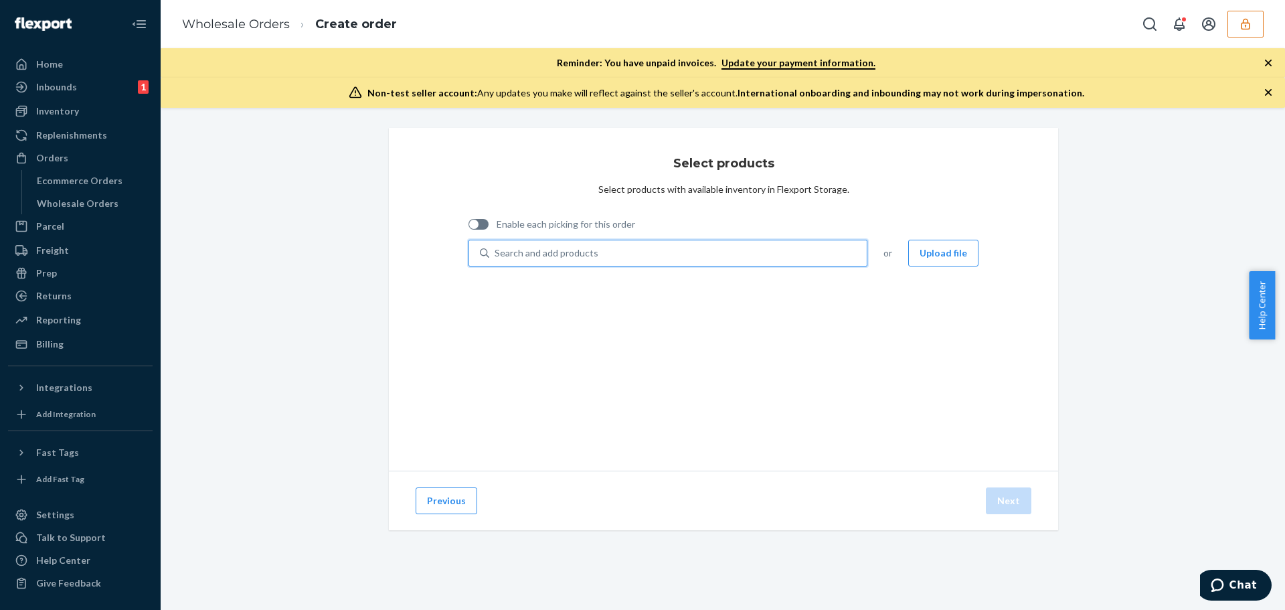
click at [598, 256] on div "Search and add products" at bounding box center [678, 253] width 378 height 24
click at [496, 256] on input "0 results available. Use Up and Down to choose options, press Enter to select t…" at bounding box center [495, 252] width 1 height 13
paste input "mikesundaycitizenco"
type input "mikesundaycitizenco"
click at [278, 29] on link "Wholesale Orders" at bounding box center [236, 24] width 108 height 15
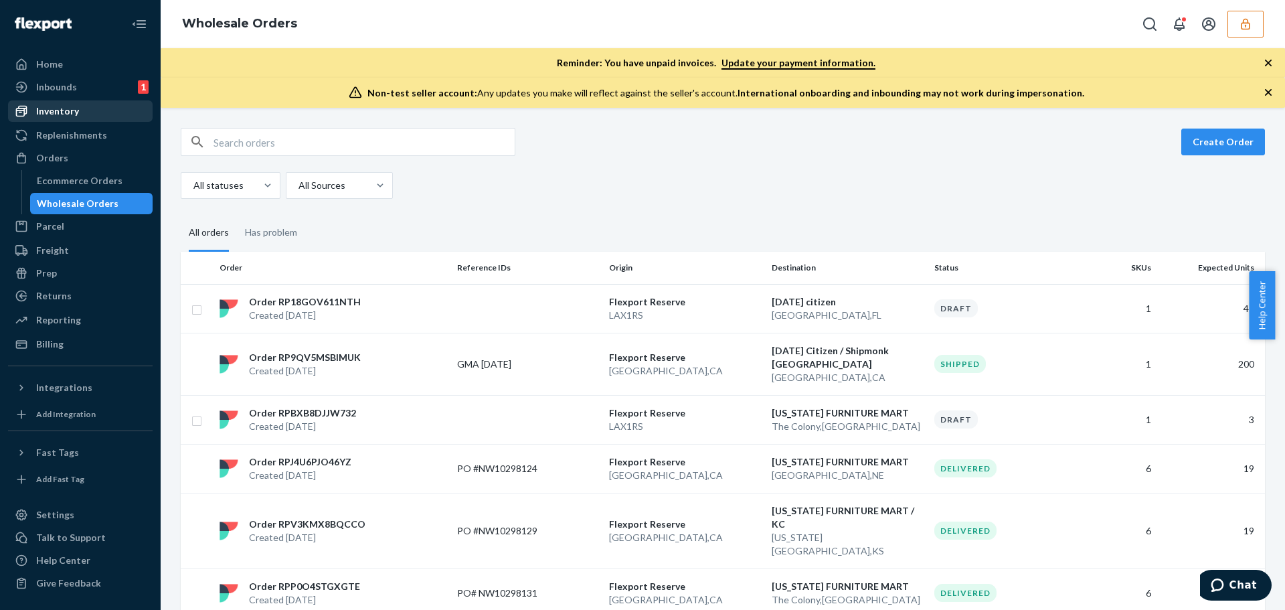
click at [92, 103] on div "Inventory" at bounding box center [80, 111] width 142 height 19
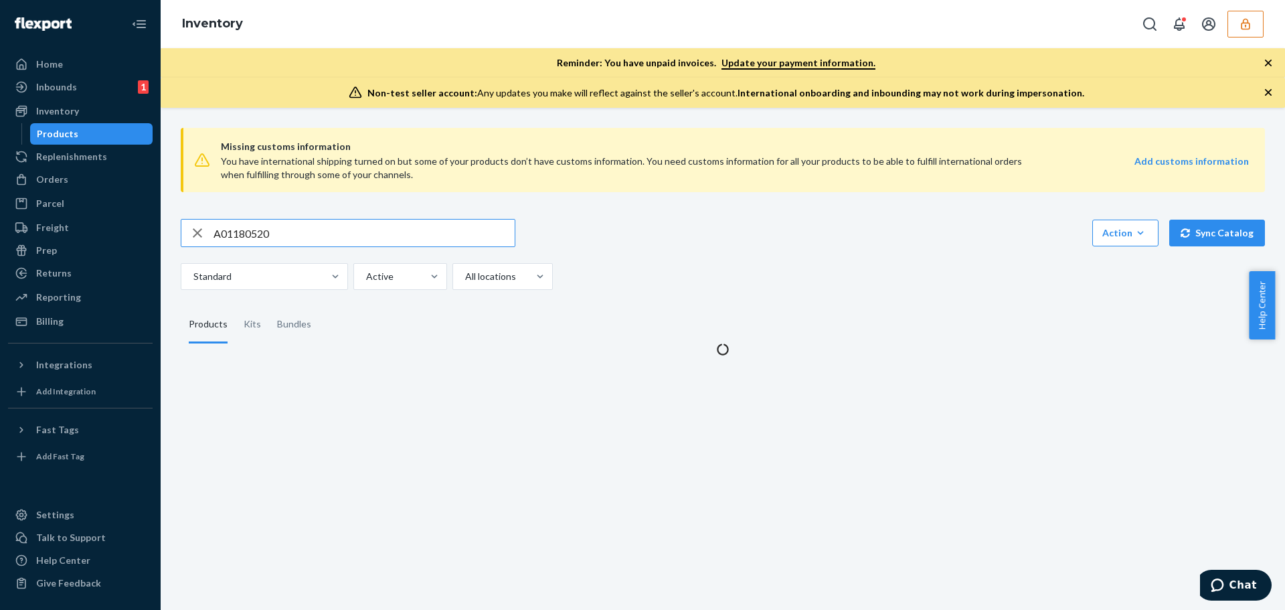
click at [323, 240] on input "A01180520" at bounding box center [364, 233] width 301 height 27
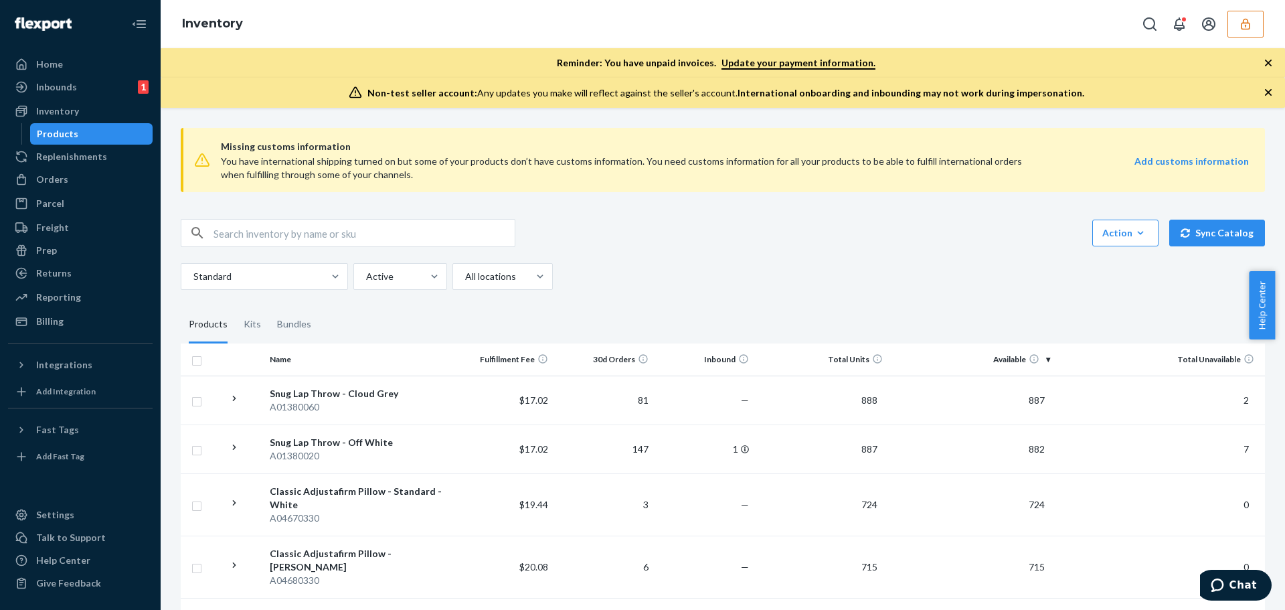
click at [270, 240] on input "text" at bounding box center [364, 233] width 301 height 27
type input "A01180520"
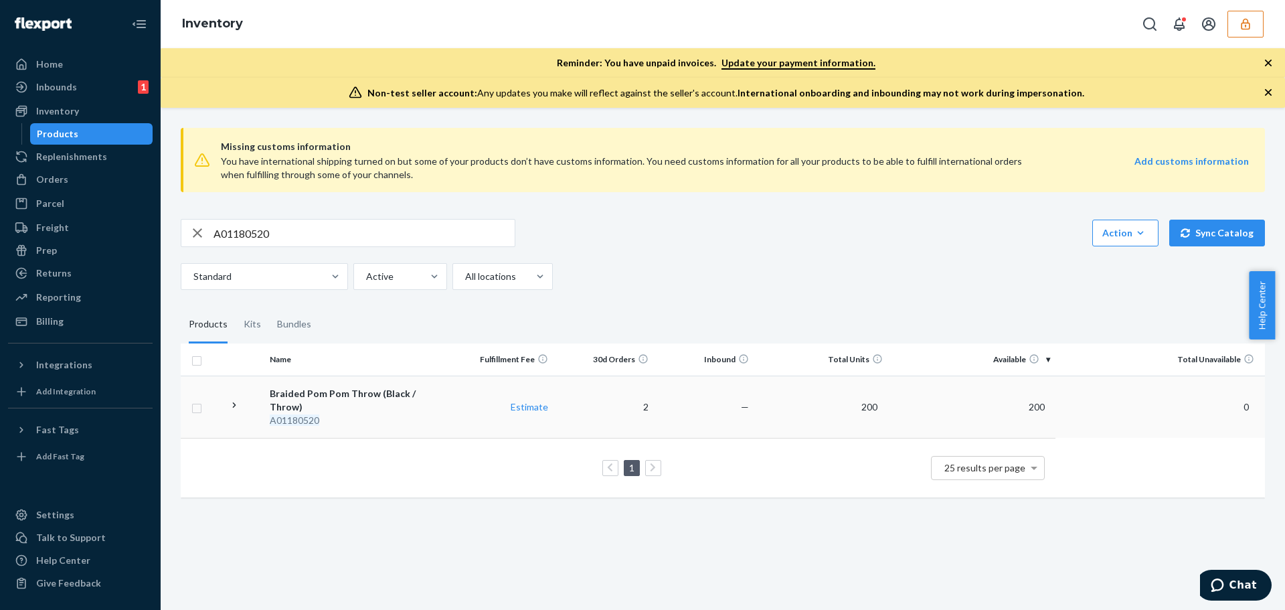
click at [1066, 415] on td "0" at bounding box center [1161, 407] width 210 height 62
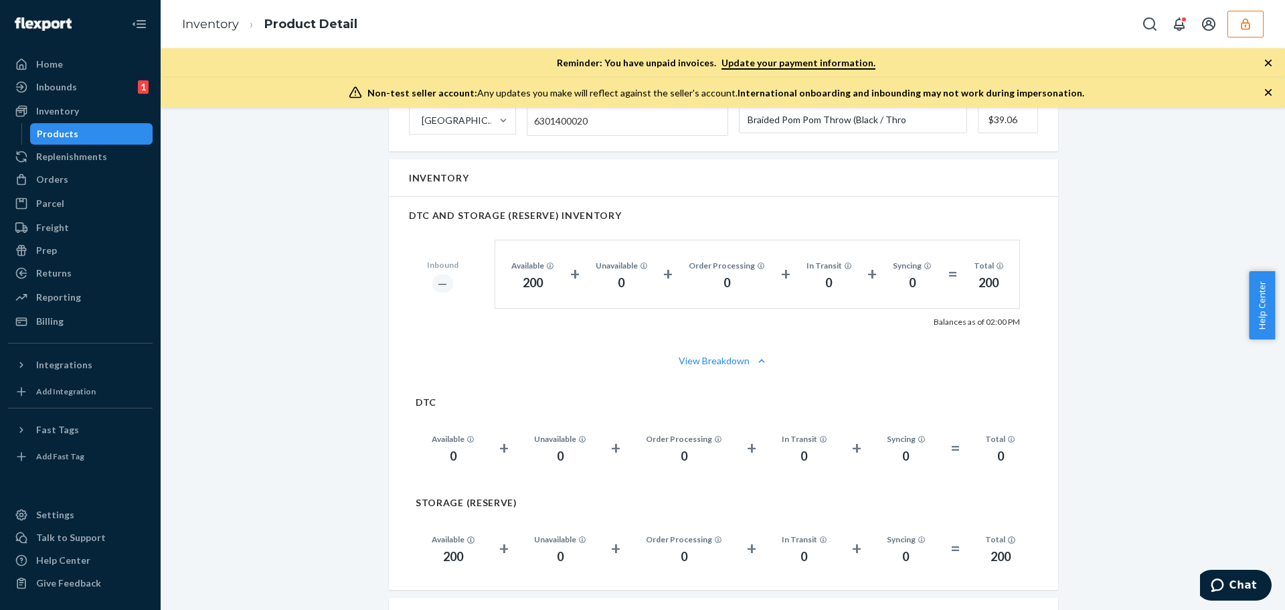
scroll to position [870, 0]
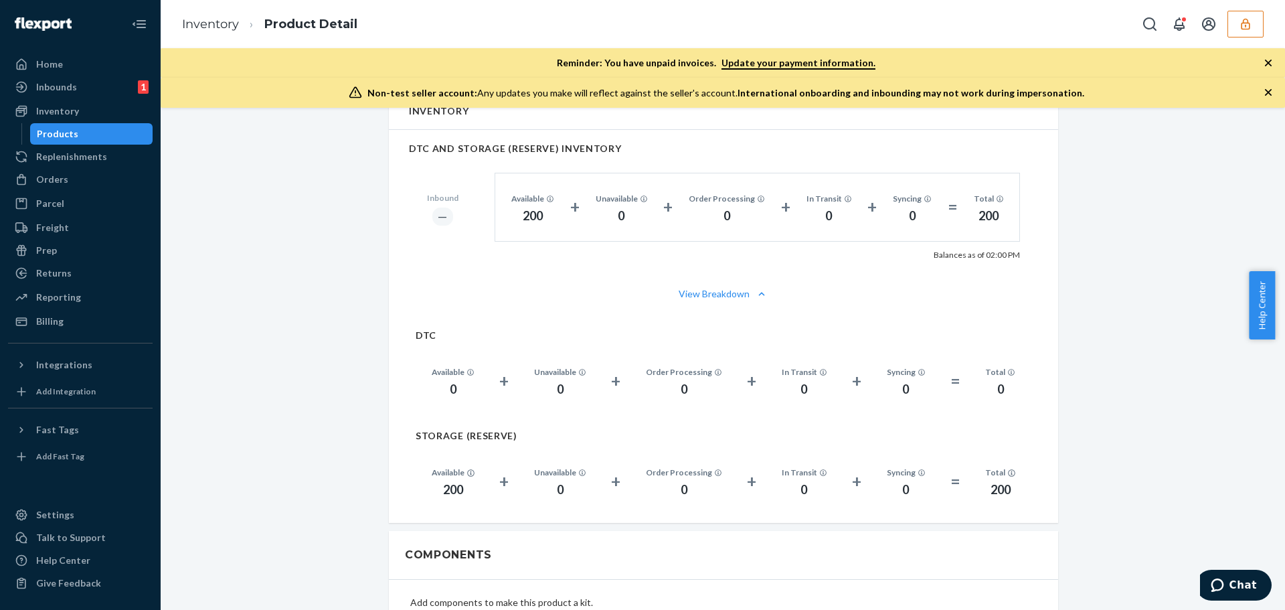
click at [441, 481] on div "200" at bounding box center [453, 489] width 43 height 17
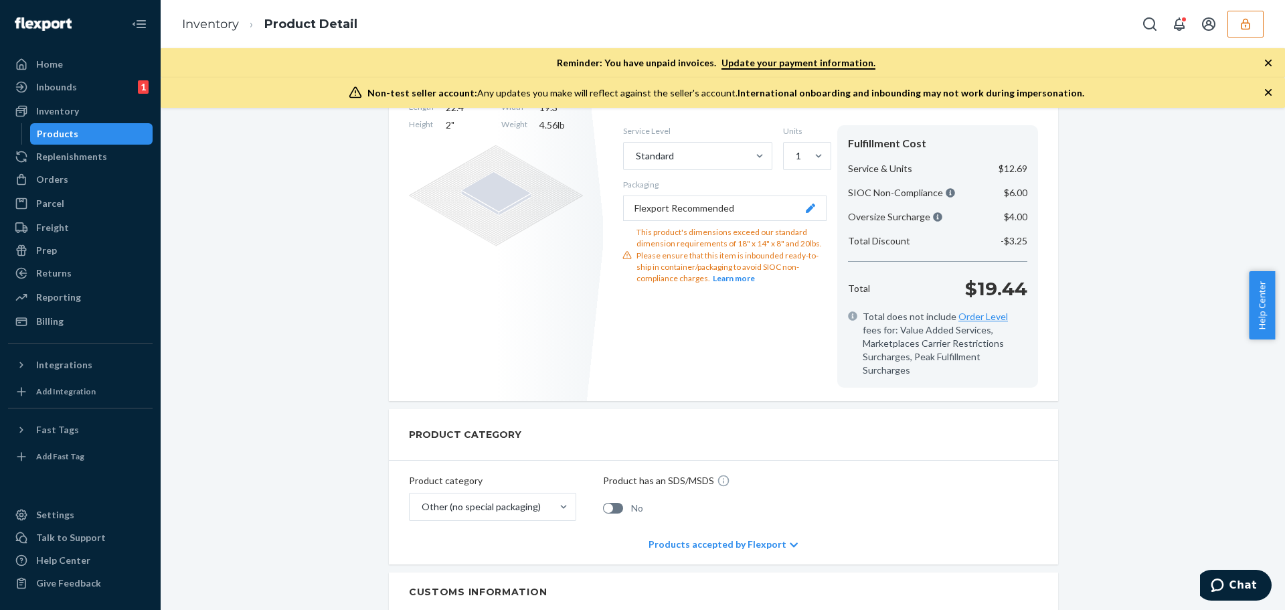
scroll to position [402, 0]
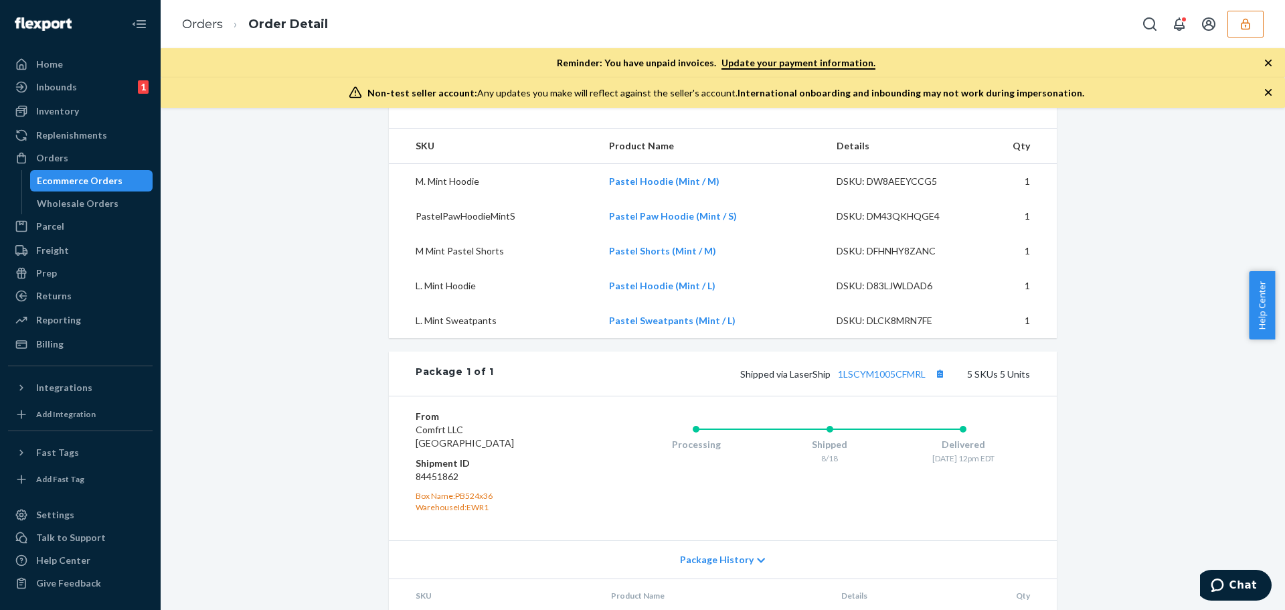
scroll to position [688, 0]
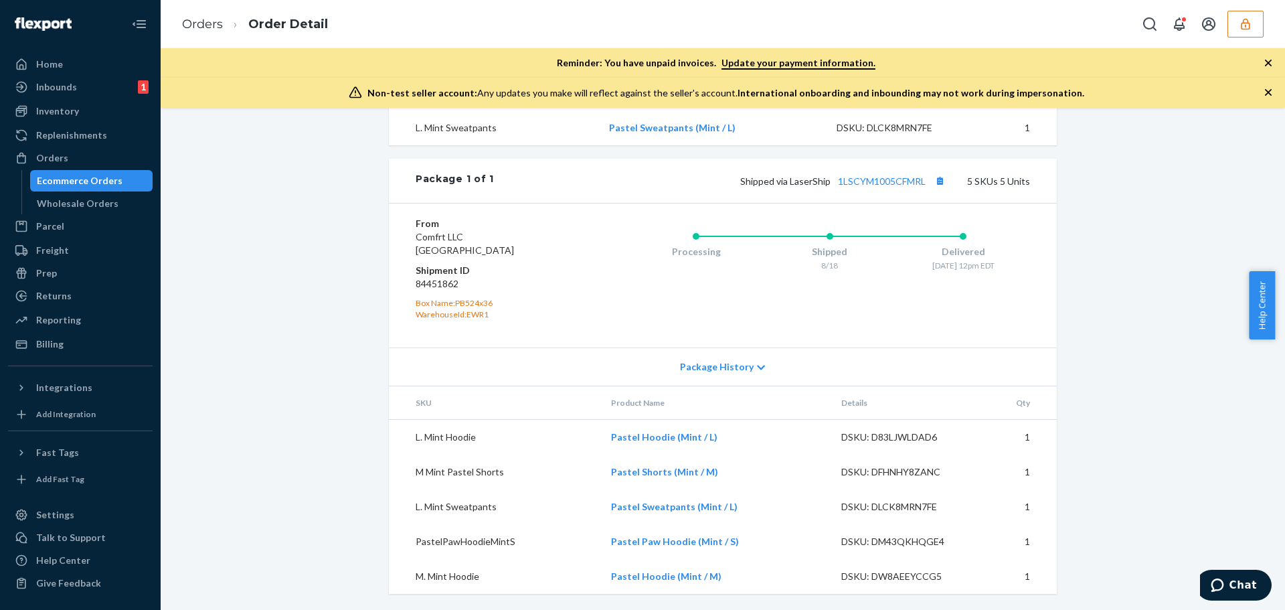
click at [908, 578] on div "DSKU: DW8AEEYCCG5" at bounding box center [905, 576] width 126 height 13
copy div "DW8AEEYCCG5"
click at [921, 542] on div "DSKU: DM43QKHQGE4" at bounding box center [905, 541] width 126 height 13
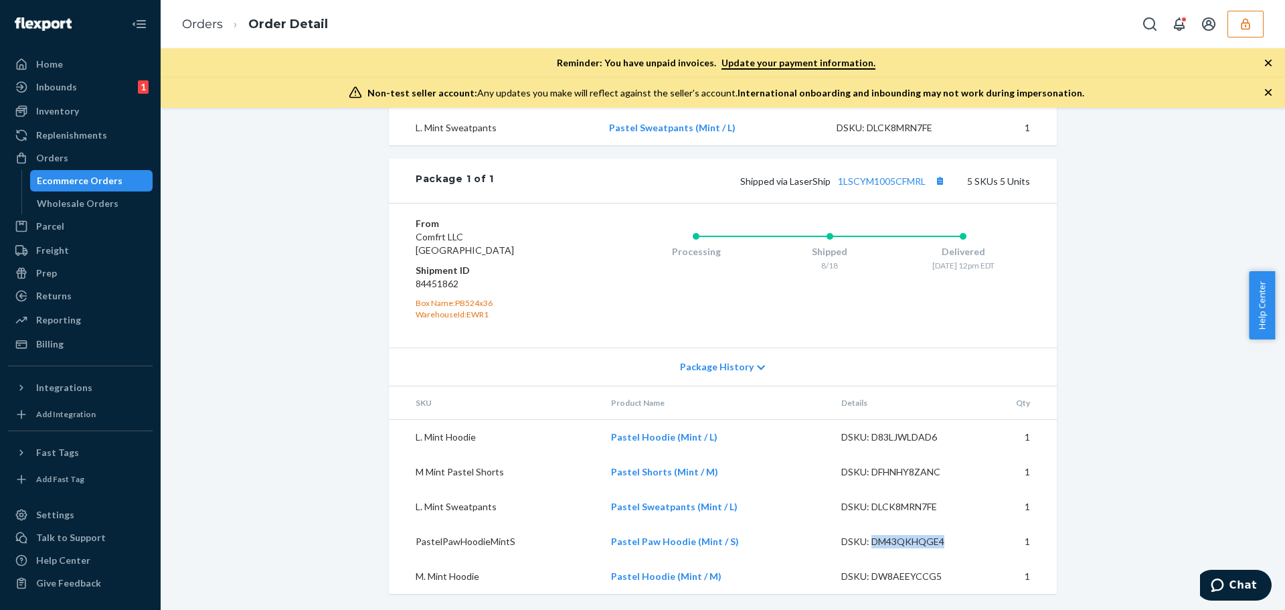
copy div "DM43QKHQGE4"
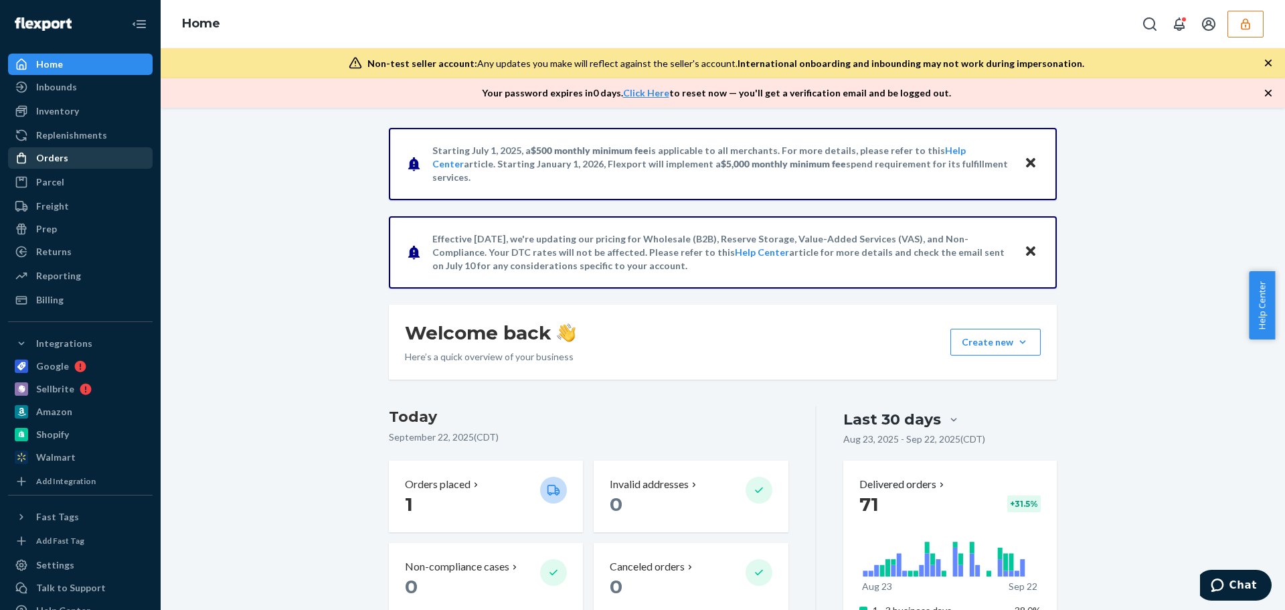
click at [121, 151] on div "Orders" at bounding box center [80, 158] width 142 height 19
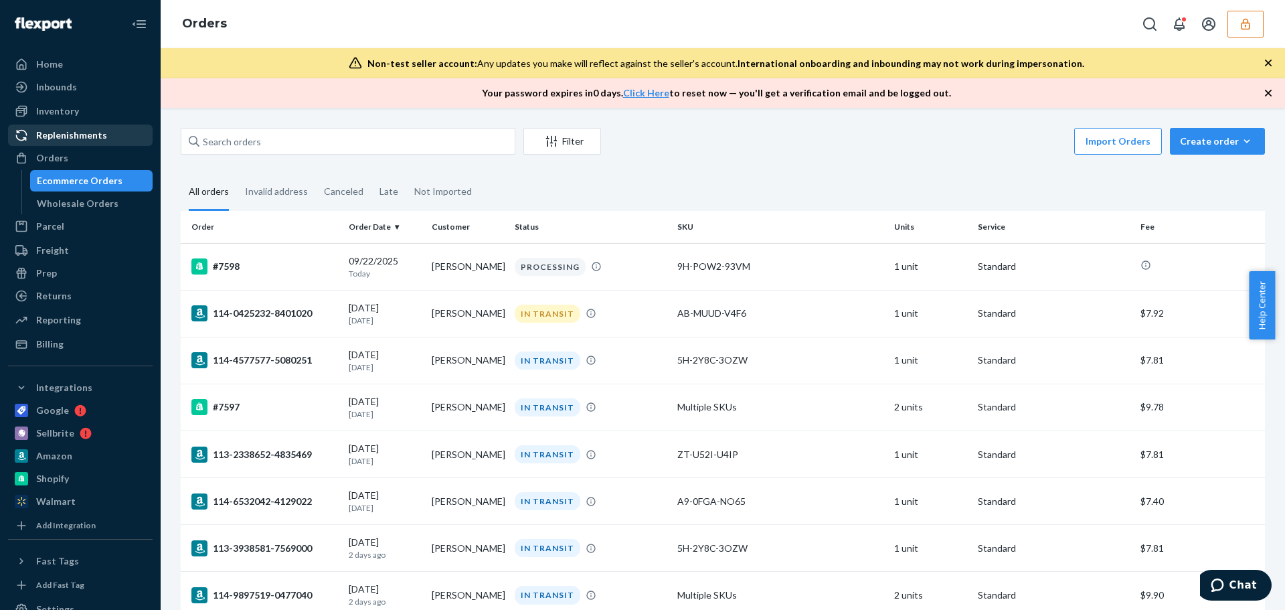
click at [73, 134] on div "Replenishments" at bounding box center [71, 135] width 71 height 13
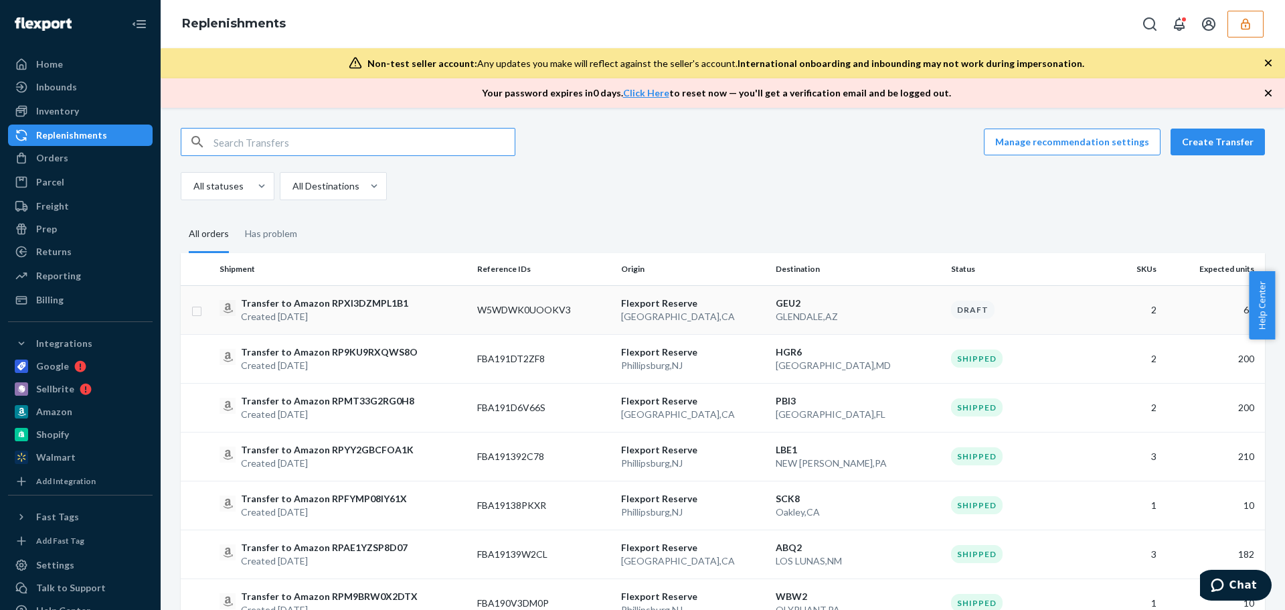
click at [430, 311] on div "Transfer to Amazon RPXI3DZMPL1B1 Created Sep 22, 2025" at bounding box center [343, 310] width 247 height 27
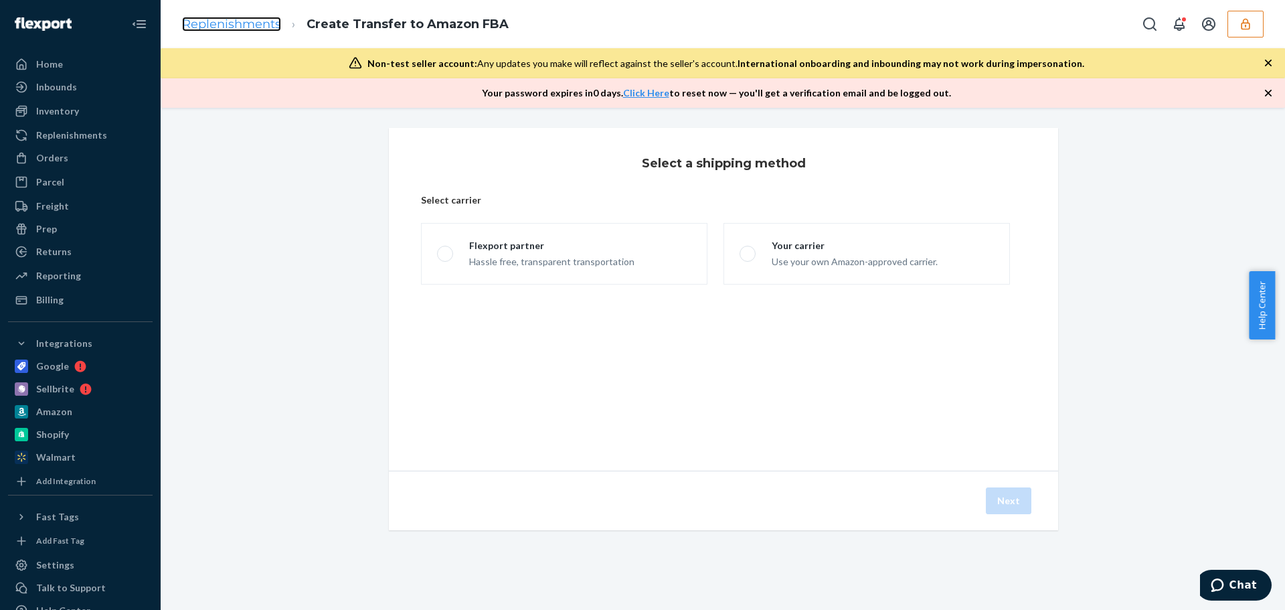
click at [270, 25] on link "Replenishments" at bounding box center [231, 24] width 99 height 15
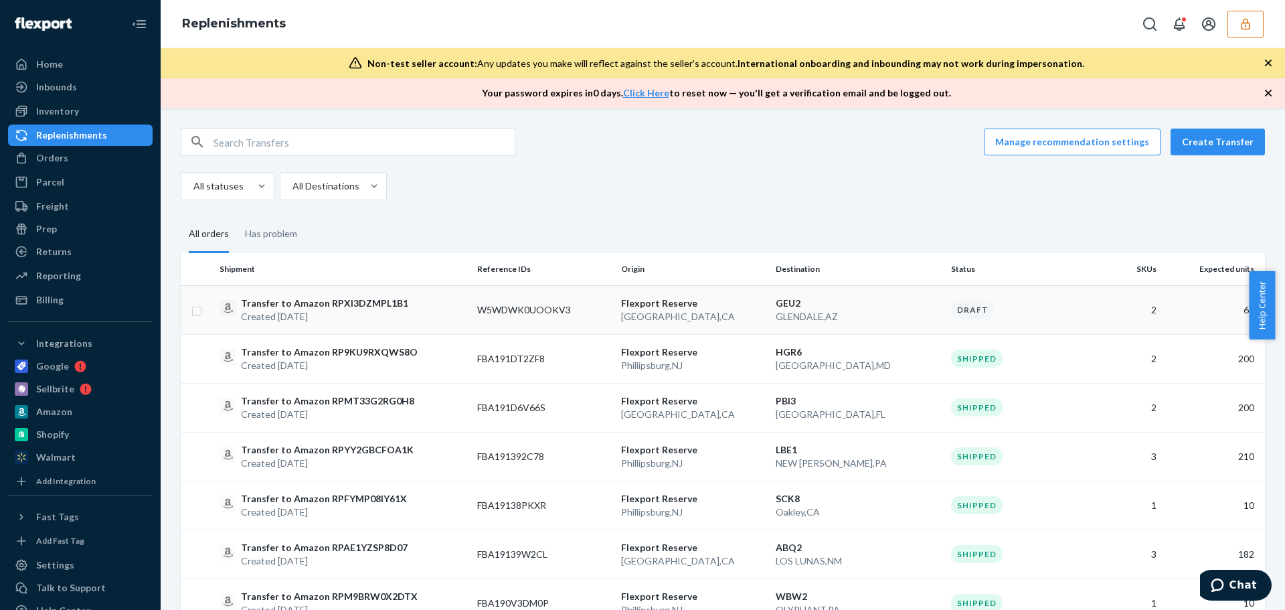
click at [454, 313] on div "Transfer to Amazon RPXI3DZMPL1B1 Created Sep 22, 2025" at bounding box center [343, 310] width 247 height 27
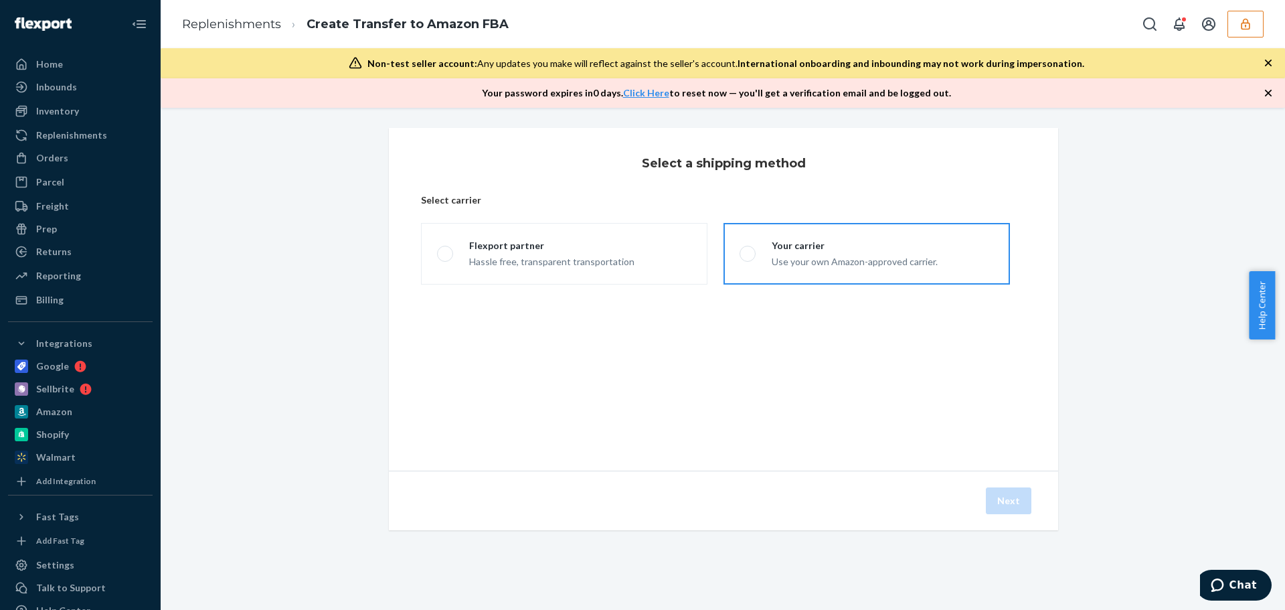
click at [725, 264] on label "Your carrier Use your own Amazon-approved carrier." at bounding box center [867, 254] width 287 height 62
click at [740, 258] on input "Your carrier Use your own Amazon-approved carrier." at bounding box center [744, 254] width 9 height 9
radio input "true"
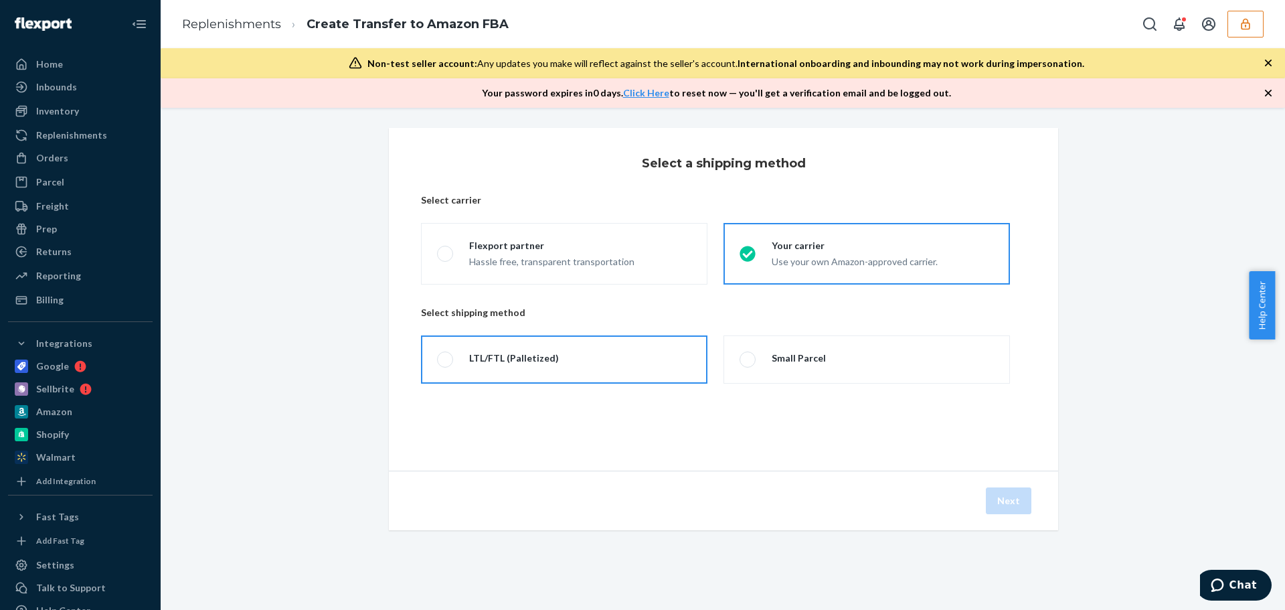
click at [588, 353] on label "LTL/FTL (Palletized)" at bounding box center [564, 359] width 287 height 48
click at [446, 355] on input "LTL/FTL (Palletized)" at bounding box center [441, 359] width 9 height 9
radio input "true"
click at [260, 27] on link "Replenishments" at bounding box center [231, 24] width 99 height 15
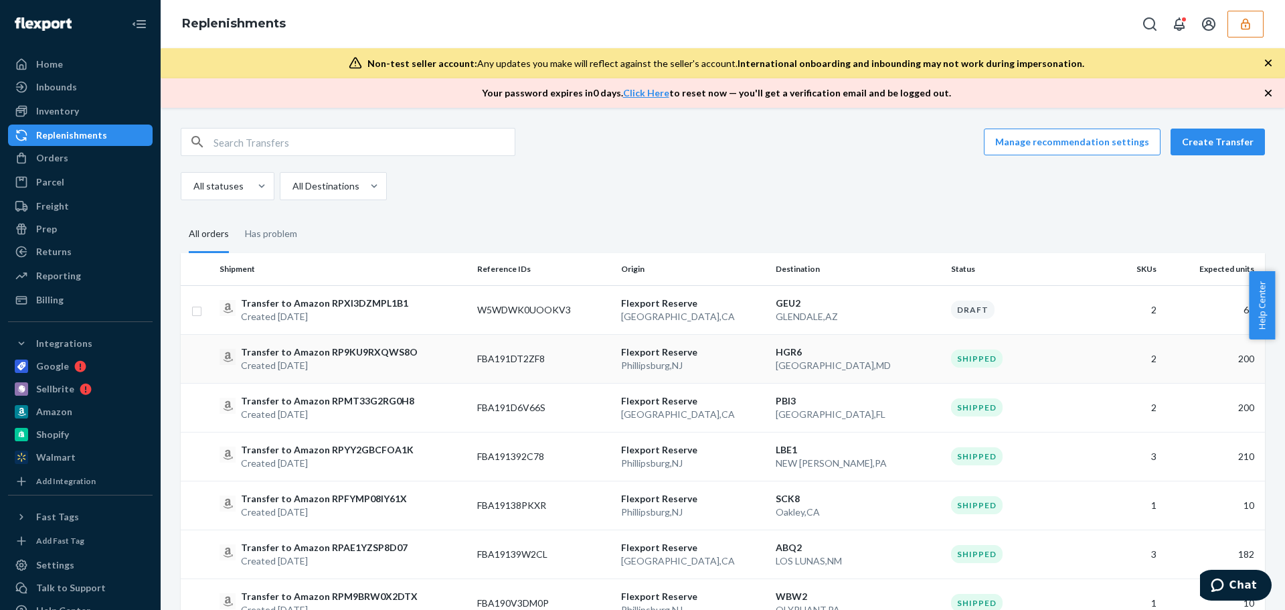
click at [785, 364] on p "HAGERSTOWN , MD" at bounding box center [858, 365] width 165 height 13
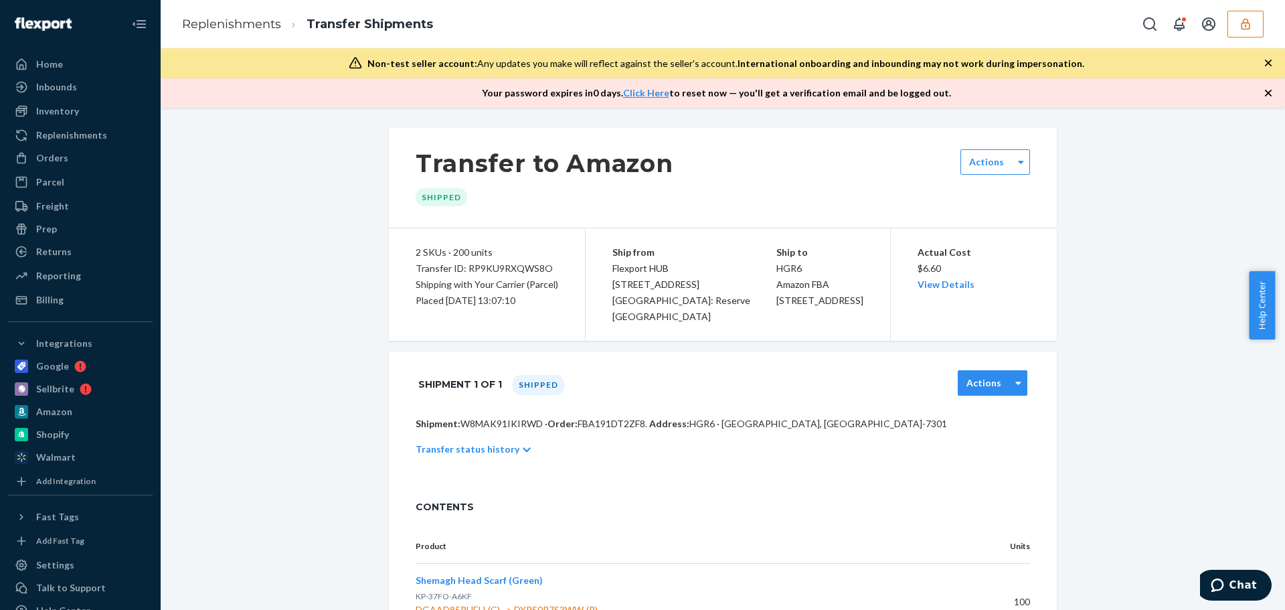
click at [980, 382] on label "Actions" at bounding box center [984, 382] width 35 height 13
click at [991, 163] on label "Actions" at bounding box center [986, 161] width 35 height 13
drag, startPoint x: 254, startPoint y: 29, endPoint x: 92, endPoint y: 71, distance: 168.1
click at [254, 29] on link "Replenishments" at bounding box center [231, 24] width 99 height 15
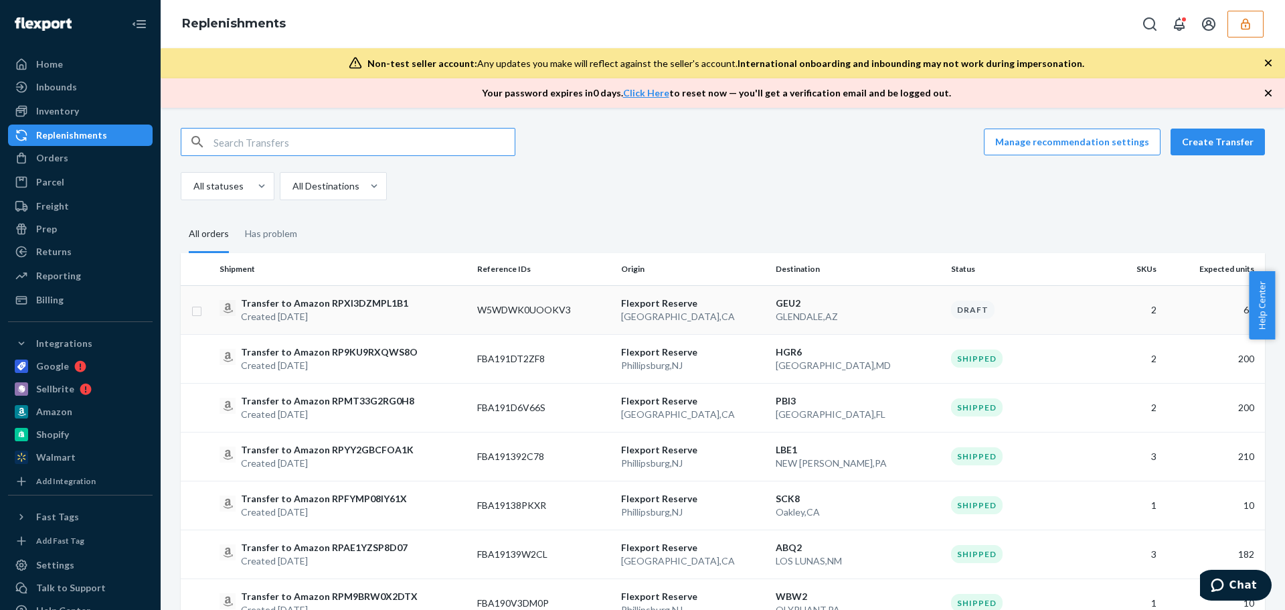
click at [424, 313] on div "Transfer to Amazon RPXI3DZMPL1B1 Created Sep 22, 2025" at bounding box center [343, 310] width 247 height 27
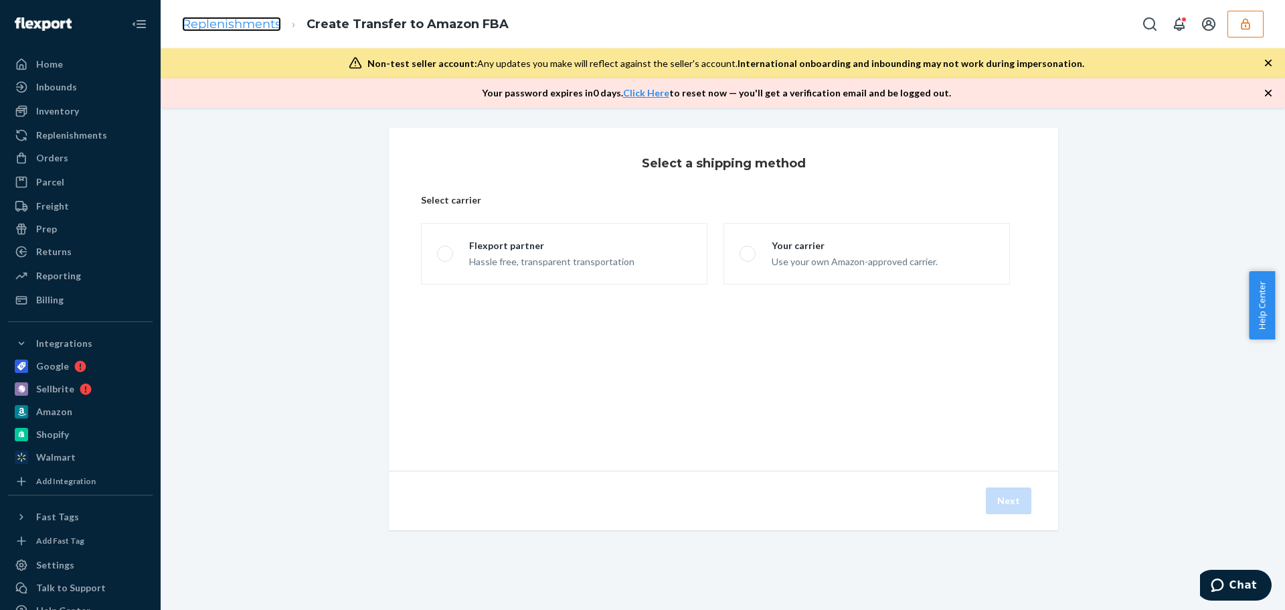
click at [259, 25] on link "Replenishments" at bounding box center [231, 24] width 99 height 15
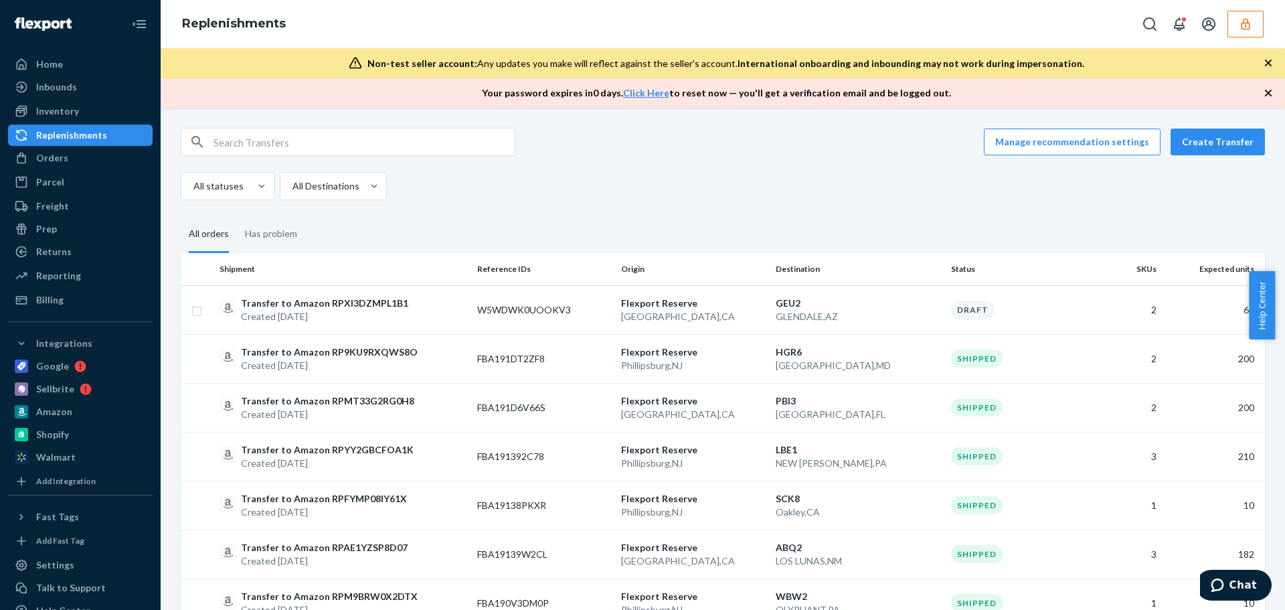
click at [1248, 21] on icon "button" at bounding box center [1245, 23] width 9 height 11
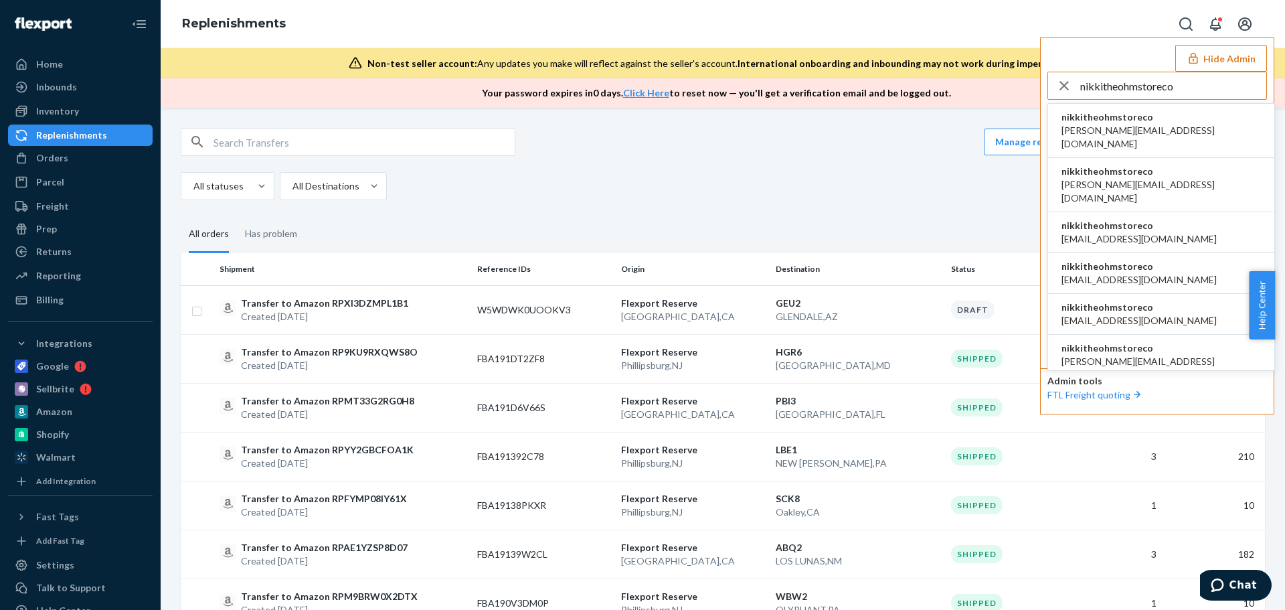
type input "nikkitheohmstoreco"
click at [1147, 123] on span "nikkitheohmstoreco" at bounding box center [1161, 116] width 199 height 13
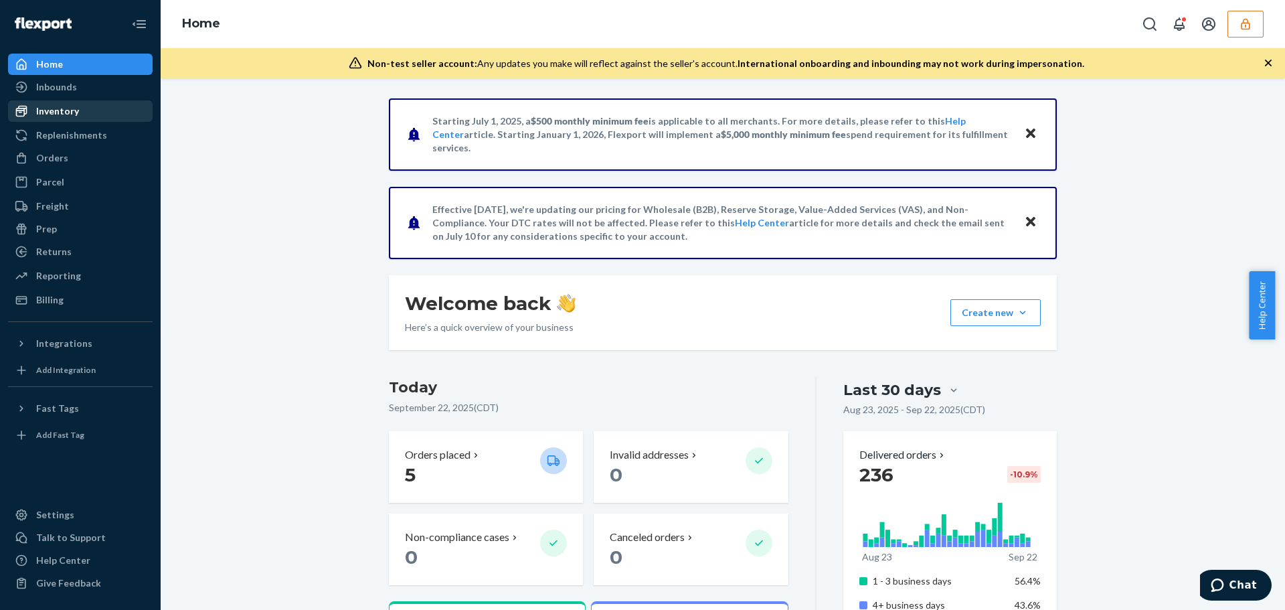
click at [51, 117] on div "Inventory" at bounding box center [57, 110] width 43 height 13
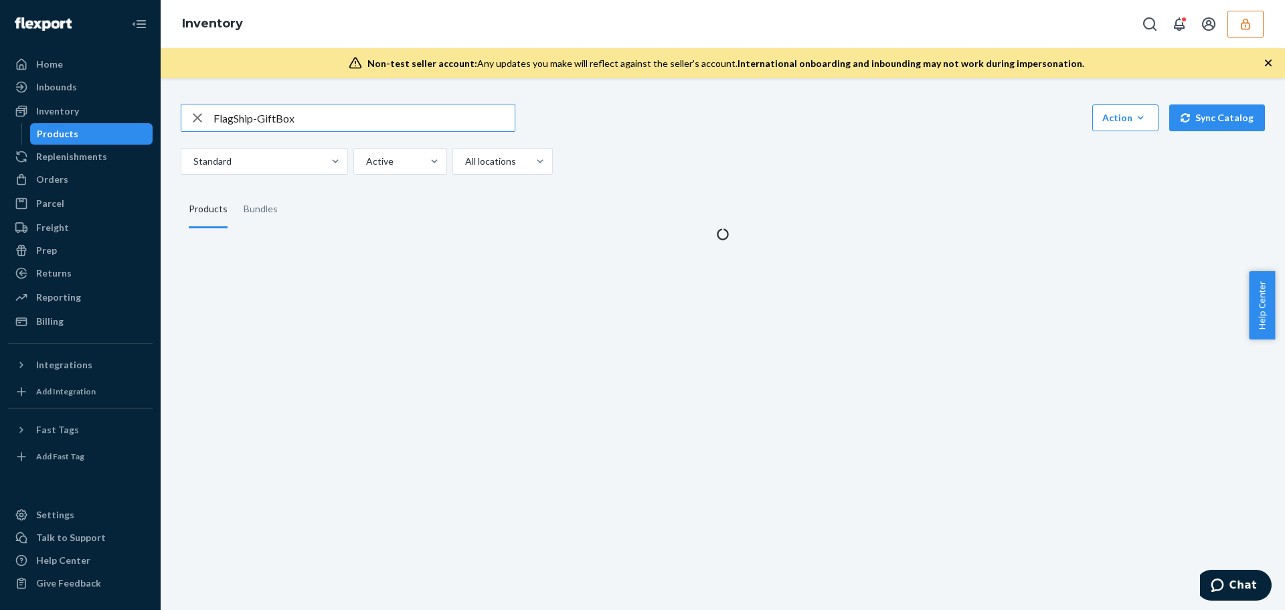
type input "FlagShip-GiftBox"
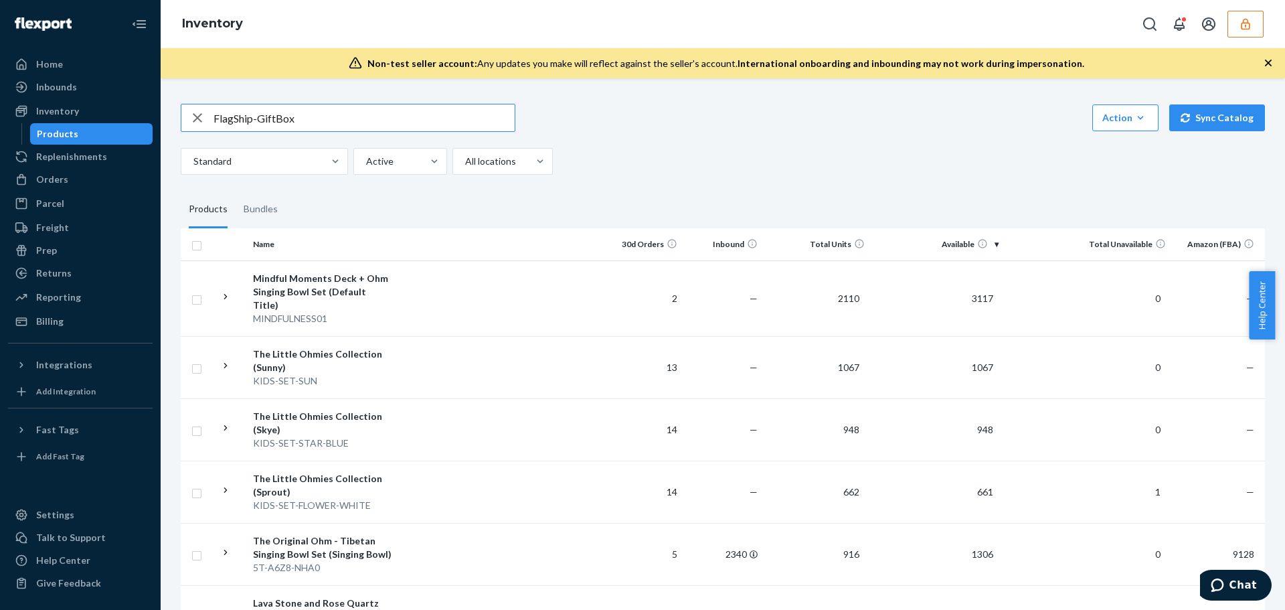
click at [331, 126] on input "FlagShip-GiftBox" at bounding box center [364, 117] width 301 height 27
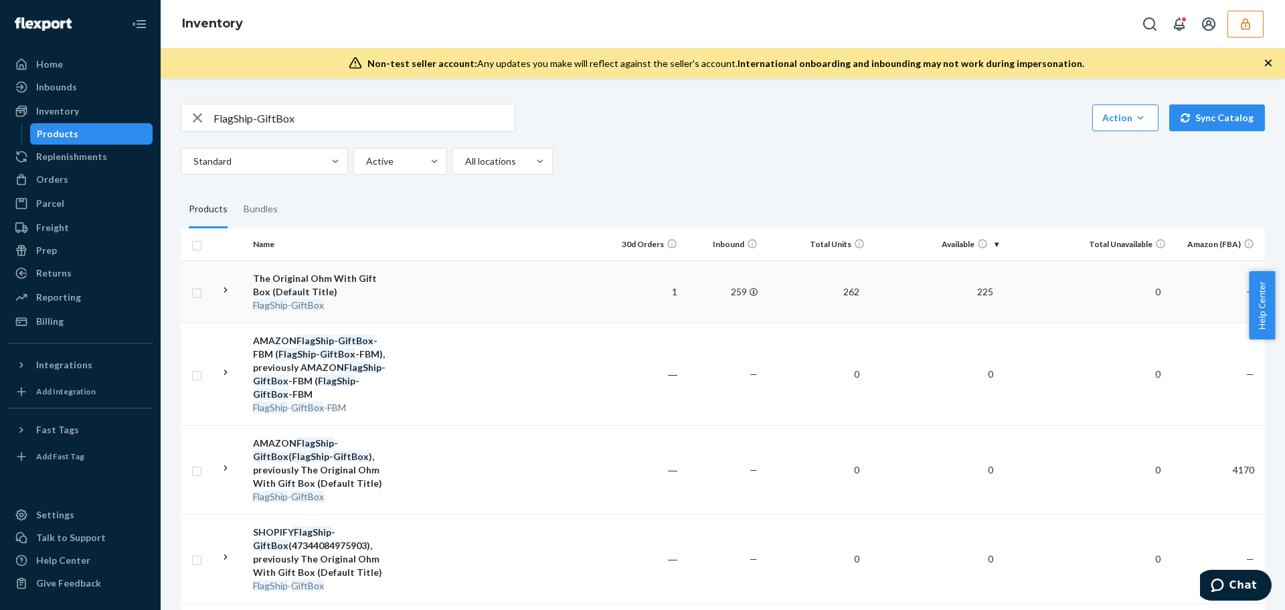
click at [401, 295] on td at bounding box center [500, 291] width 204 height 62
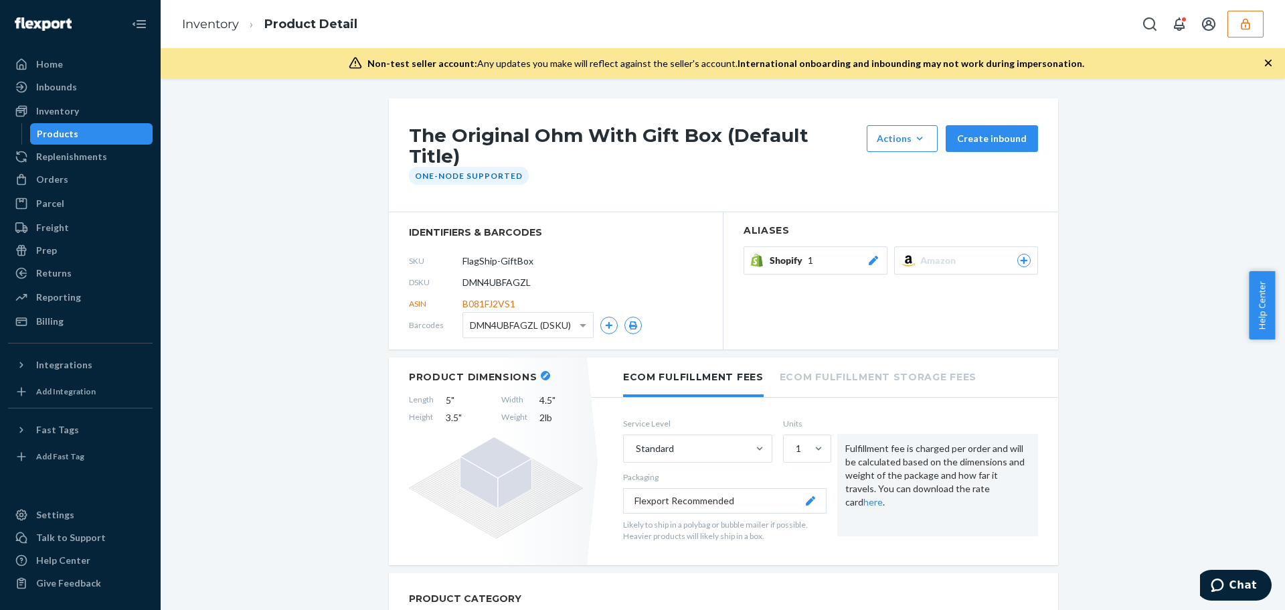
click at [795, 254] on span "Shopify" at bounding box center [789, 260] width 38 height 13
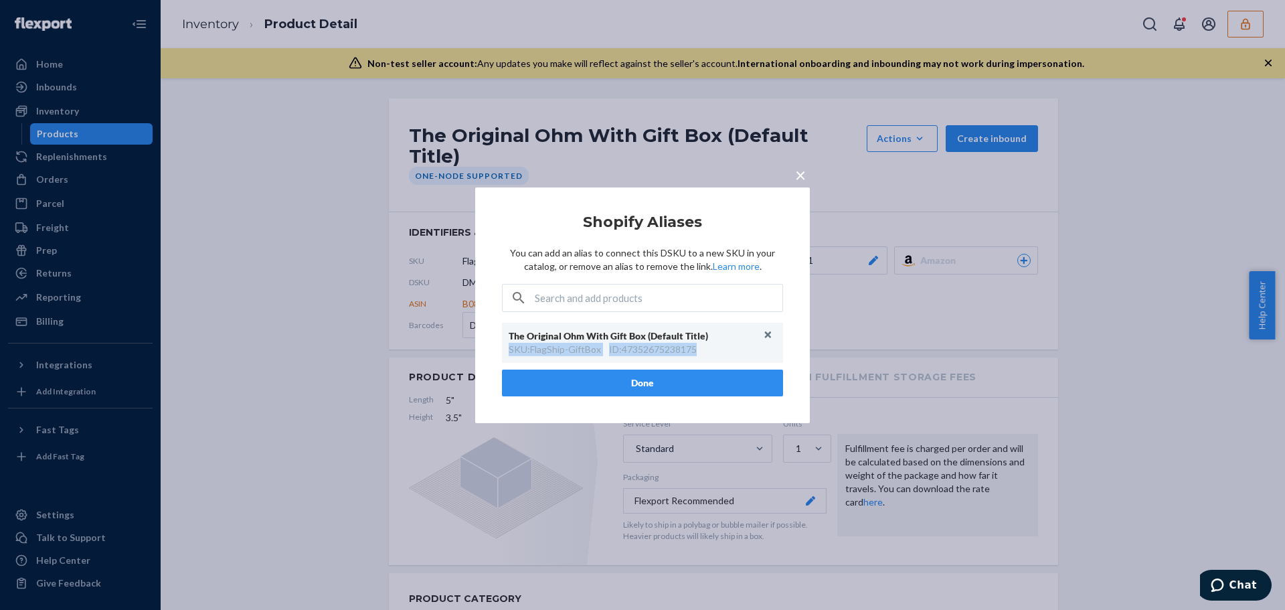
drag, startPoint x: 704, startPoint y: 349, endPoint x: 501, endPoint y: 351, distance: 202.9
click at [501, 351] on div "× Shopify Aliases You can add an alias to connect this DSKU to a new SKU in you…" at bounding box center [642, 305] width 335 height 236
copy div "SKU : FlagShip-GiftBox ID : 47352675238175"
click at [805, 170] on span "×" at bounding box center [800, 174] width 11 height 23
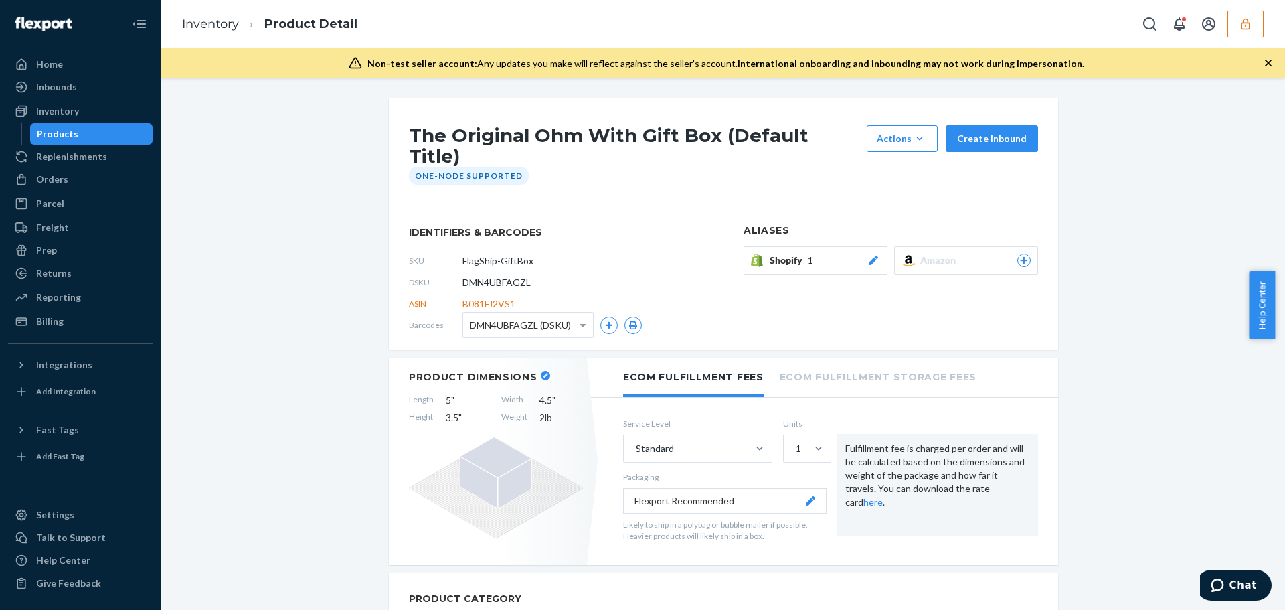
click at [823, 254] on div "Shopify 1" at bounding box center [825, 260] width 110 height 13
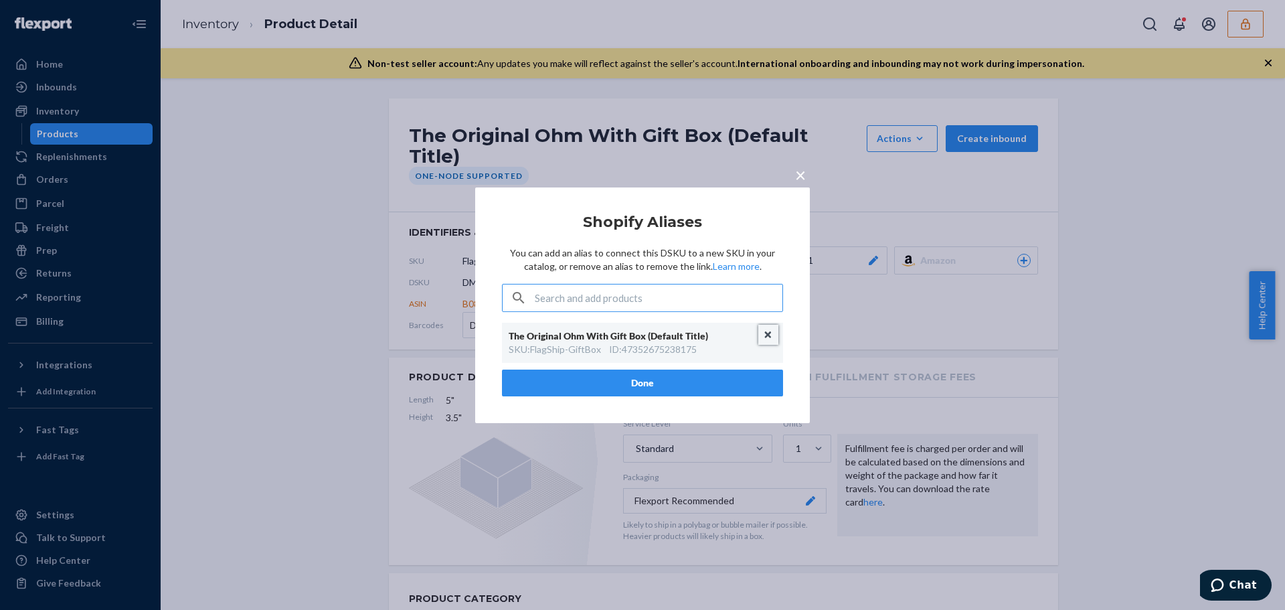
click at [775, 333] on button "Unlink" at bounding box center [768, 335] width 20 height 20
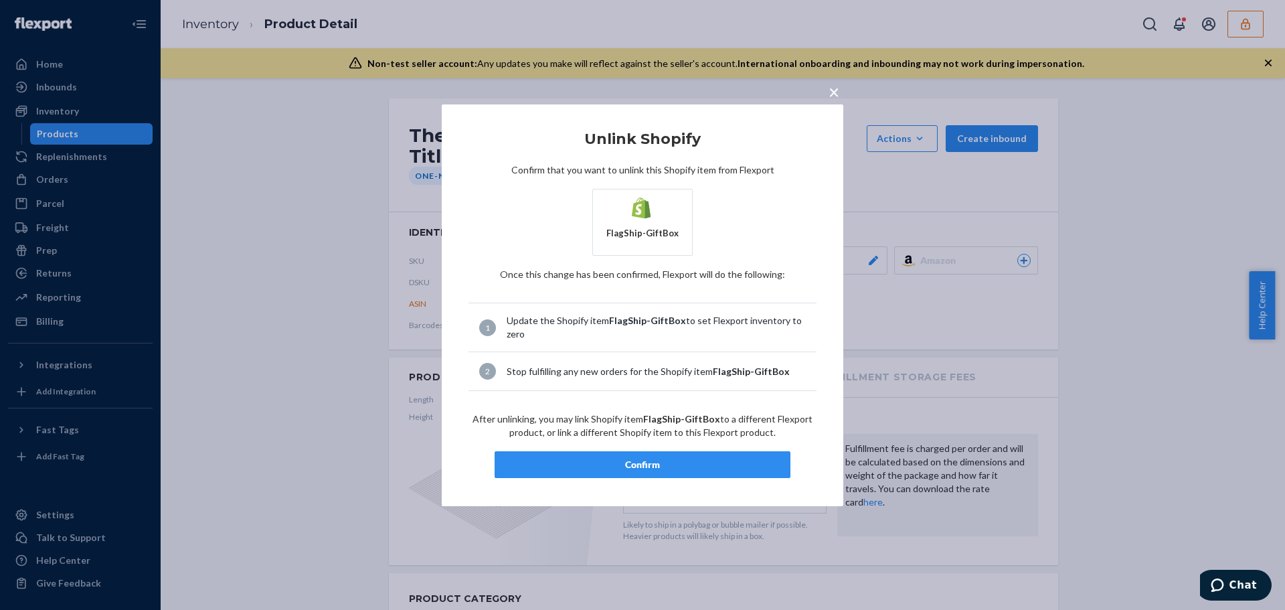
click at [669, 458] on div "Confirm" at bounding box center [642, 464] width 273 height 13
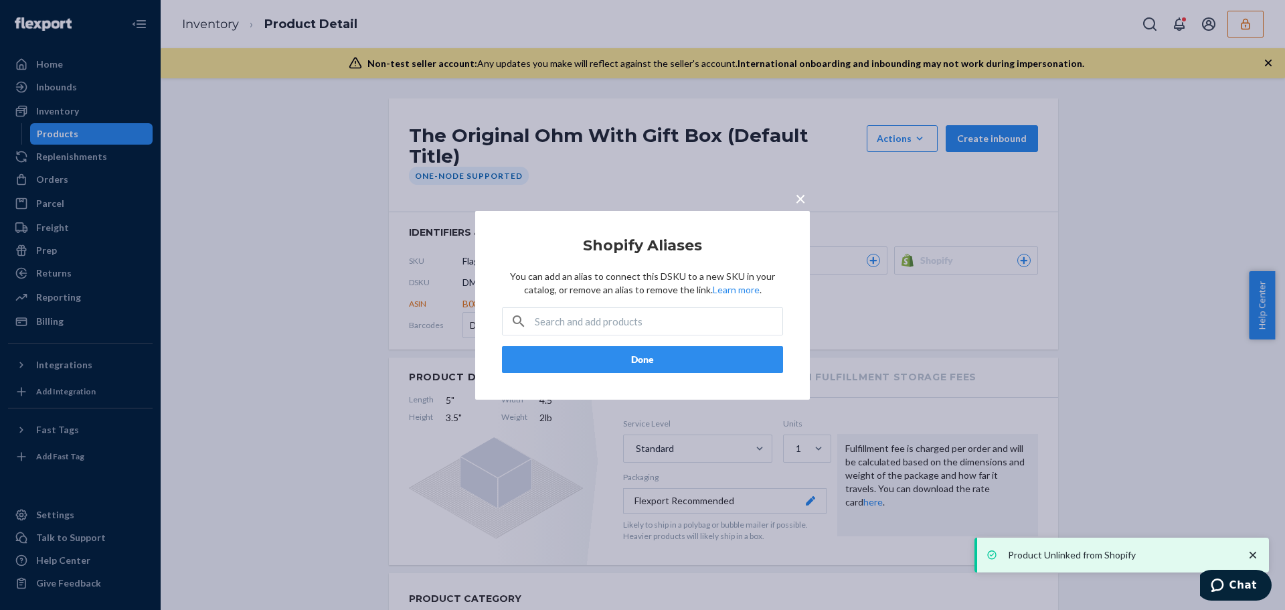
click at [674, 360] on button "Done" at bounding box center [642, 359] width 281 height 27
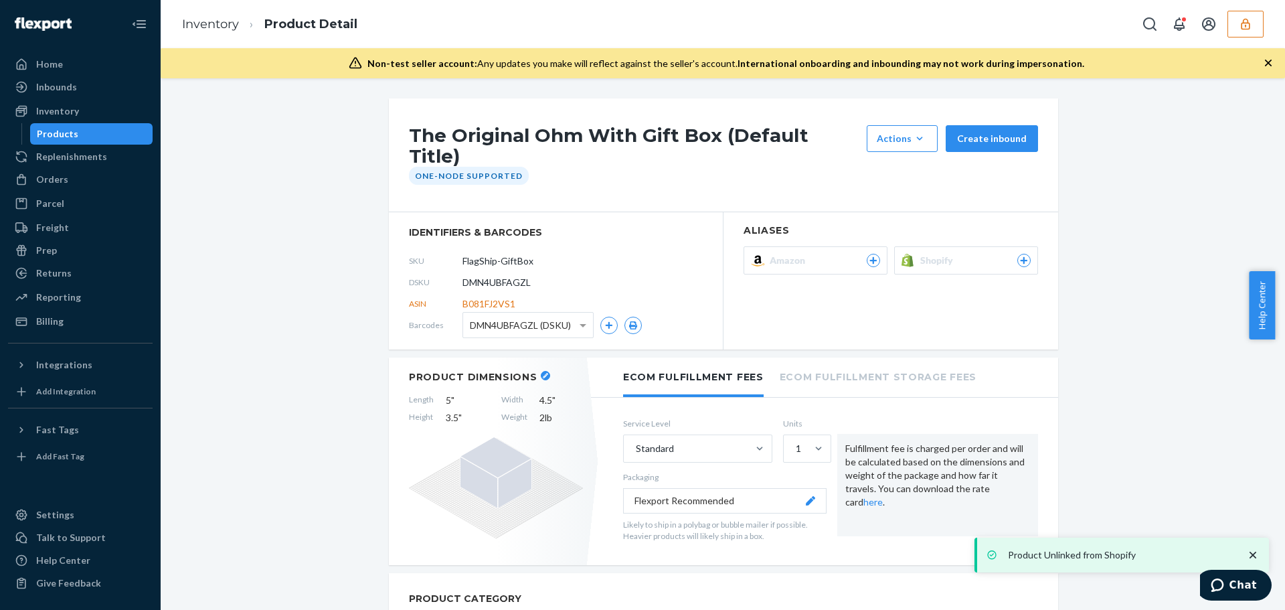
click at [931, 254] on span "Shopify" at bounding box center [940, 260] width 38 height 13
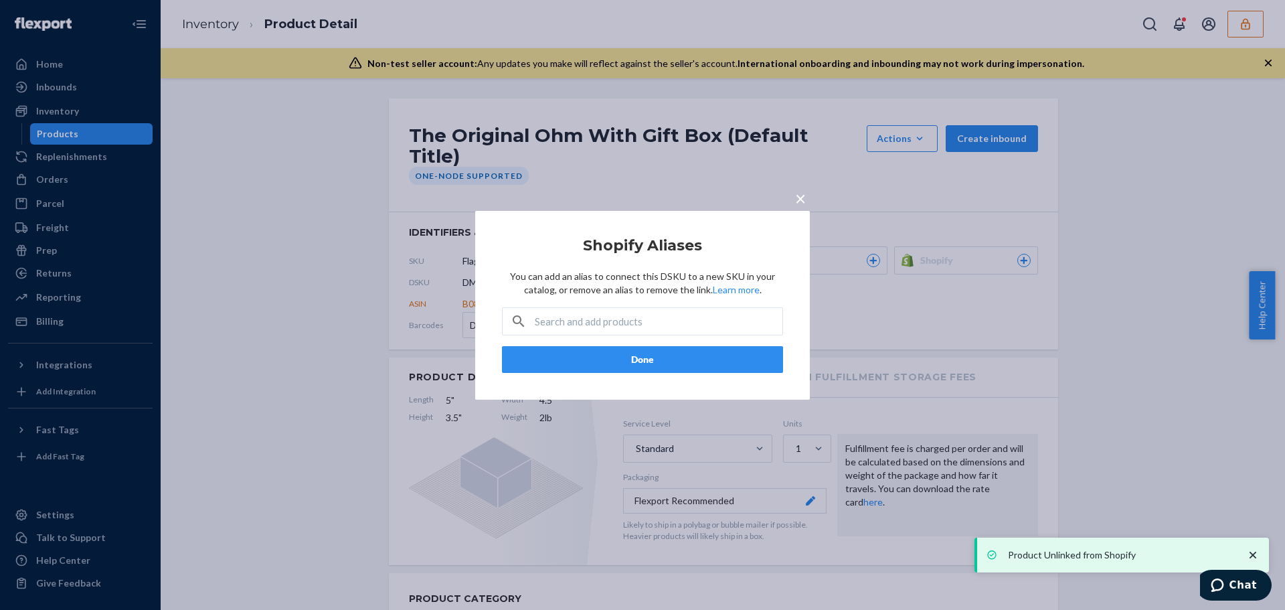
click at [572, 318] on input "text" at bounding box center [659, 321] width 248 height 27
paste input "FlagShip-GiftBox"
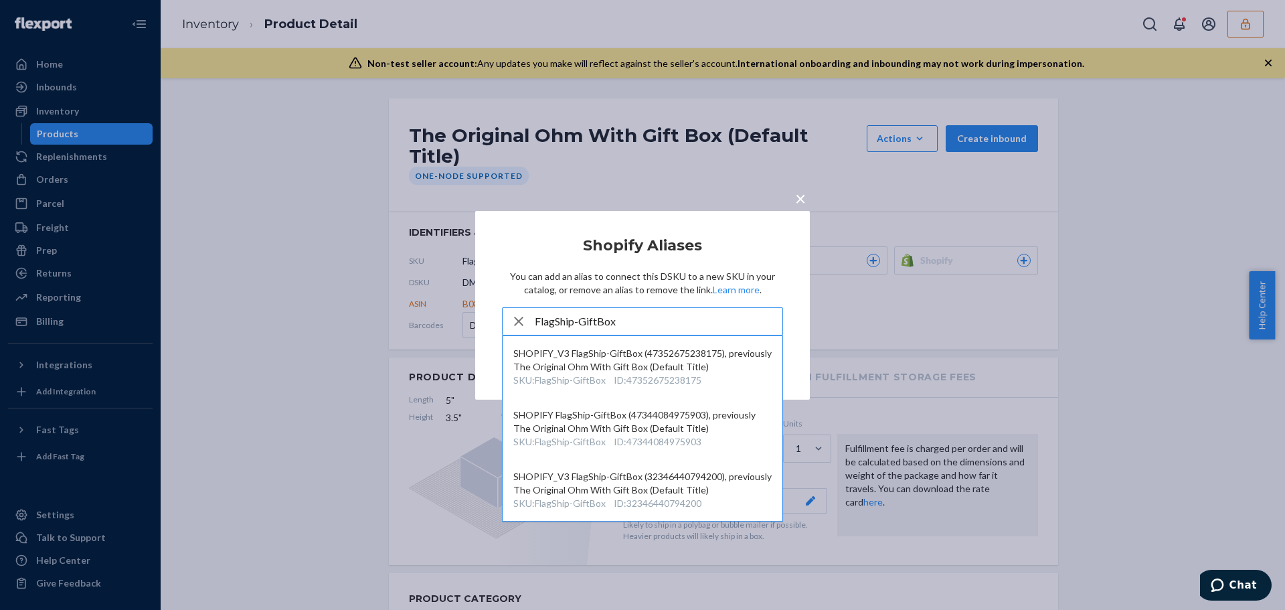
type input "FlagShip-GiftBox"
click at [646, 317] on input "FlagShip-GiftBox" at bounding box center [659, 321] width 248 height 27
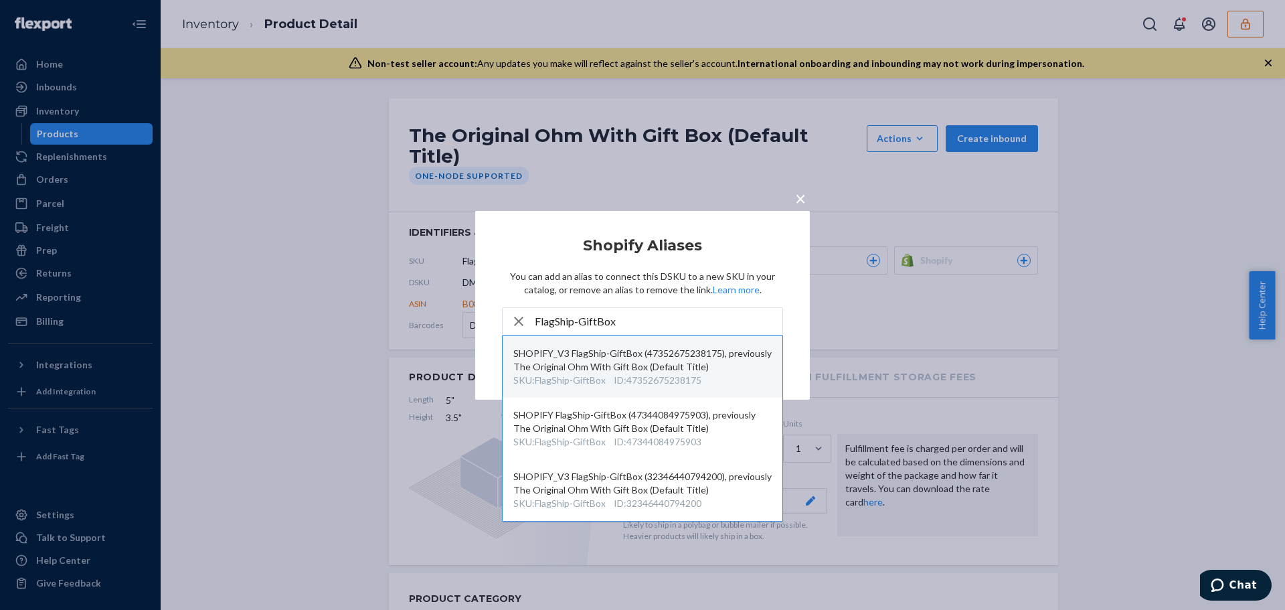
click at [643, 372] on div "SHOPIFY_V3 FlagShip-GiftBox (47352675238175), previously The Original Ohm With …" at bounding box center [642, 360] width 258 height 27
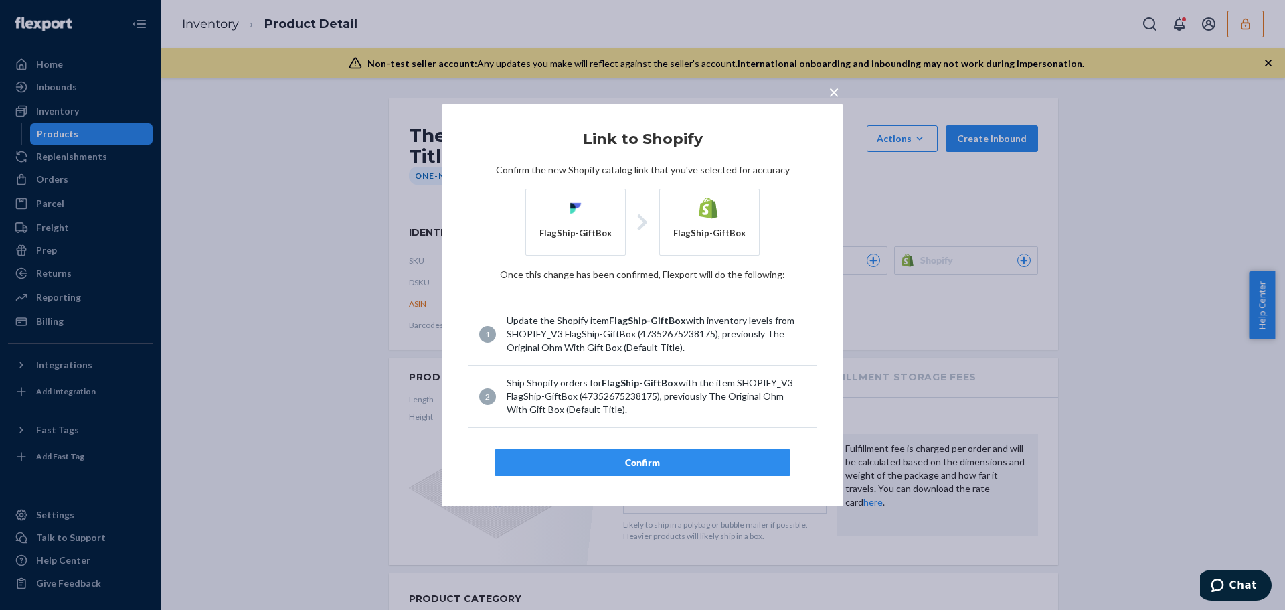
click at [637, 463] on div "Confirm" at bounding box center [642, 462] width 273 height 13
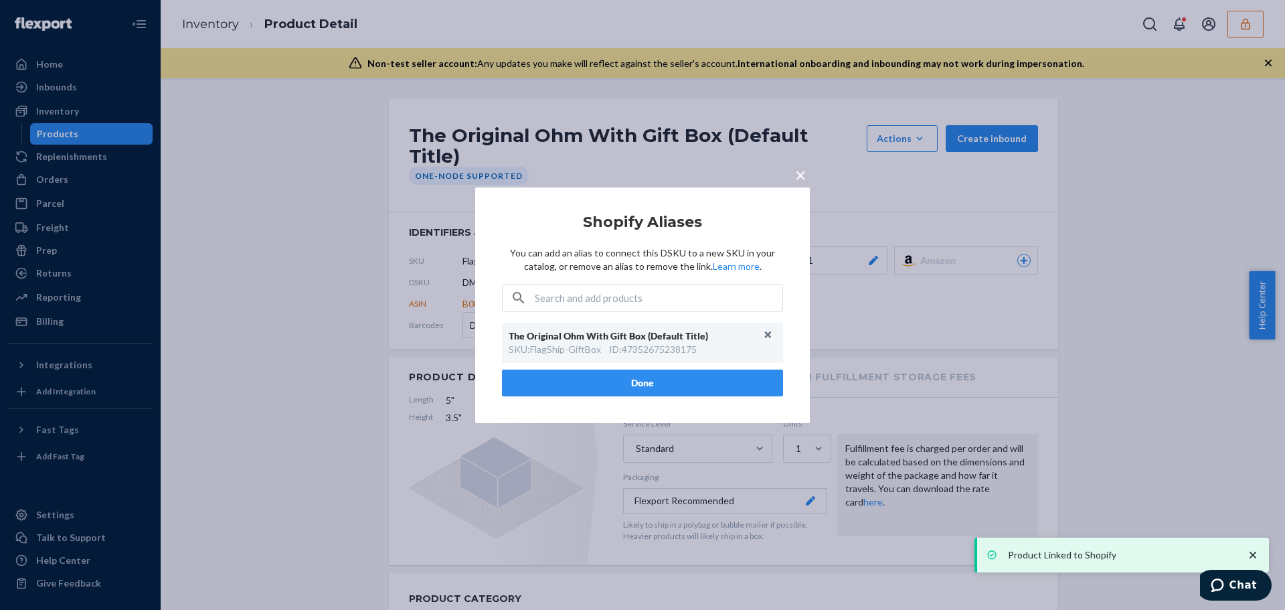
drag, startPoint x: 585, startPoint y: 381, endPoint x: 604, endPoint y: 376, distance: 19.3
click at [585, 381] on button "Done" at bounding box center [642, 383] width 281 height 27
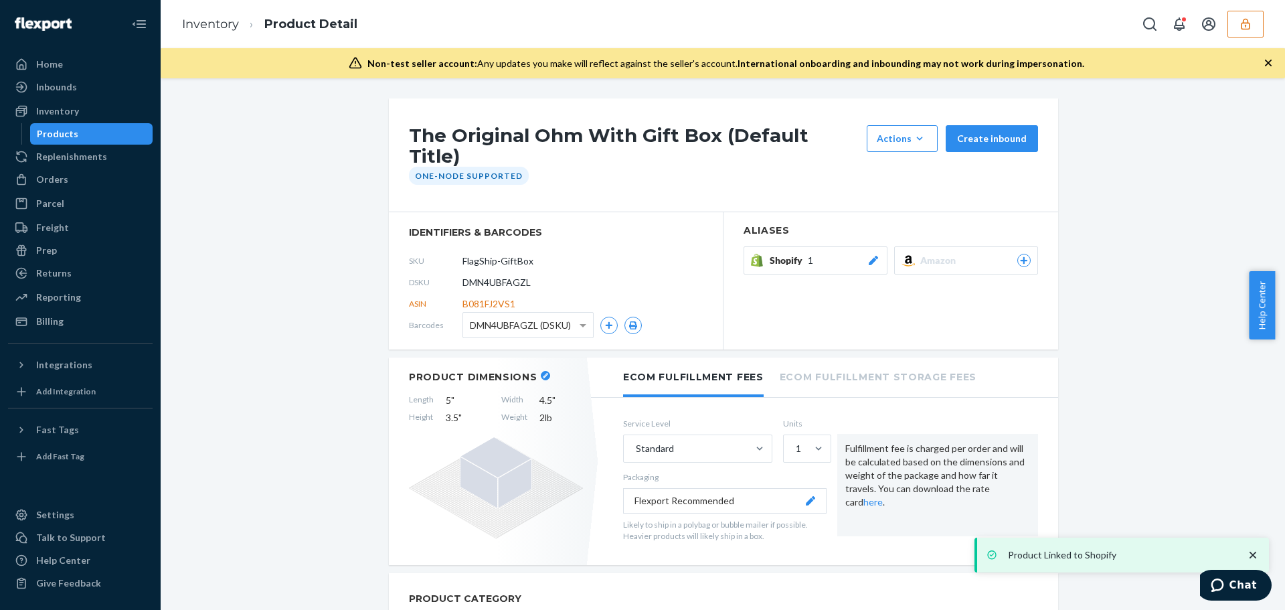
click at [849, 254] on div "Shopify 1" at bounding box center [825, 260] width 110 height 13
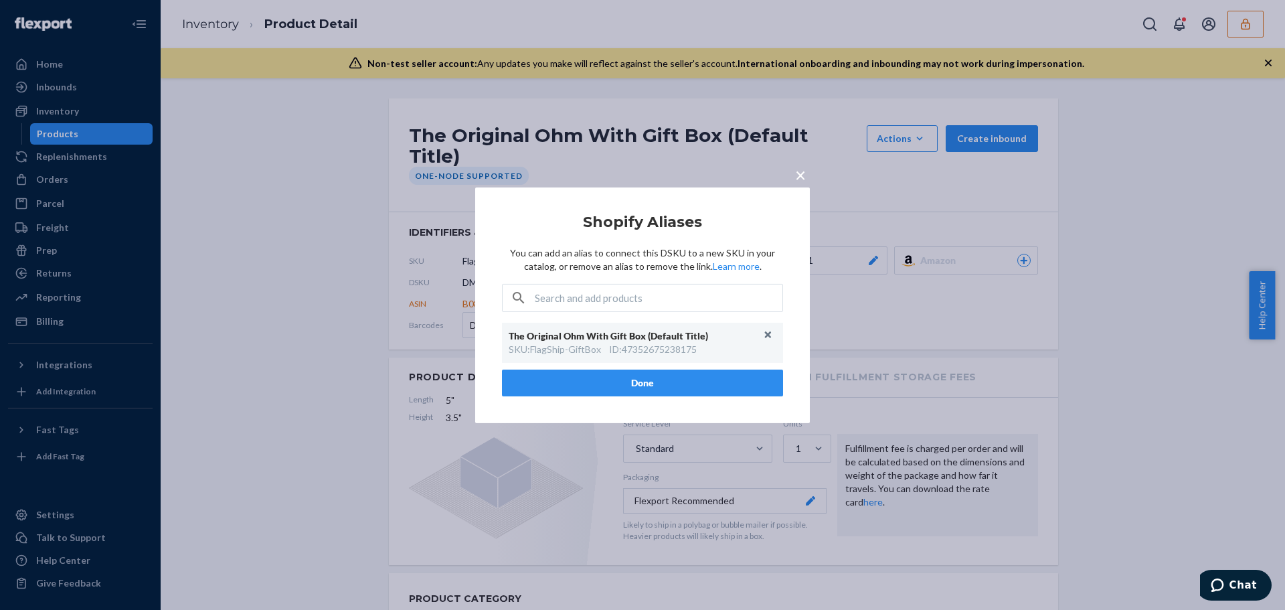
click at [635, 310] on input "text" at bounding box center [659, 298] width 248 height 27
paste input "FlagShip-GiftBox"
type input "FlagShip-GiftBox"
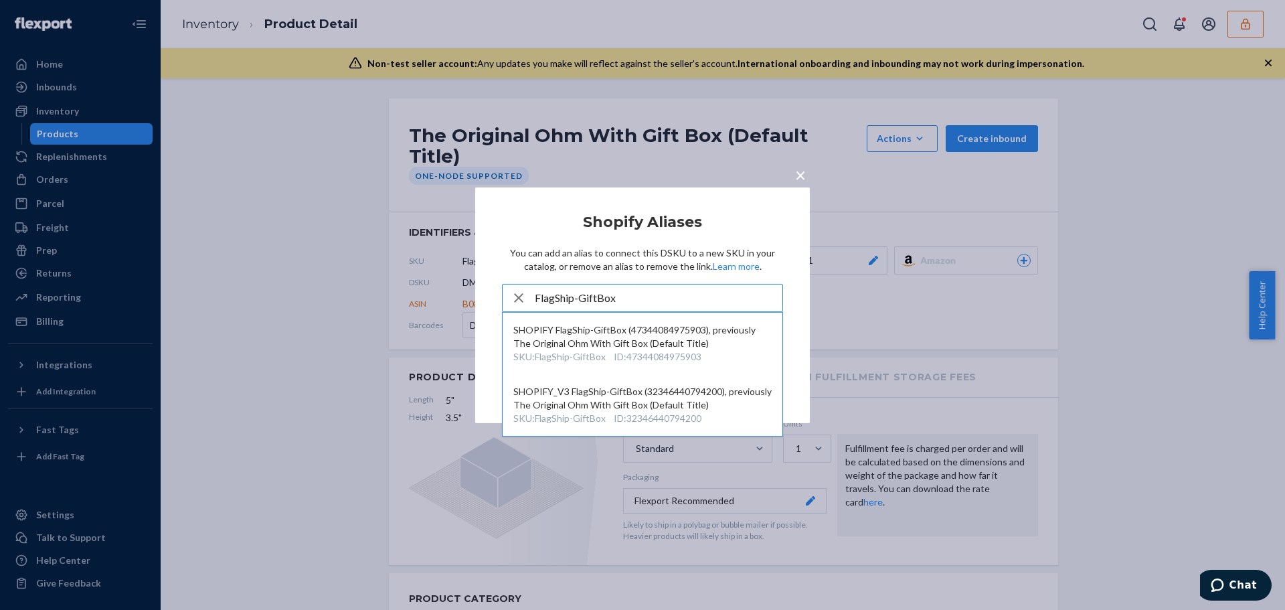
drag, startPoint x: 640, startPoint y: 299, endPoint x: 483, endPoint y: 299, distance: 156.7
click at [483, 299] on div "× Shopify Aliases You can add an alias to connect this DSKU to a new SKU in you…" at bounding box center [642, 305] width 335 height 236
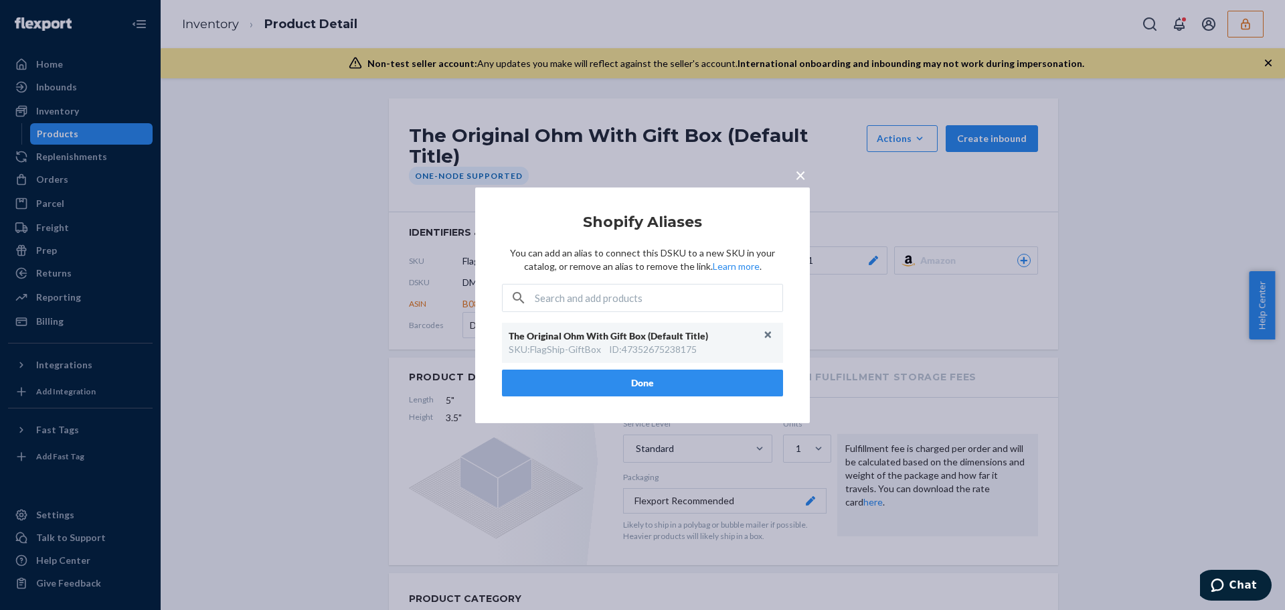
click at [453, 488] on div "× Shopify Aliases You can add an alias to connect this DSKU to a new SKU in you…" at bounding box center [642, 305] width 1285 height 610
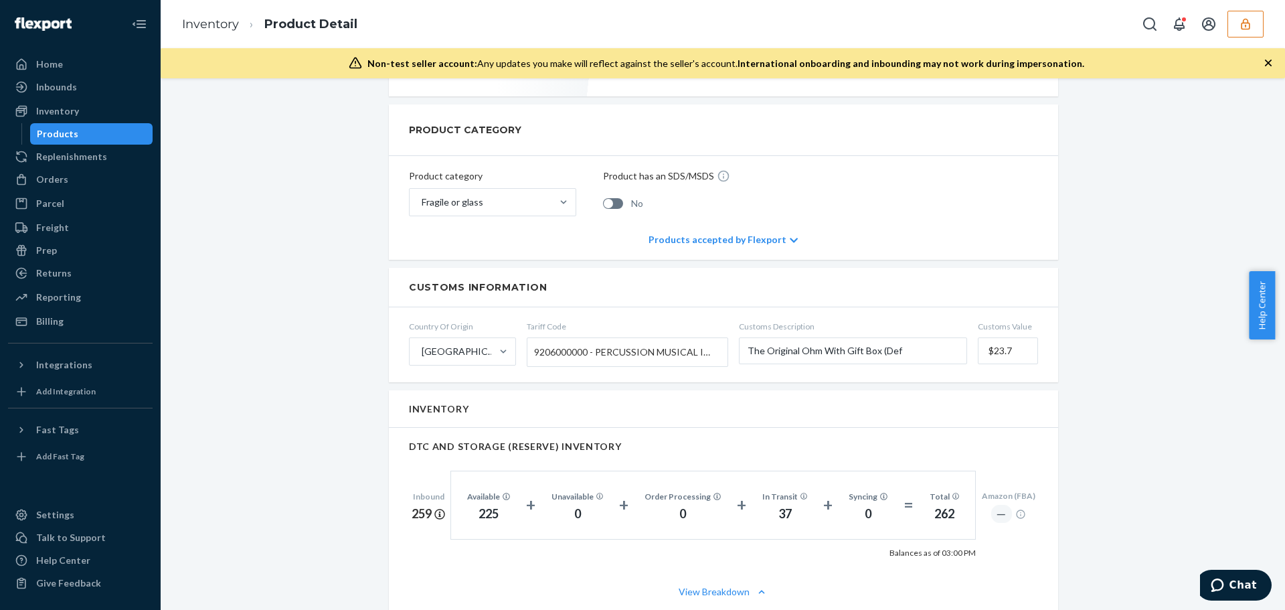
scroll to position [669, 0]
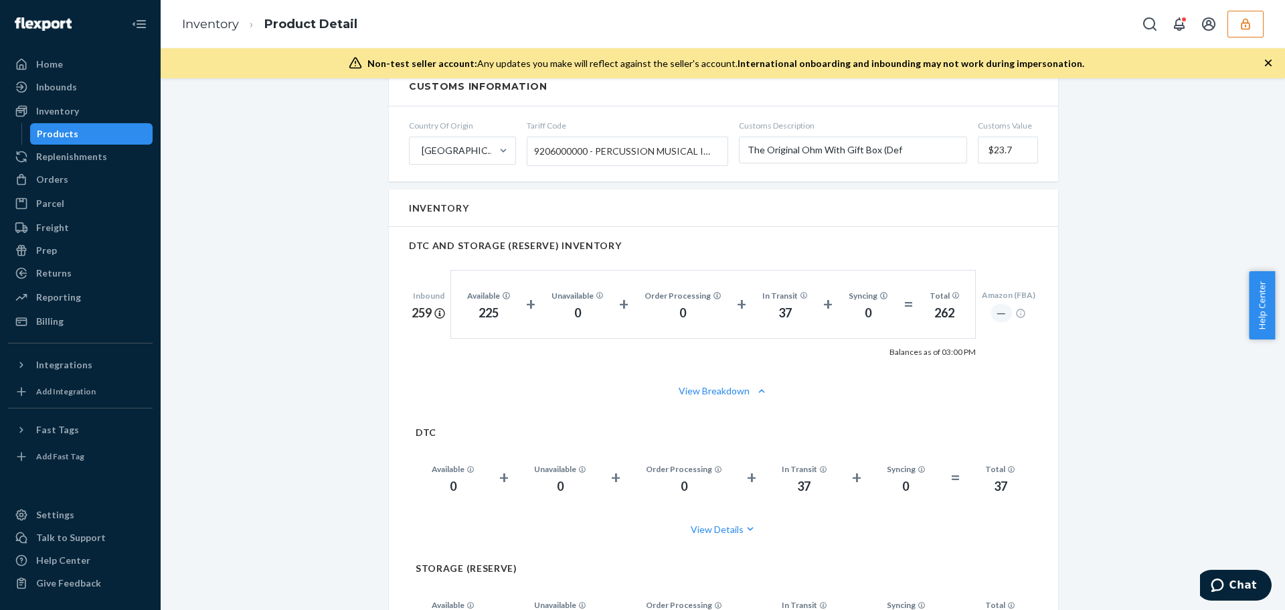
click at [1247, 14] on button "button" at bounding box center [1246, 24] width 36 height 27
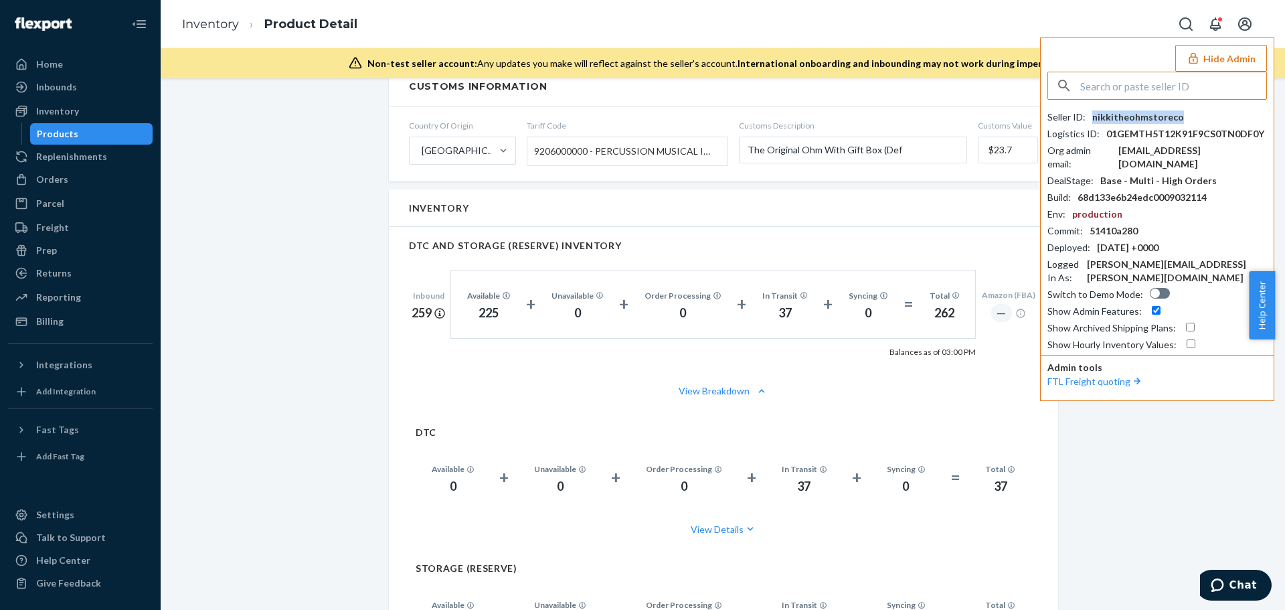
click at [1143, 121] on div "nikkitheohmstoreco" at bounding box center [1139, 116] width 92 height 13
